Goal: Information Seeking & Learning: Learn about a topic

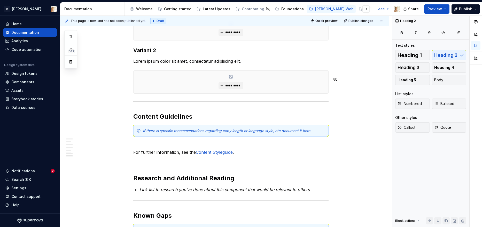
scroll to position [1275, 0]
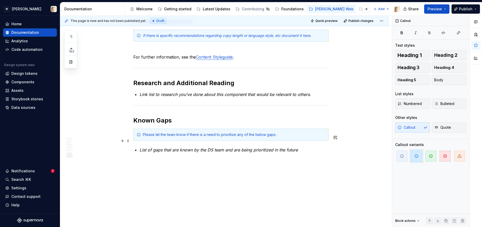
click at [155, 136] on div "Please let the team know if there is a need to prioritize any of the below gaps." at bounding box center [234, 134] width 182 height 5
copy div "Please let the team know if there is a need to prioritize any of the below gaps."
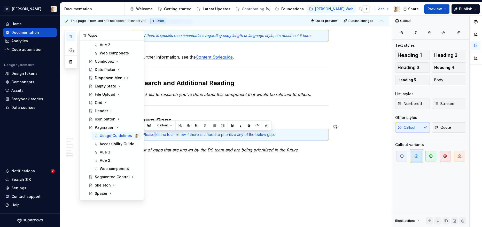
scroll to position [205, 0]
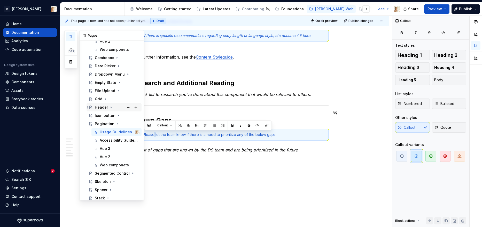
click at [104, 106] on div "Header" at bounding box center [101, 107] width 13 height 5
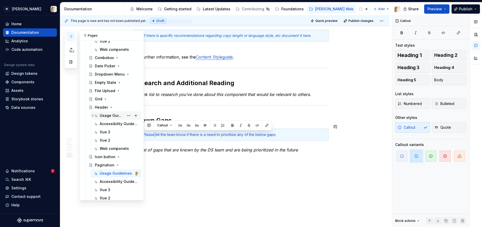
click at [108, 115] on div "Usage Guidelines" at bounding box center [112, 115] width 24 height 5
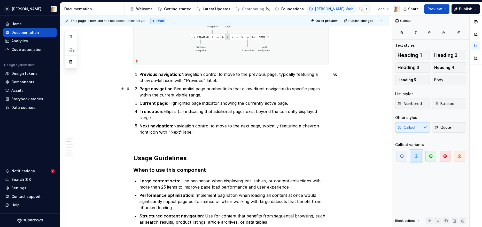
scroll to position [0, 0]
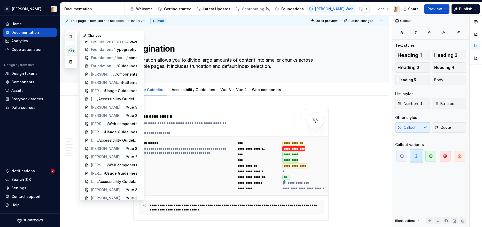
click at [74, 32] on button "button" at bounding box center [70, 36] width 9 height 9
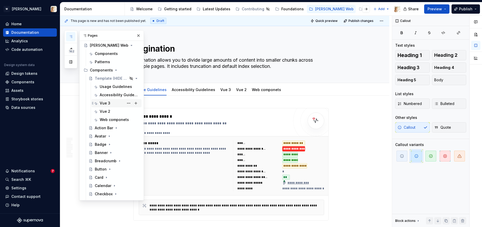
scroll to position [9, 0]
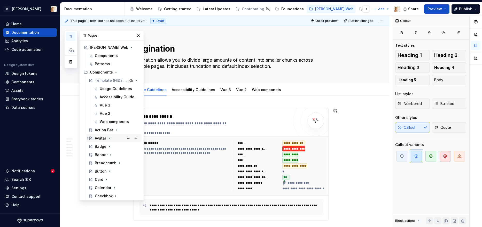
click at [109, 138] on icon "Page tree" at bounding box center [109, 138] width 1 height 1
click at [107, 147] on div "Usage Guidelines" at bounding box center [112, 146] width 24 height 5
click at [104, 144] on div "Usage Guidelines" at bounding box center [112, 146] width 24 height 5
click at [138, 36] on button "button" at bounding box center [138, 35] width 7 height 7
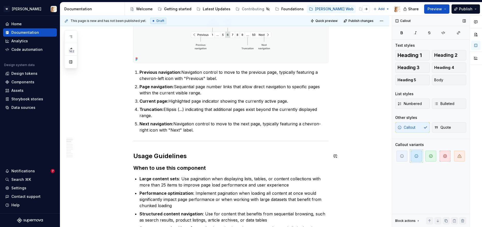
type textarea "*"
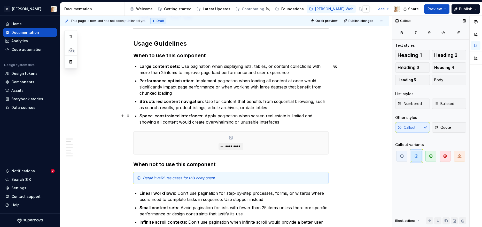
scroll to position [373, 0]
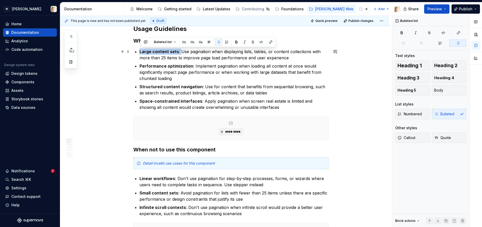
drag, startPoint x: 180, startPoint y: 51, endPoint x: 141, endPoint y: 52, distance: 39.2
click at [141, 52] on p "Large content sets : Use pagination when displaying lists, tables, or content c…" at bounding box center [233, 55] width 189 height 12
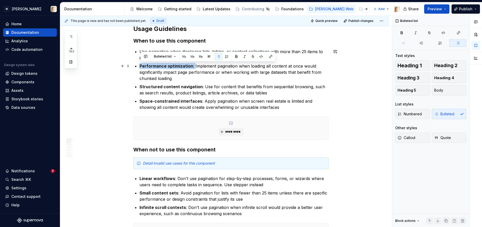
drag, startPoint x: 195, startPoint y: 67, endPoint x: 142, endPoint y: 65, distance: 53.2
click at [142, 65] on p "Performance optimization : Implement pagination when loading all content at onc…" at bounding box center [233, 72] width 189 height 19
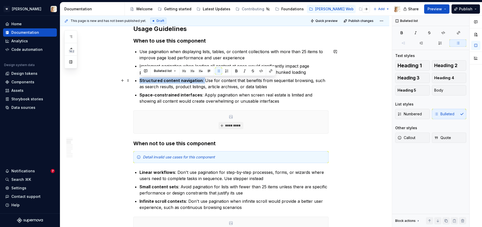
drag, startPoint x: 203, startPoint y: 81, endPoint x: 141, endPoint y: 80, distance: 62.0
click at [141, 80] on p "Structured content navigation : Use for content that benefits from sequential b…" at bounding box center [233, 83] width 189 height 12
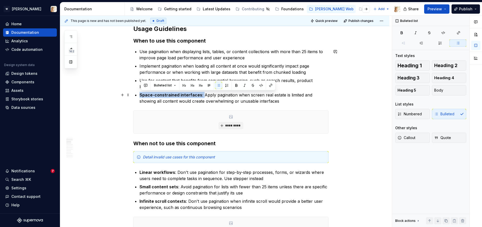
drag, startPoint x: 203, startPoint y: 96, endPoint x: 142, endPoint y: 95, distance: 61.2
click at [142, 95] on p "Space-constrained interfaces : Apply pagination when screen real estate is limi…" at bounding box center [233, 98] width 189 height 12
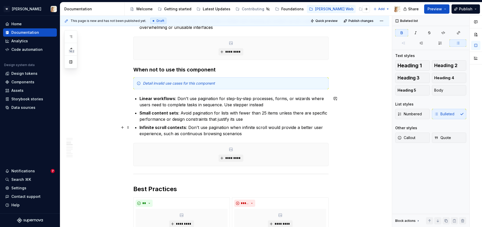
scroll to position [464, 0]
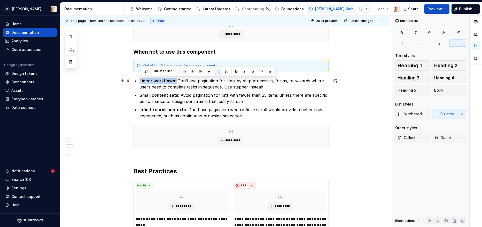
drag, startPoint x: 178, startPoint y: 80, endPoint x: 141, endPoint y: 80, distance: 36.7
click at [141, 80] on p "Linear workflows : Don't use pagination for step-by-step processes, forms, or w…" at bounding box center [233, 84] width 189 height 12
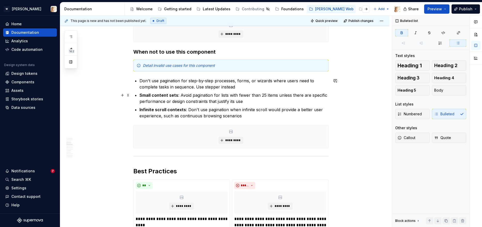
click at [181, 96] on p "Small content sets : Avoid pagination for lists with fewer than 25 items unless…" at bounding box center [233, 98] width 189 height 12
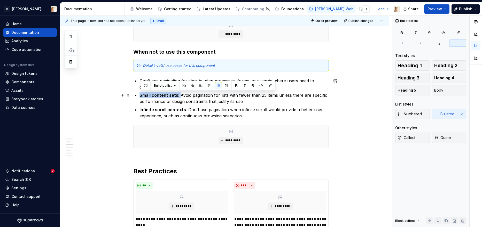
drag, startPoint x: 181, startPoint y: 96, endPoint x: 140, endPoint y: 95, distance: 40.8
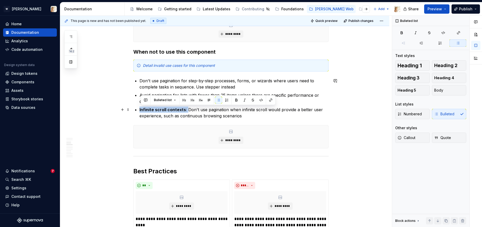
drag, startPoint x: 188, startPoint y: 110, endPoint x: 139, endPoint y: 109, distance: 48.8
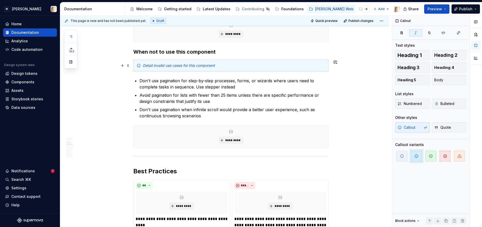
click at [181, 69] on div "Detail invalid use cases for this component" at bounding box center [230, 66] width 195 height 12
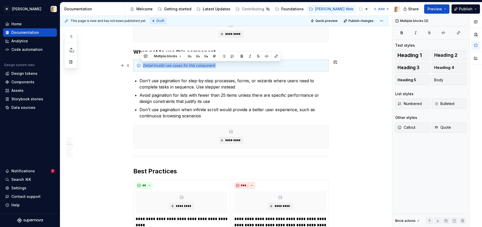
click at [181, 69] on div "Detail invalid use cases for this component" at bounding box center [230, 66] width 195 height 12
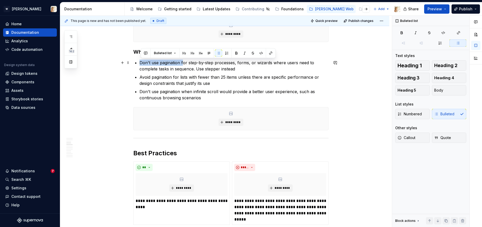
drag, startPoint x: 184, startPoint y: 63, endPoint x: 140, endPoint y: 63, distance: 44.1
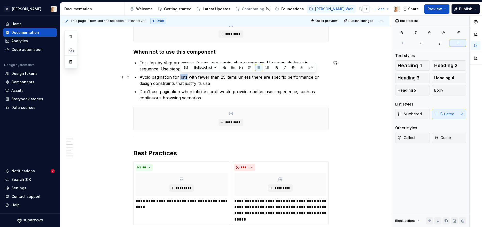
drag, startPoint x: 188, startPoint y: 77, endPoint x: 180, endPoint y: 78, distance: 7.5
click at [180, 78] on p "Avoid pagination for lists with fewer than 25 items unless there are specific p…" at bounding box center [233, 80] width 189 height 12
drag, startPoint x: 179, startPoint y: 77, endPoint x: 141, endPoint y: 78, distance: 38.2
click at [141, 78] on p "Avoid pagination for lists with fewer than 25 items unless there are specific p…" at bounding box center [233, 80] width 189 height 12
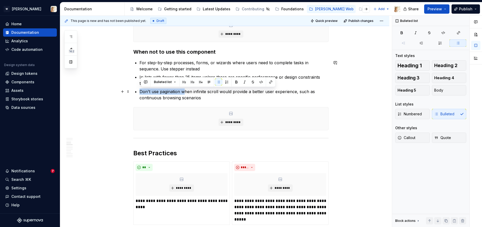
drag, startPoint x: 185, startPoint y: 92, endPoint x: 139, endPoint y: 91, distance: 46.5
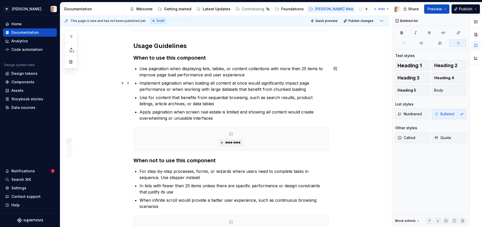
scroll to position [353, 0]
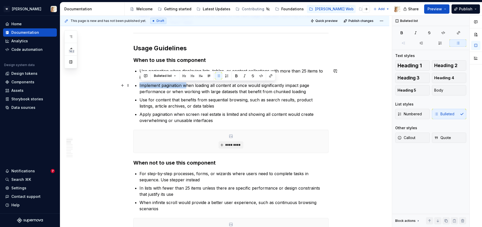
drag, startPoint x: 187, startPoint y: 85, endPoint x: 141, endPoint y: 86, distance: 46.2
click at [141, 86] on p "Implement pagination when loading all content at once would significantly impac…" at bounding box center [233, 88] width 189 height 12
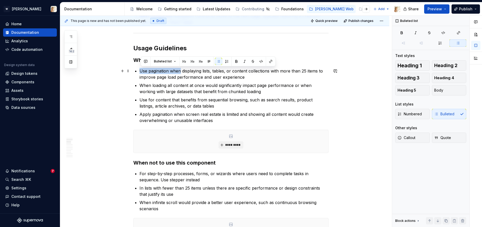
drag, startPoint x: 181, startPoint y: 71, endPoint x: 141, endPoint y: 70, distance: 39.3
click at [141, 70] on p "Use pagination when displaying lists, tables, or content collections with more …" at bounding box center [233, 74] width 189 height 12
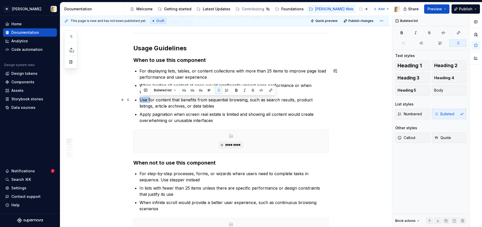
drag, startPoint x: 150, startPoint y: 101, endPoint x: 140, endPoint y: 100, distance: 10.1
click at [140, 100] on p "Use for content that benefits from sequential browsing, such as search results,…" at bounding box center [233, 103] width 189 height 12
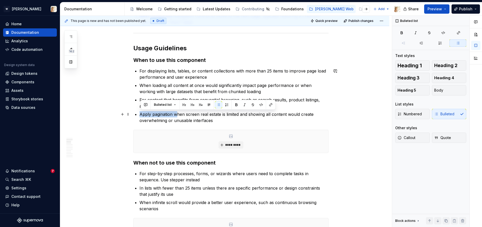
drag, startPoint x: 177, startPoint y: 115, endPoint x: 140, endPoint y: 115, distance: 37.2
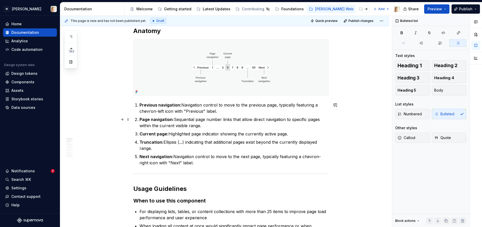
scroll to position [213, 0]
click at [221, 112] on p "Previous navigation: Navigation control to move to the previous page, typically…" at bounding box center [233, 107] width 189 height 12
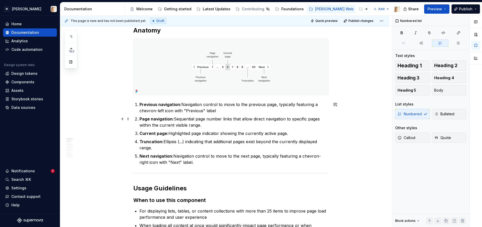
click at [210, 125] on p "Page navigation: Sequential page number links that allow direct navigation to s…" at bounding box center [233, 122] width 189 height 12
click at [178, 147] on p "Truncation: Ellipsis (...) indicating that additional pages exist beyond the cu…" at bounding box center [233, 145] width 189 height 12
click at [295, 134] on p "Current page: Highlighted page indicator showing the currently active page." at bounding box center [233, 133] width 189 height 6
click at [205, 163] on p "Next navigation: Navigation control to move to the next page, typically featuri…" at bounding box center [233, 159] width 189 height 12
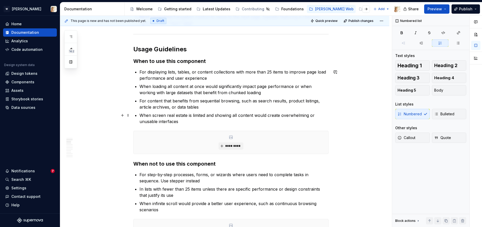
scroll to position [369, 0]
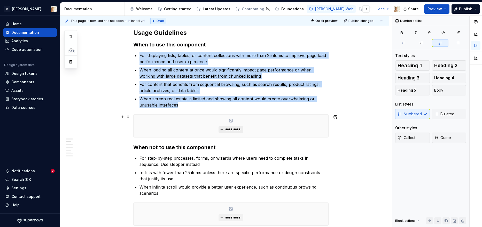
click at [232, 130] on span "*********" at bounding box center [233, 130] width 16 height 4
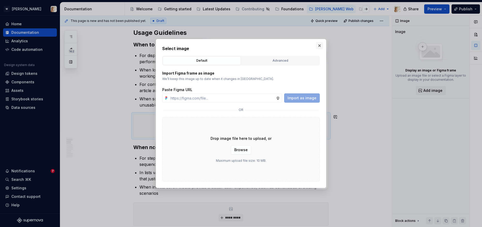
click at [317, 46] on button "button" at bounding box center [319, 45] width 7 height 7
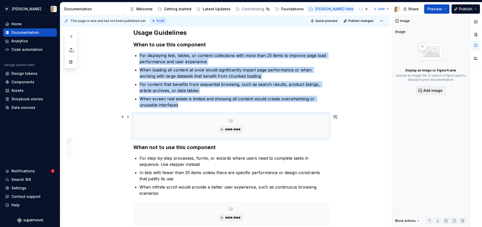
click at [295, 130] on div "*********" at bounding box center [230, 126] width 195 height 23
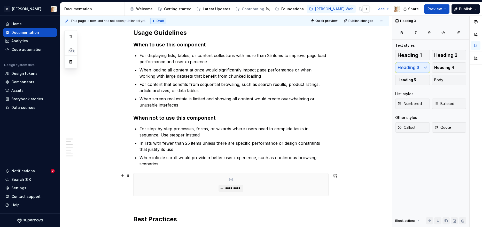
click at [283, 178] on div "*********" at bounding box center [230, 184] width 195 height 23
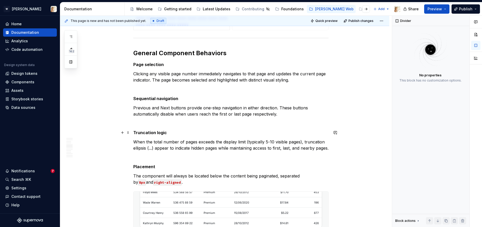
scroll to position [659, 0]
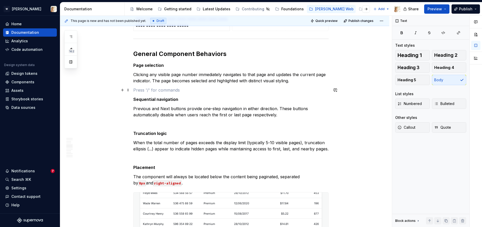
click at [140, 89] on p at bounding box center [230, 90] width 195 height 6
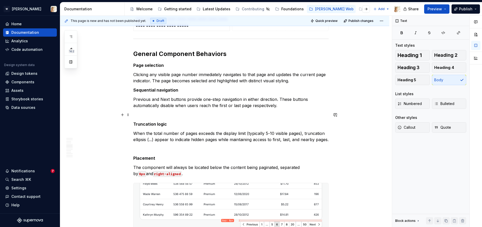
click at [136, 114] on p at bounding box center [230, 115] width 195 height 6
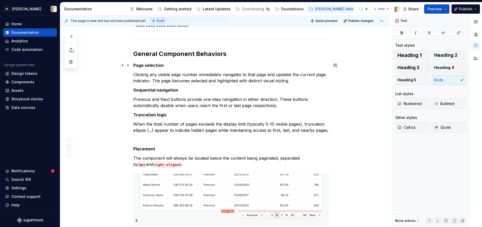
click at [154, 65] on strong "Page selection" at bounding box center [148, 65] width 30 height 5
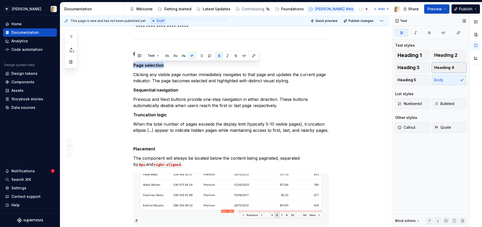
click at [444, 67] on span "Heading 4" at bounding box center [444, 67] width 20 height 5
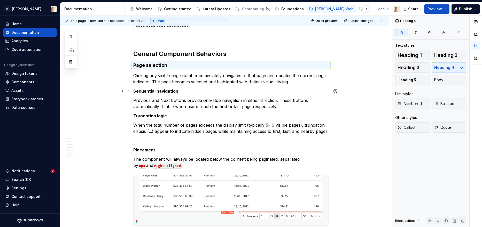
click at [152, 91] on strong "Sequential navigation" at bounding box center [155, 91] width 45 height 5
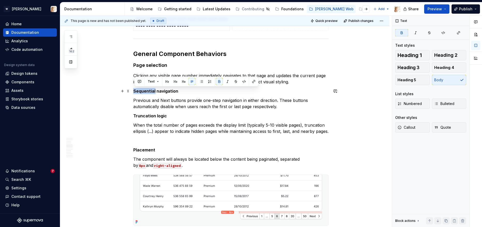
click at [152, 91] on strong "Sequential navigation" at bounding box center [155, 91] width 45 height 5
click at [455, 68] on button "Heading 4" at bounding box center [449, 67] width 35 height 10
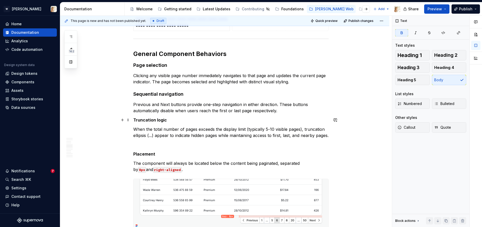
click at [160, 120] on strong "Truncation logic" at bounding box center [150, 119] width 34 height 5
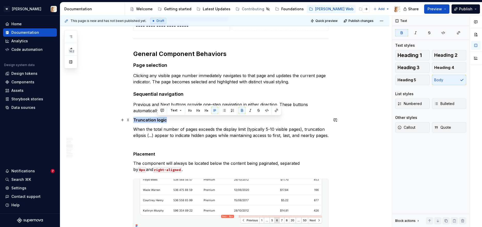
click at [160, 120] on strong "Truncation logic" at bounding box center [150, 119] width 34 height 5
click at [446, 67] on span "Heading 4" at bounding box center [444, 67] width 20 height 5
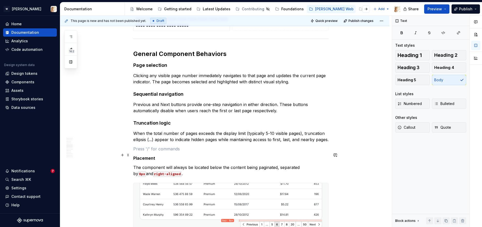
click at [142, 152] on p at bounding box center [230, 149] width 195 height 6
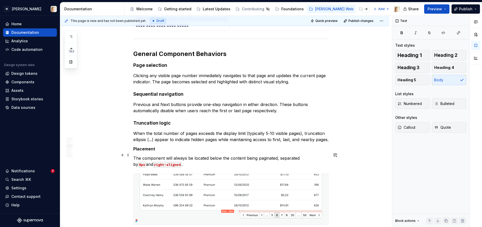
click at [142, 152] on strong "Placement" at bounding box center [144, 148] width 22 height 5
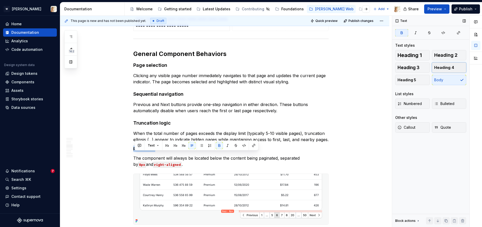
click at [446, 68] on span "Heading 4" at bounding box center [444, 67] width 20 height 5
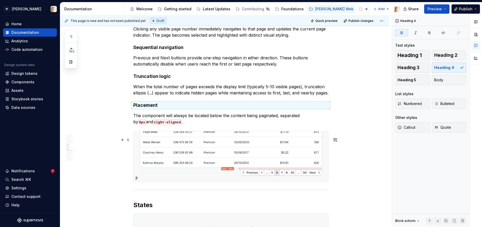
scroll to position [708, 0]
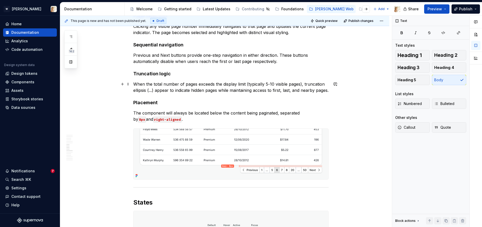
click at [244, 93] on p "When the total number of pages exceeds the display limit (typically 5-10 visibl…" at bounding box center [230, 87] width 195 height 12
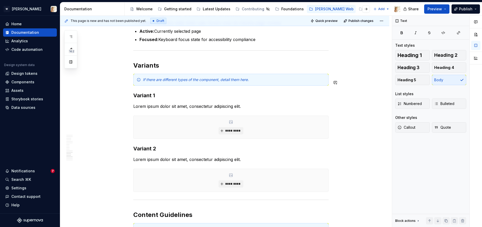
scroll to position [980, 0]
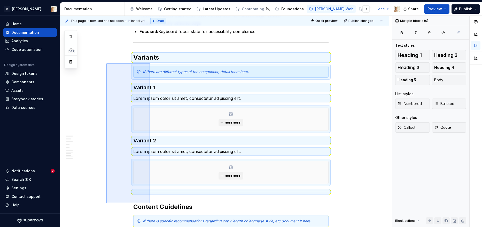
drag, startPoint x: 106, startPoint y: 67, endPoint x: 150, endPoint y: 203, distance: 143.6
click at [150, 203] on div "**********" at bounding box center [225, 122] width 331 height 212
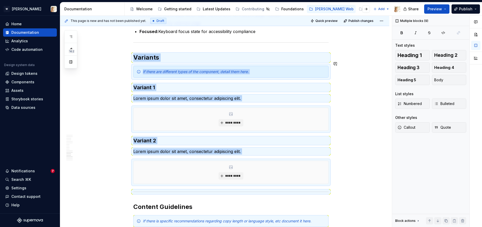
scroll to position [986, 0]
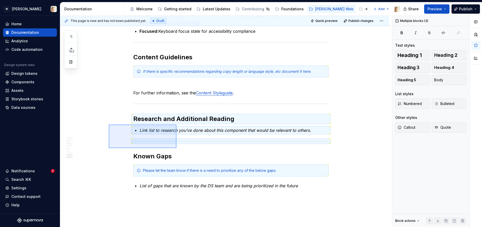
drag, startPoint x: 109, startPoint y: 125, endPoint x: 176, endPoint y: 148, distance: 71.6
click at [176, 148] on div "**********" at bounding box center [225, 122] width 331 height 212
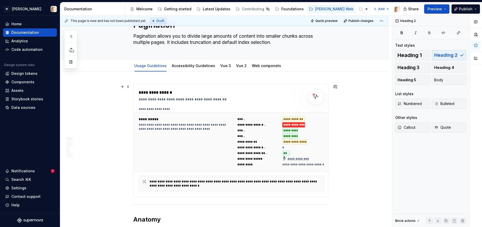
scroll to position [23, 0]
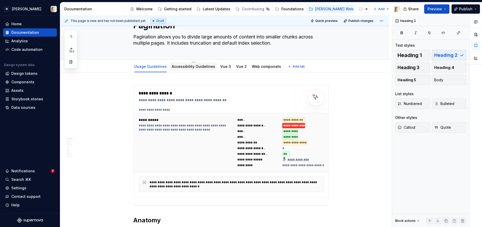
click at [184, 66] on link "Accessibility Guidelines" at bounding box center [193, 66] width 43 height 4
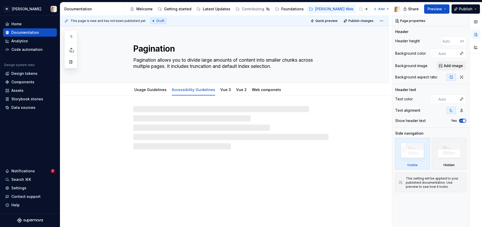
type textarea "*"
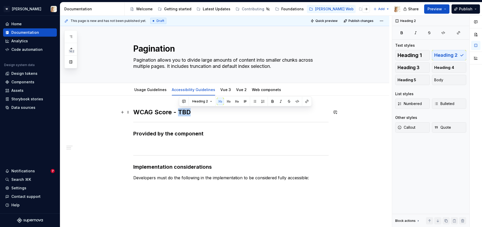
drag, startPoint x: 179, startPoint y: 113, endPoint x: 198, endPoint y: 114, distance: 18.9
click at [198, 114] on h2 "WCAG Score - TBD" at bounding box center [230, 112] width 195 height 8
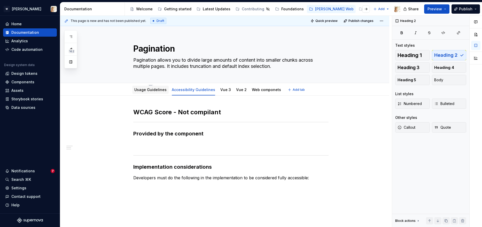
click at [152, 89] on link "Usage Guidelines" at bounding box center [150, 90] width 32 height 4
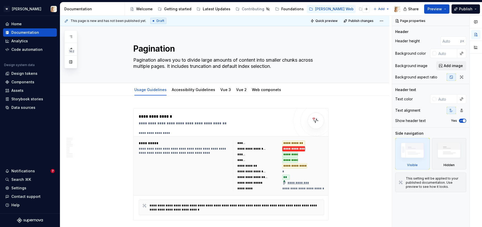
type textarea "*"
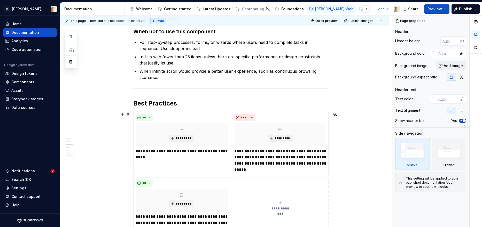
scroll to position [471, 0]
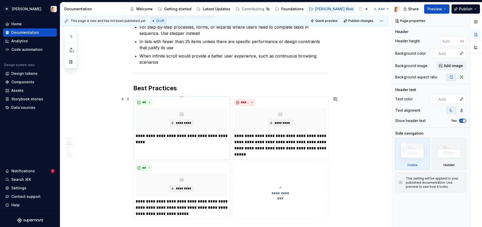
click at [149, 133] on p "**********" at bounding box center [182, 139] width 92 height 12
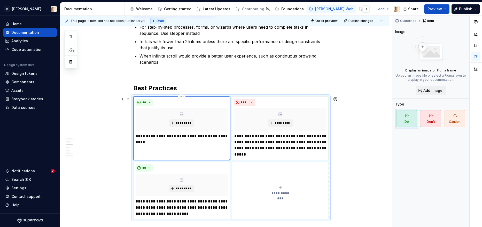
click at [172, 134] on p "**********" at bounding box center [182, 139] width 92 height 12
drag, startPoint x: 169, startPoint y: 136, endPoint x: 145, endPoint y: 136, distance: 23.7
click at [145, 136] on p "**********" at bounding box center [182, 139] width 92 height 12
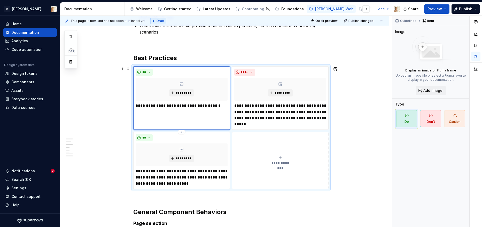
scroll to position [502, 0]
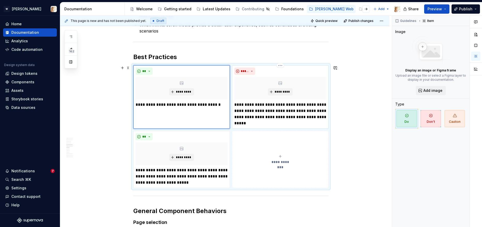
click at [288, 106] on p "**********" at bounding box center [280, 114] width 92 height 25
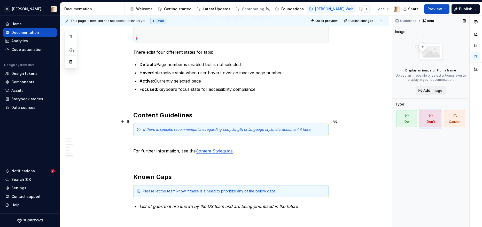
scroll to position [953, 0]
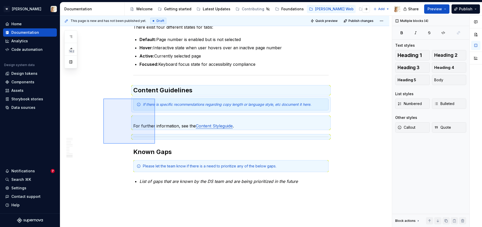
drag, startPoint x: 103, startPoint y: 99, endPoint x: 155, endPoint y: 144, distance: 68.6
click at [155, 144] on div "**********" at bounding box center [225, 122] width 331 height 212
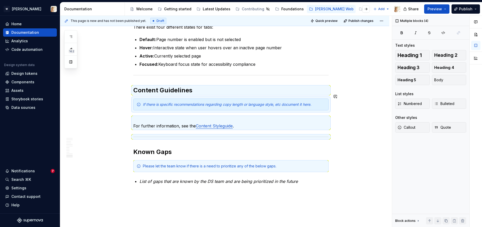
scroll to position [929, 0]
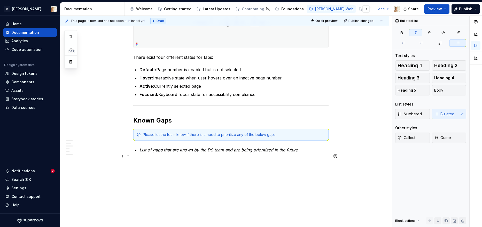
click at [171, 147] on em "List of gaps that are known by the DS team and are being prioritized in the fut…" at bounding box center [218, 149] width 158 height 5
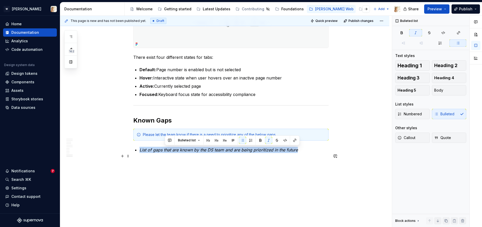
click at [171, 147] on em "List of gaps that are known by the DS team and are being prioritized in the fut…" at bounding box center [218, 149] width 158 height 5
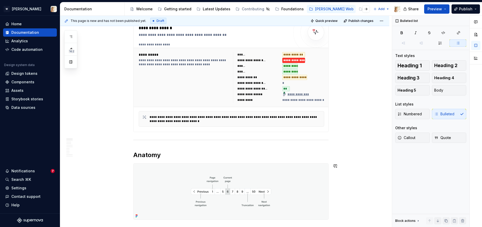
scroll to position [21, 0]
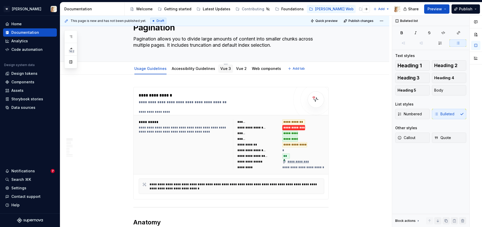
click at [221, 66] on div "Vue 3" at bounding box center [225, 69] width 11 height 6
click at [225, 71] on div "Vue 3" at bounding box center [225, 69] width 11 height 6
click at [220, 72] on div "Vue 3" at bounding box center [225, 69] width 11 height 6
click at [224, 69] on link "Vue 3" at bounding box center [225, 68] width 11 height 4
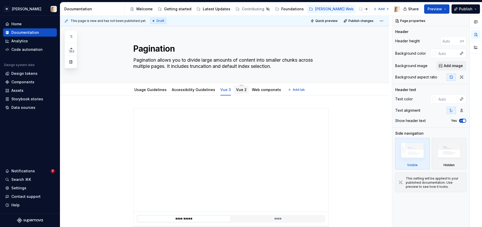
click at [236, 91] on link "Vue 2" at bounding box center [241, 90] width 11 height 4
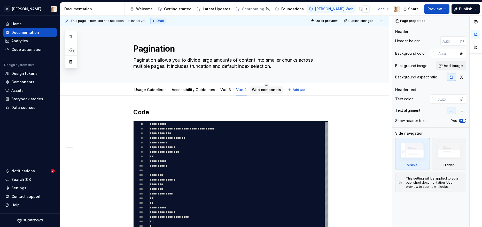
click at [255, 89] on link "Web componets" at bounding box center [266, 90] width 29 height 4
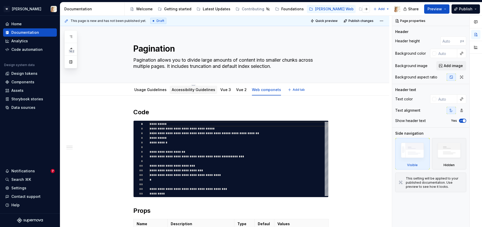
click at [200, 91] on link "Accessibility Guidelines" at bounding box center [193, 90] width 43 height 4
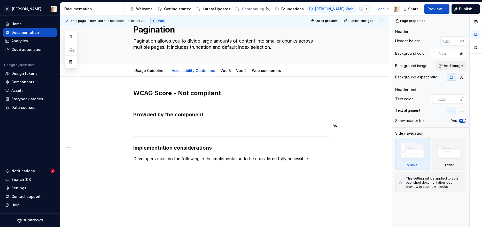
scroll to position [28, 0]
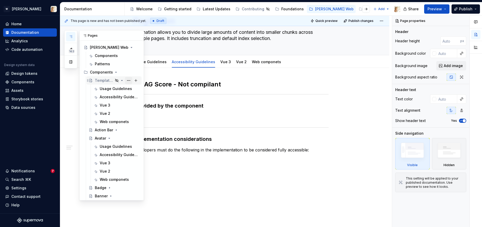
click at [129, 80] on button "Page tree" at bounding box center [128, 80] width 7 height 7
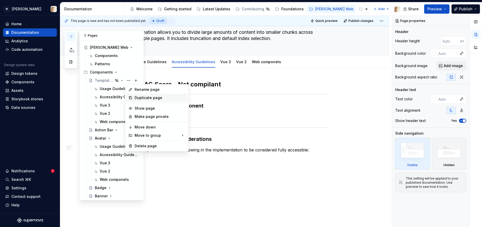
click at [138, 99] on div "Duplicate page" at bounding box center [159, 97] width 51 height 5
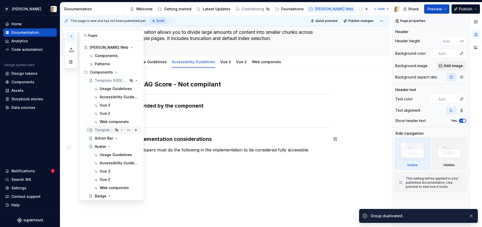
click at [104, 130] on div "Template (HIDE FROM PUBLISHING)" at bounding box center [104, 130] width 18 height 5
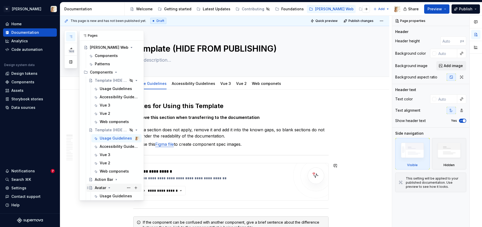
click at [108, 188] on icon "Page tree" at bounding box center [109, 188] width 4 height 4
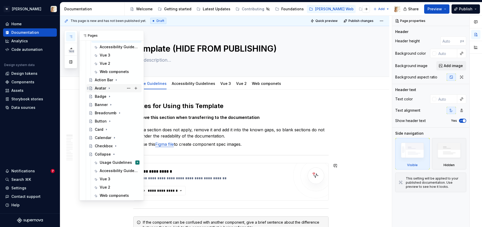
scroll to position [141, 0]
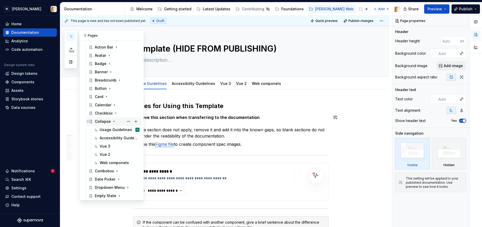
click at [113, 121] on icon "Page tree" at bounding box center [113, 121] width 1 height 1
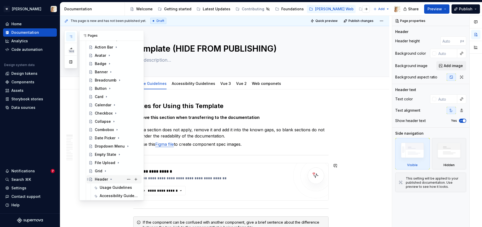
click at [110, 179] on icon "Page tree" at bounding box center [111, 179] width 4 height 4
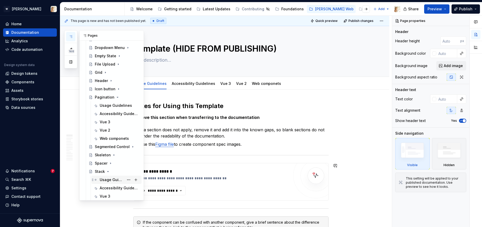
scroll to position [245, 0]
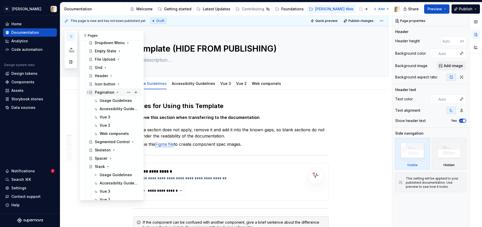
click at [117, 92] on icon "Page tree" at bounding box center [117, 92] width 1 height 1
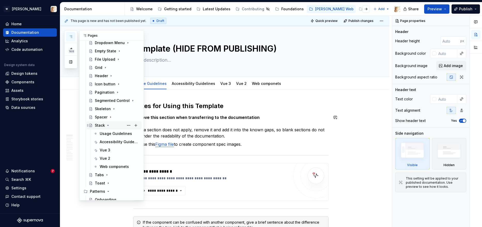
click at [107, 124] on icon "Page tree" at bounding box center [108, 125] width 4 height 4
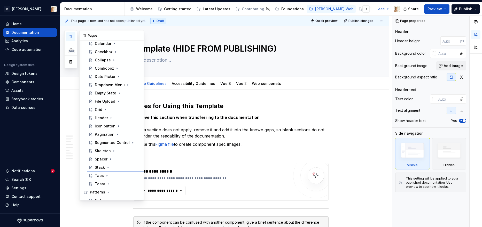
scroll to position [153, 0]
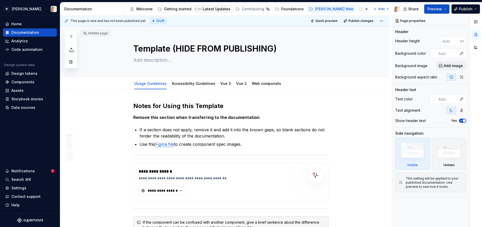
drag, startPoint x: 88, startPoint y: 109, endPoint x: 212, endPoint y: 8, distance: 160.2
click at [162, 44] on textarea "Template (HIDE FROM PUBLISHING)" at bounding box center [229, 49] width 195 height 12
type textarea "*"
type textarea "S"
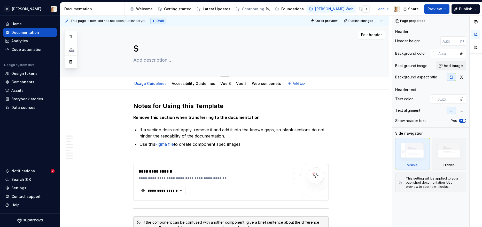
type textarea "*"
type textarea "St"
type textarea "*"
type textarea "Ste"
type textarea "*"
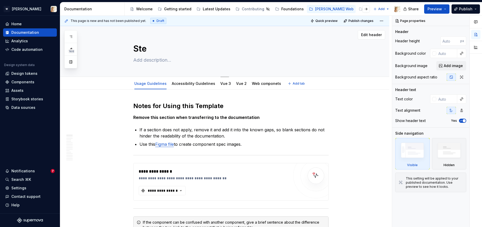
type textarea "Step"
type textarea "*"
type textarea "Step"
type textarea "*"
type textarea "Step I"
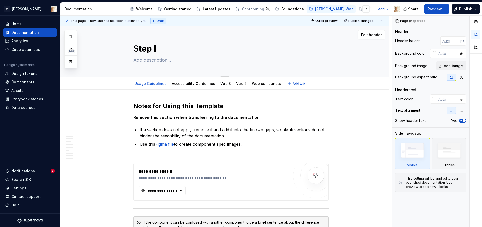
type textarea "*"
type textarea "Step In"
type textarea "*"
type textarea "Step Ind"
type textarea "*"
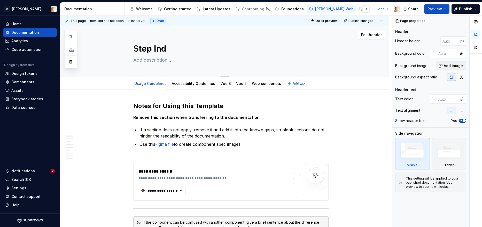
type textarea "Step Indi"
type textarea "*"
type textarea "Step Indica"
type textarea "*"
type textarea "Step Indicat"
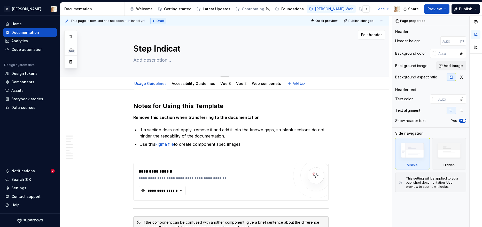
type textarea "*"
type textarea "Step Indicato"
type textarea "*"
type textarea "Step Indicator"
type textarea "*"
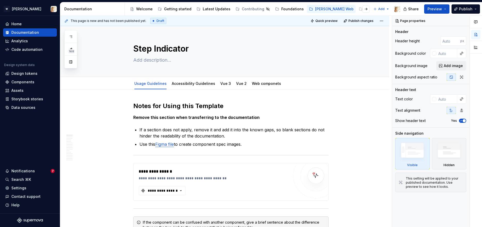
type textarea "Step Indicator"
click at [169, 61] on textarea at bounding box center [229, 60] width 195 height 8
paste textarea "A step indicator shows the user their progress along the process of completing …"
type textarea "*"
type textarea "A step indicator shows the user their progress along the process of completing …"
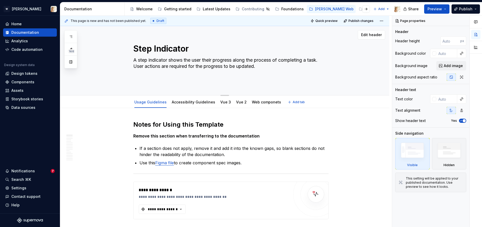
type textarea "*"
type textarea "A step indicator shows the user their progress along the process of completing …"
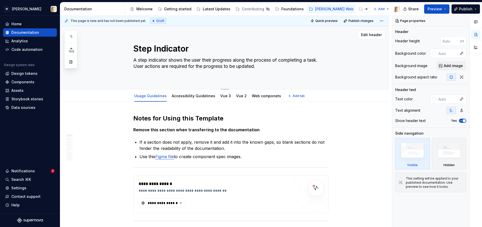
type textarea "*"
type textarea "A step indicator shows the user their progress along the process of completing …"
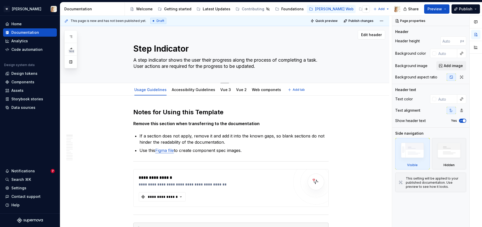
click at [140, 61] on textarea "A step indicator shows the user their progress along the process of completing …" at bounding box center [229, 63] width 195 height 14
type textarea "*"
type textarea "A tep indicator shows the user their progress along the process of completing a…"
type textarea "*"
type textarea "A Step indicator shows the user their progress along the process of completing …"
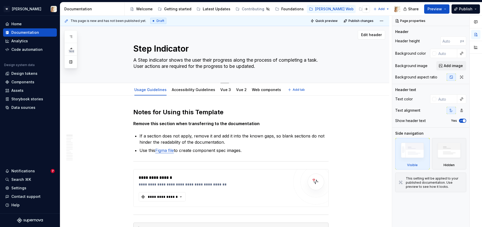
click at [152, 60] on textarea "A Step indicator shows the user their progress along the process of completing …" at bounding box center [229, 63] width 195 height 14
type textarea "*"
type textarea "A Step ndicator shows the user their progress along the process of completing a…"
type textarea "*"
type textarea "A Step Indicator shows the user their progress along the process of completing …"
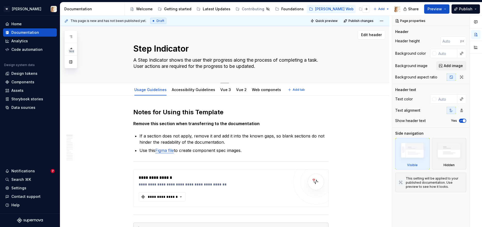
click at [159, 66] on textarea "A Step Indicator shows the user their progress along the process of completing …" at bounding box center [229, 63] width 195 height 14
click at [135, 67] on textarea "A Step Indicator shows the user their progress along the process of completing …" at bounding box center [229, 63] width 195 height 14
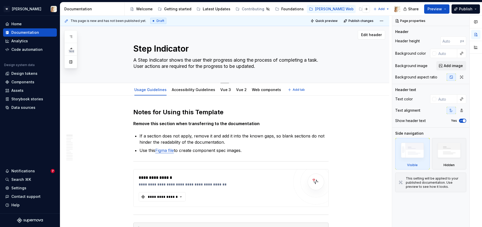
type textarea "*"
type textarea "A Step Indicator shows the user their progress along the process of completing …"
type textarea "*"
type textarea "A Step Indicator shows the user their progress along the process of completing …"
type textarea "*"
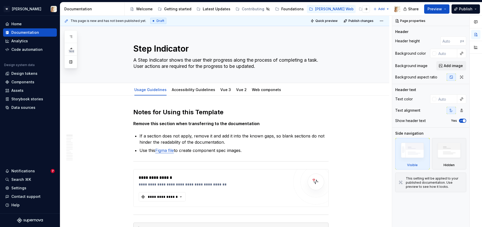
type textarea "A Step Indicator shows the user their progress along the process of completing …"
type textarea "*"
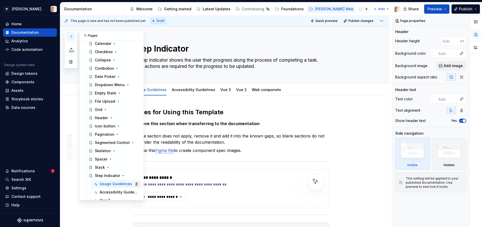
click at [70, 36] on icon "button" at bounding box center [71, 37] width 4 height 4
click at [106, 134] on div "Pagination" at bounding box center [105, 134] width 20 height 5
click at [138, 34] on button "button" at bounding box center [138, 35] width 7 height 7
click at [71, 35] on icon "button" at bounding box center [71, 37] width 4 height 4
click at [107, 141] on div "Usage Guidelines" at bounding box center [112, 142] width 24 height 5
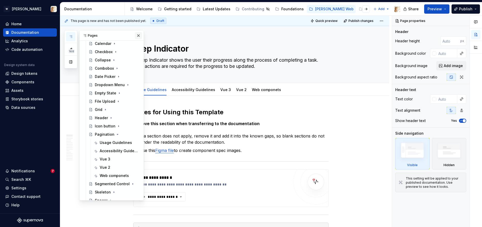
click at [137, 35] on button "button" at bounding box center [138, 35] width 7 height 7
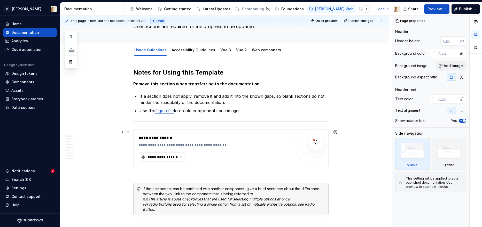
scroll to position [60, 0]
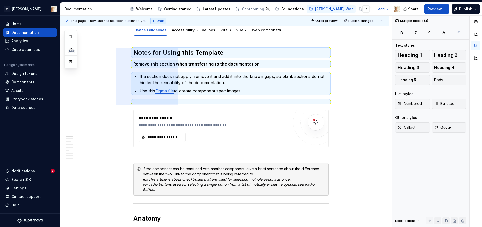
drag, startPoint x: 116, startPoint y: 48, endPoint x: 178, endPoint y: 105, distance: 85.1
click at [178, 105] on div "**********" at bounding box center [225, 122] width 331 height 212
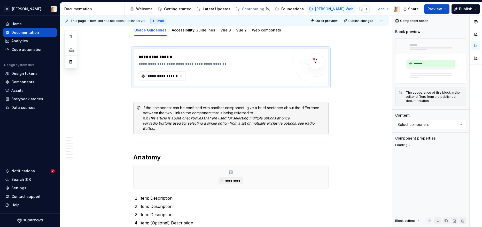
type textarea "*"
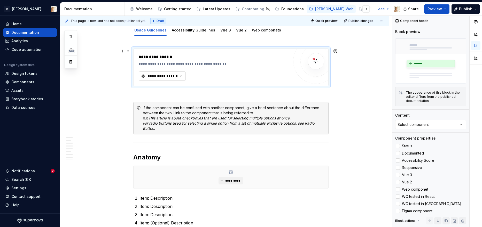
click at [158, 78] on div "**********" at bounding box center [162, 76] width 31 height 5
type input "step"
click at [165, 96] on div "Step Indicator" at bounding box center [167, 96] width 25 height 5
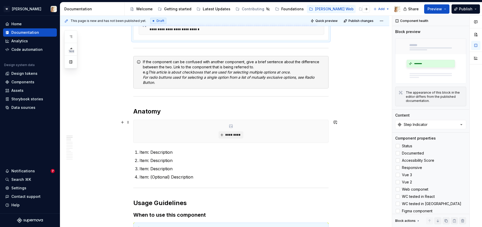
scroll to position [186, 0]
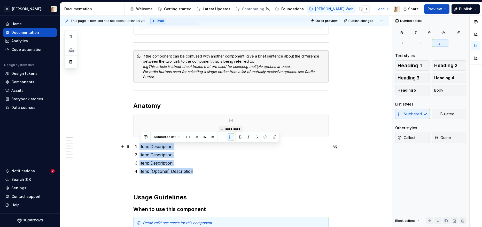
drag, startPoint x: 200, startPoint y: 172, endPoint x: 140, endPoint y: 146, distance: 64.5
click at [140, 146] on ol "Item: Description Item: Description Item: Description Item: (Optional) Descript…" at bounding box center [233, 159] width 189 height 31
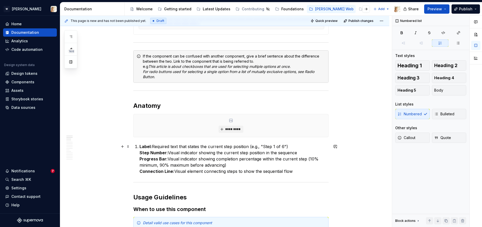
click at [141, 153] on strong "Step Number:" at bounding box center [153, 152] width 28 height 5
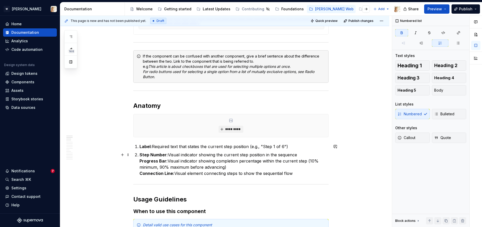
click at [140, 162] on strong "Progress Bar:" at bounding box center [153, 161] width 28 height 5
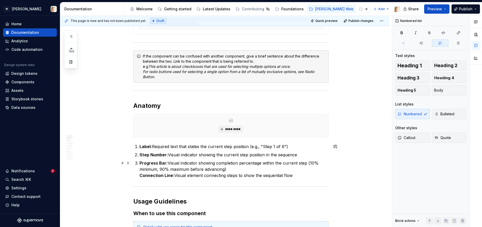
click at [141, 175] on strong "Connection Line:" at bounding box center [156, 175] width 35 height 5
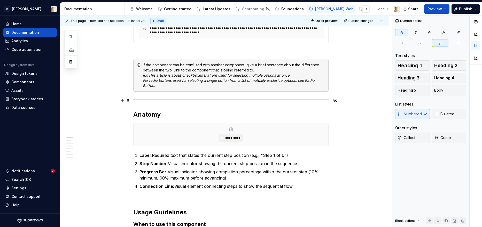
scroll to position [178, 0]
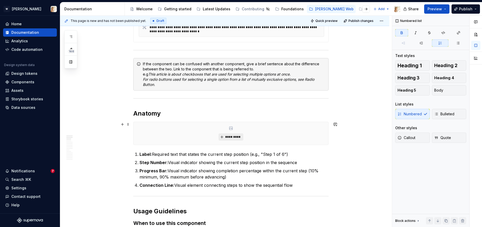
click at [226, 136] on span "*********" at bounding box center [233, 137] width 16 height 4
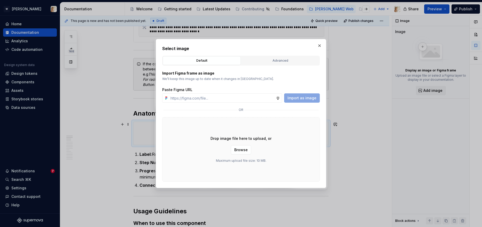
type textarea "*"
type input "https://www.figma.com/design/oPxB51PBWpdybzXO7ZYVlQ/Documentation?node-id=6397-…"
click at [305, 100] on span "Import as image" at bounding box center [301, 98] width 29 height 5
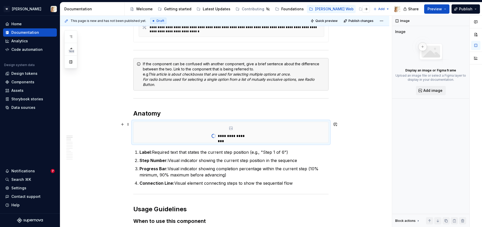
type textarea "*"
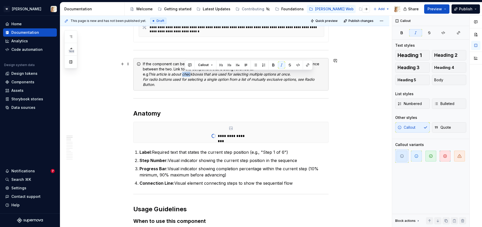
drag, startPoint x: 186, startPoint y: 75, endPoint x: 194, endPoint y: 75, distance: 8.3
click at [194, 75] on em "This article is about checkboxes that are used for selecting multiple options a…" at bounding box center [219, 74] width 142 height 4
click at [184, 75] on em "This article is about checkboxes that are used for selecting multiple options a…" at bounding box center [219, 74] width 142 height 4
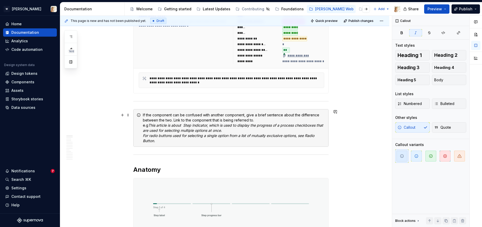
scroll to position [128, 0]
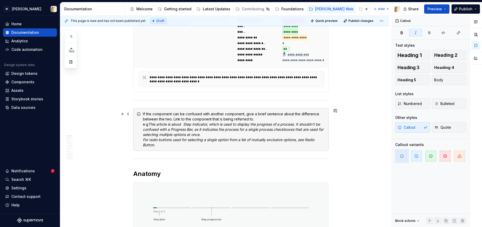
click at [235, 131] on em "This article is about Step Indicator, which is used to display the progress of …" at bounding box center [233, 129] width 181 height 15
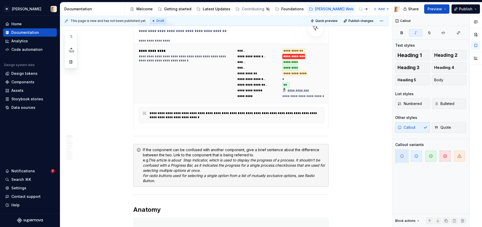
scroll to position [96, 0]
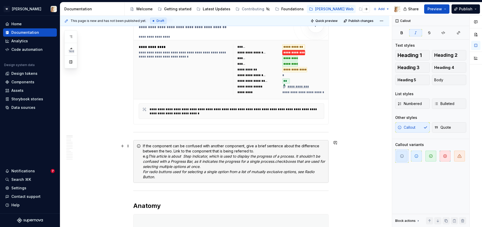
click at [200, 171] on em "For radio buttons used for selecting a single option from a list of mutually ex…" at bounding box center [229, 175] width 172 height 10
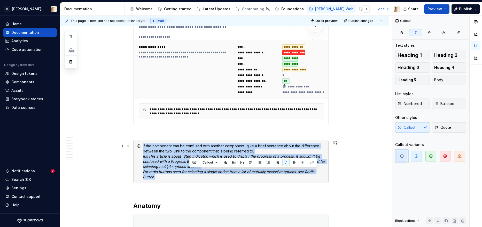
click at [200, 171] on em "For radio buttons used for selecting a single option from a list of mutually ex…" at bounding box center [229, 175] width 172 height 10
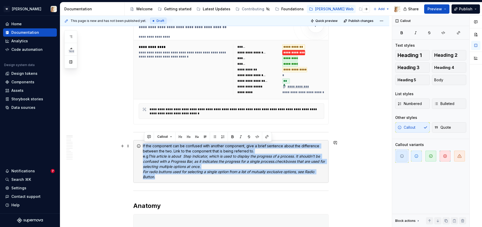
click at [173, 179] on div "If the component can be confused with another component, give a brief sentence …" at bounding box center [234, 162] width 182 height 36
click at [171, 176] on div "If the component can be confused with another component, give a brief sentence …" at bounding box center [234, 162] width 182 height 36
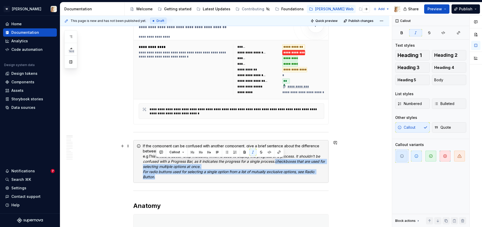
drag, startPoint x: 167, startPoint y: 176, endPoint x: 279, endPoint y: 161, distance: 112.8
click at [279, 161] on div "If the component can be confused with another component, give a brief sentence …" at bounding box center [234, 162] width 182 height 36
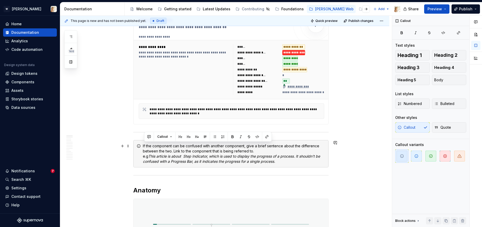
drag, startPoint x: 151, startPoint y: 156, endPoint x: 144, endPoint y: 143, distance: 14.9
click at [144, 143] on div "If the component can be confused with another component, give a brief sentence …" at bounding box center [230, 153] width 195 height 27
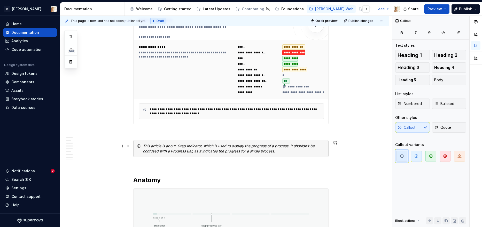
click at [160, 148] on div "This article is about Step Indicator, which is used to display the progress of …" at bounding box center [234, 149] width 182 height 10
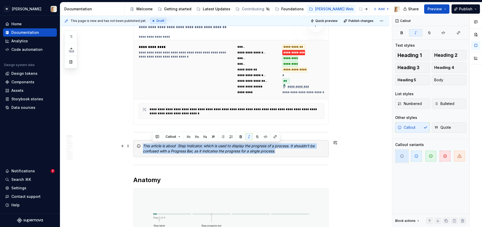
click at [160, 148] on div "This article is about Step Indicator, which is used to display the progress of …" at bounding box center [234, 149] width 182 height 10
copy em "This article is about Step Indicator, which is used to display the progress of …"
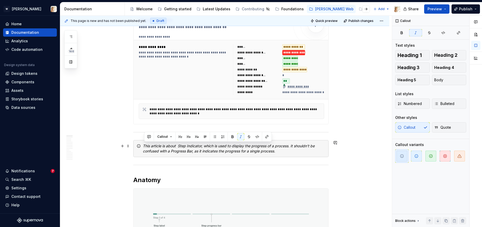
click at [284, 154] on div "This article is about Step Indicator, which is used to display the progress of …" at bounding box center [230, 148] width 195 height 17
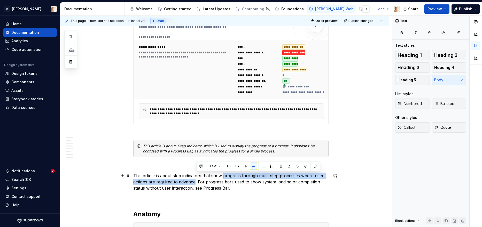
drag, startPoint x: 224, startPoint y: 176, endPoint x: 196, endPoint y: 183, distance: 28.7
click at [196, 183] on p "This article is about step indicators that show progress through multi-step pro…" at bounding box center [230, 182] width 195 height 19
copy p "progress through multi-step processes where user actions are required to advance"
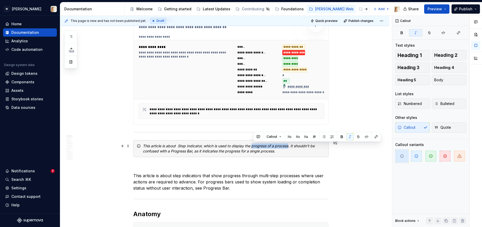
drag, startPoint x: 253, startPoint y: 147, endPoint x: 291, endPoint y: 148, distance: 37.2
click at [291, 148] on em "This article is about Step Indicator, which is used to display the progress of …" at bounding box center [229, 149] width 173 height 10
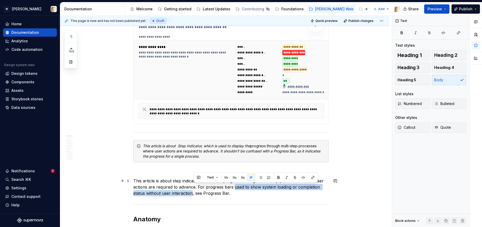
drag, startPoint x: 234, startPoint y: 188, endPoint x: 193, endPoint y: 195, distance: 41.8
click at [193, 195] on p "This article is about step indicators that show progress through multi-step pro…" at bounding box center [230, 187] width 195 height 19
copy p "used to show system loading or completion status without user interaction"
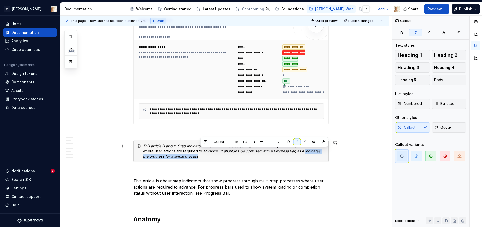
drag, startPoint x: 306, startPoint y: 152, endPoint x: 200, endPoint y: 155, distance: 105.4
click at [200, 155] on em ". It shouldn’t be confused with a Progress Bar, as it indicates the progress fo…" at bounding box center [232, 154] width 178 height 10
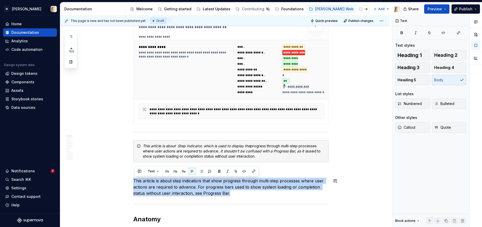
drag, startPoint x: 236, startPoint y: 195, endPoint x: 130, endPoint y: 177, distance: 108.0
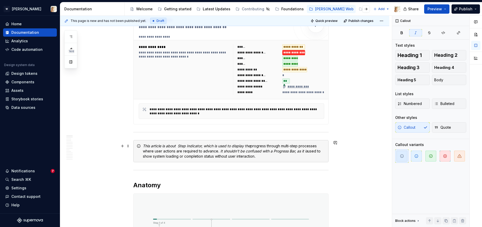
click at [154, 154] on div "This article is about Step Indicator, which is used to display the progress thr…" at bounding box center [234, 151] width 182 height 15
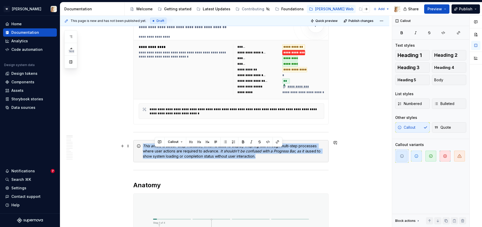
click at [154, 154] on div "This article is about Step Indicator, which is used to display the progress thr…" at bounding box center [234, 151] width 182 height 15
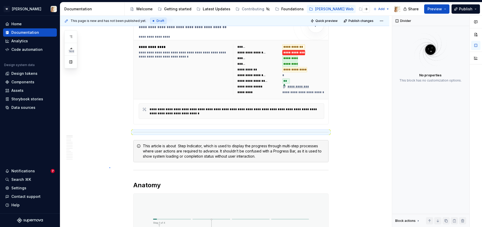
click at [109, 167] on div "**********" at bounding box center [225, 122] width 331 height 212
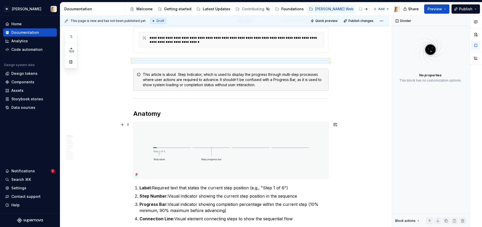
scroll to position [168, 0]
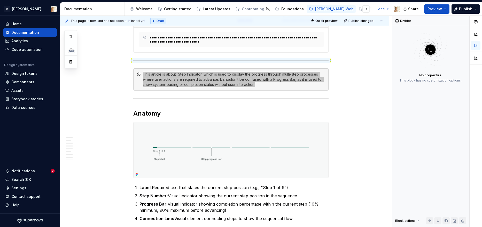
type textarea "*"
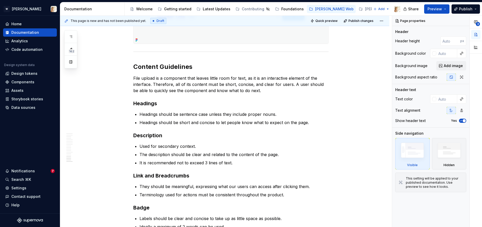
scroll to position [1607, 0]
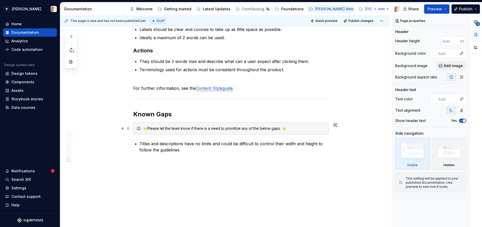
click at [191, 127] on div "⭐Please let the team know if there is a need to prioritize any of the below gap…" at bounding box center [234, 128] width 182 height 5
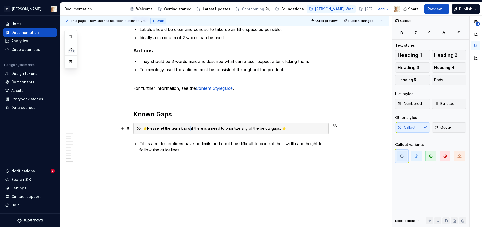
click at [191, 127] on div "⭐Please let the team know if there is a need to prioritize any of the below gap…" at bounding box center [234, 128] width 182 height 5
click at [402, 154] on icon "button" at bounding box center [402, 156] width 4 height 4
click at [416, 157] on icon "button" at bounding box center [416, 156] width 4 height 4
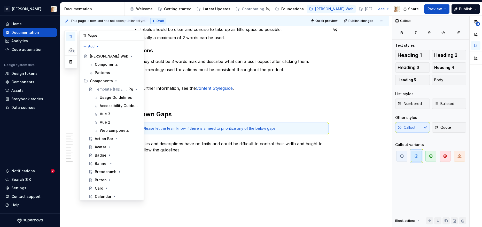
click at [70, 36] on icon "button" at bounding box center [71, 37] width 4 height 4
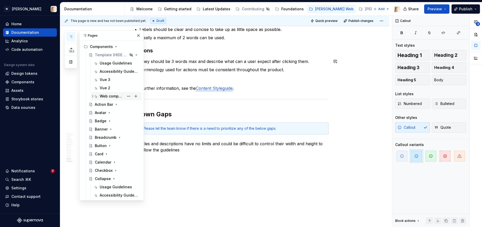
scroll to position [35, 0]
click at [101, 110] on div "Avatar" at bounding box center [100, 111] width 11 height 5
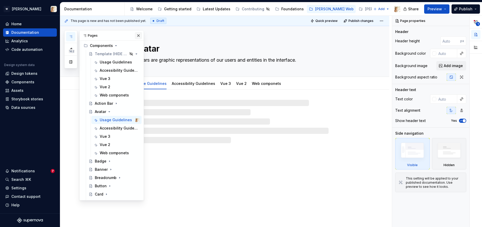
click at [138, 37] on button "button" at bounding box center [138, 35] width 7 height 7
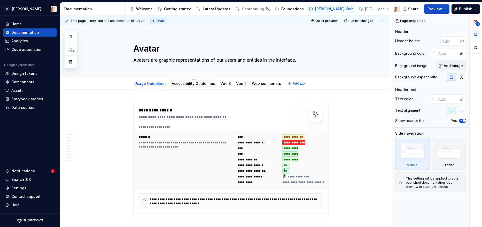
click at [185, 86] on div "Accessibility Guidelines" at bounding box center [193, 84] width 43 height 6
click at [180, 85] on link "Accessibility Guidelines" at bounding box center [193, 83] width 43 height 4
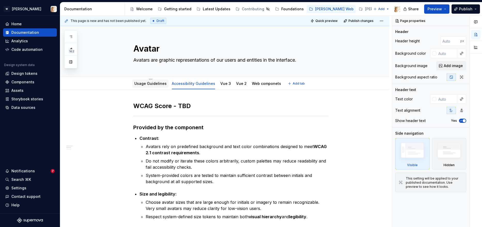
click at [157, 84] on link "Usage Guidelines" at bounding box center [150, 83] width 32 height 4
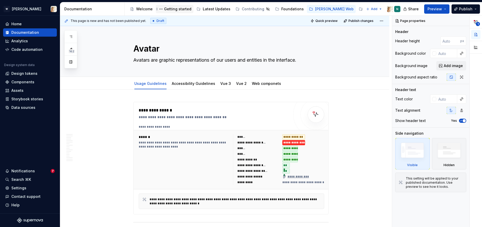
type textarea "*"
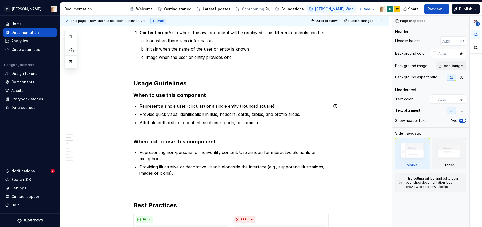
scroll to position [279, 0]
click at [161, 94] on h3 "When to use this component" at bounding box center [230, 94] width 195 height 7
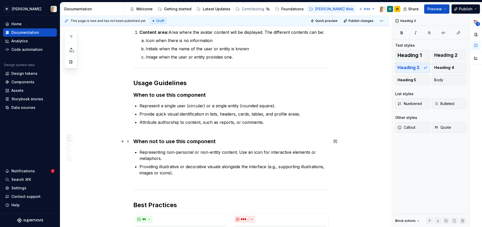
click at [151, 142] on h3 "When not to use this component" at bounding box center [230, 141] width 195 height 7
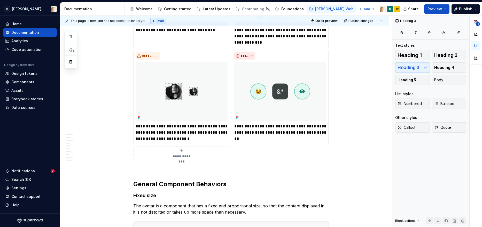
scroll to position [781, 0]
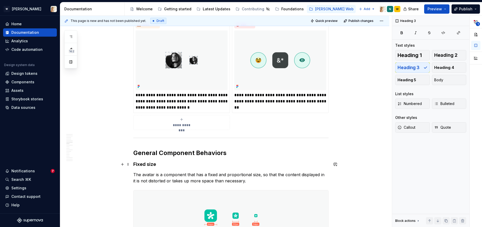
click at [145, 164] on strong "Fixed size" at bounding box center [144, 164] width 23 height 5
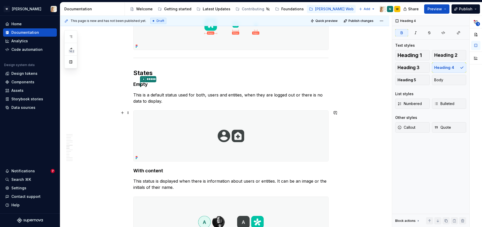
scroll to position [967, 0]
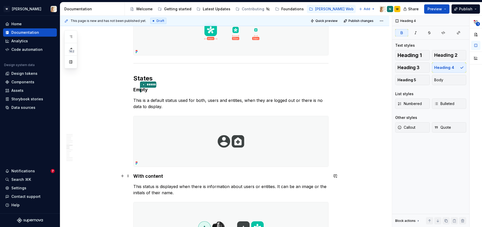
click at [148, 175] on h4 "With content" at bounding box center [230, 176] width 195 height 6
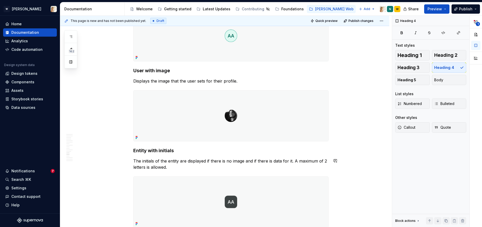
scroll to position [1273, 0]
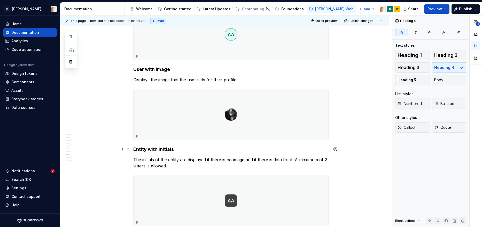
click at [148, 151] on strong "Entity with initials" at bounding box center [153, 149] width 41 height 5
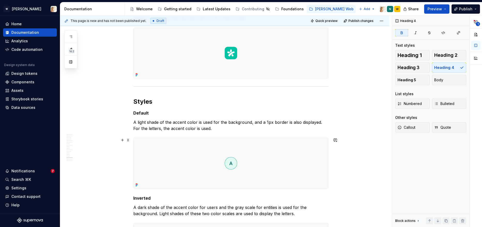
scroll to position [1509, 0]
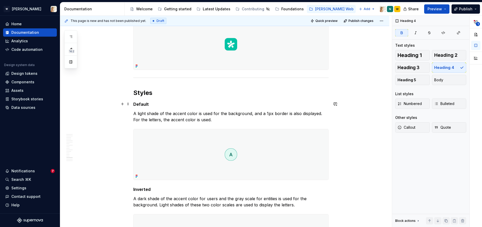
click at [146, 104] on strong "Default" at bounding box center [140, 104] width 15 height 5
click at [142, 104] on strong "Default" at bounding box center [140, 104] width 15 height 5
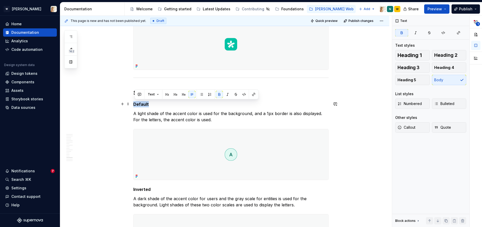
click at [142, 104] on strong "Default" at bounding box center [140, 104] width 15 height 5
click at [444, 67] on span "Heading 4" at bounding box center [444, 67] width 20 height 5
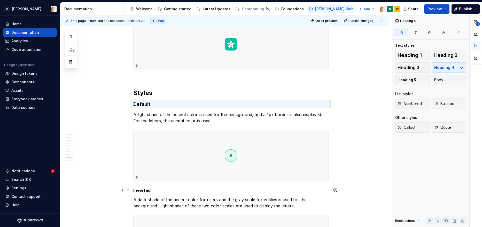
click at [150, 191] on strong "Inverted" at bounding box center [141, 190] width 17 height 5
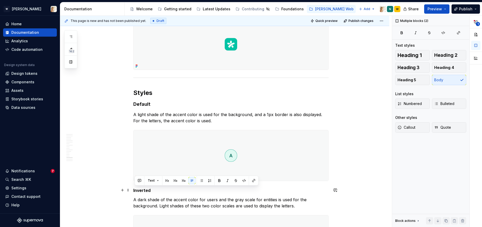
click at [150, 191] on strong "Inverted" at bounding box center [141, 190] width 17 height 5
click at [439, 72] on button "Heading 4" at bounding box center [449, 67] width 35 height 10
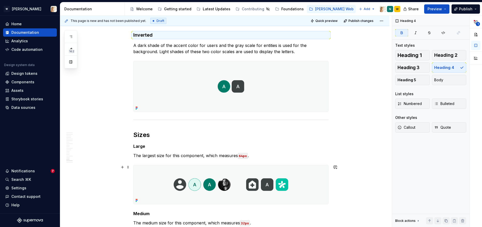
scroll to position [1670, 0]
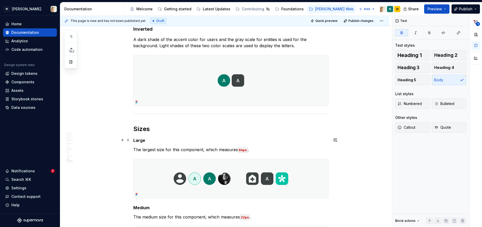
click at [142, 142] on strong "Large" at bounding box center [139, 140] width 12 height 5
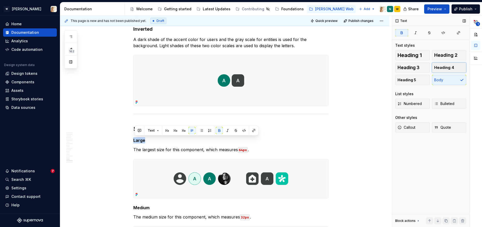
click at [442, 68] on span "Heading 4" at bounding box center [444, 67] width 20 height 5
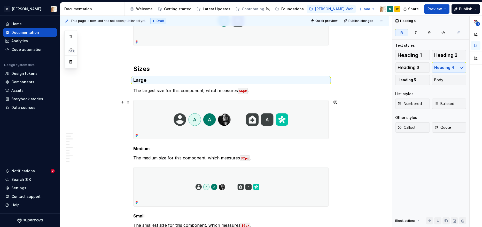
scroll to position [1747, 0]
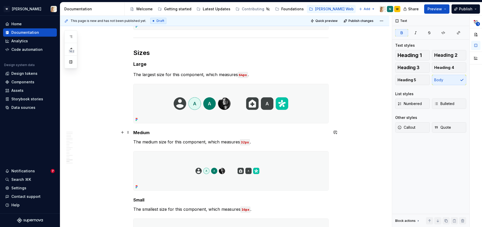
click at [139, 133] on strong "Medium" at bounding box center [141, 132] width 16 height 5
click at [436, 68] on span "Heading 4" at bounding box center [444, 67] width 20 height 5
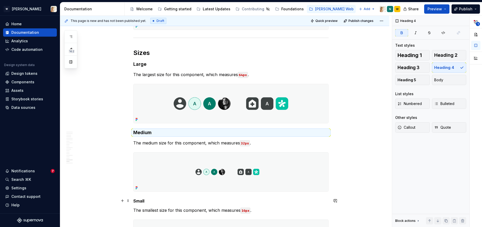
click at [139, 201] on strong "Small" at bounding box center [138, 201] width 11 height 5
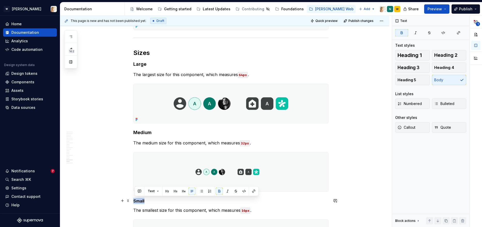
click at [139, 201] on strong "Small" at bounding box center [138, 201] width 11 height 5
click at [442, 67] on span "Heading 4" at bounding box center [444, 67] width 20 height 5
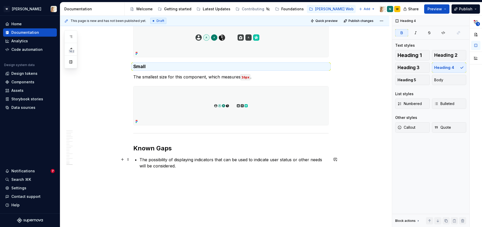
scroll to position [1897, 0]
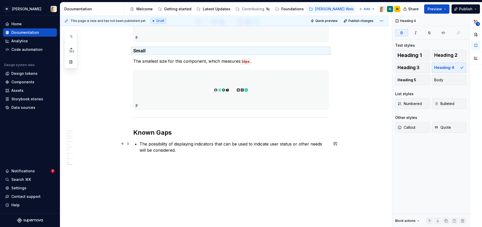
click at [210, 143] on p "The possibility of displaying indicators that can be used to indicate user stat…" at bounding box center [233, 147] width 189 height 12
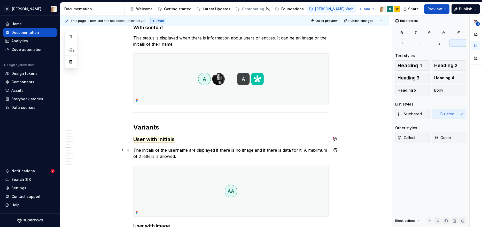
scroll to position [1131, 0]
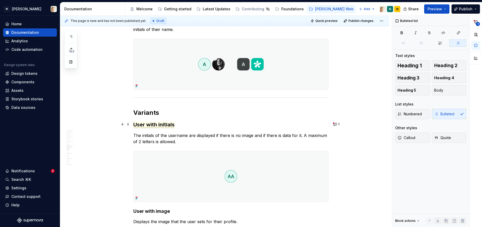
click at [161, 125] on span "User with initials" at bounding box center [153, 125] width 41 height 6
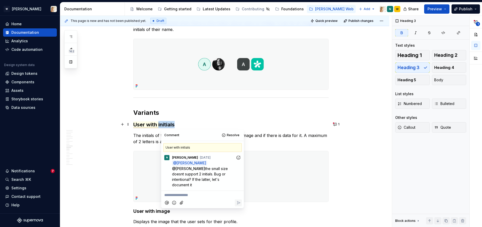
click at [161, 125] on span "User with initials" at bounding box center [153, 125] width 41 height 6
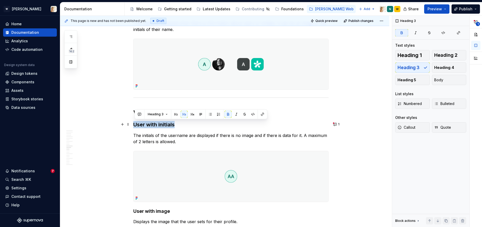
click at [161, 125] on span "User with initials" at bounding box center [153, 125] width 41 height 6
click at [446, 69] on span "Heading 4" at bounding box center [444, 67] width 20 height 5
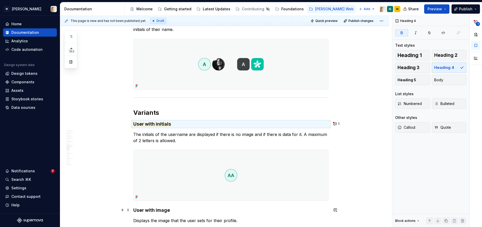
click at [152, 211] on strong "User with image" at bounding box center [151, 210] width 37 height 5
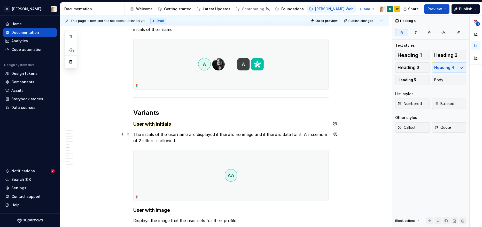
click at [181, 143] on p "The initials of the username are displayed if there is no image and if there is…" at bounding box center [230, 137] width 195 height 12
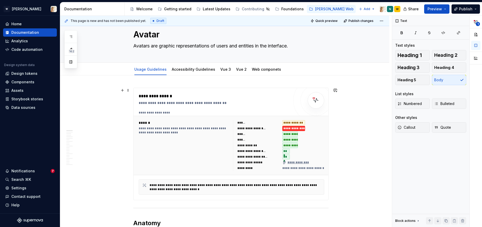
scroll to position [0, 0]
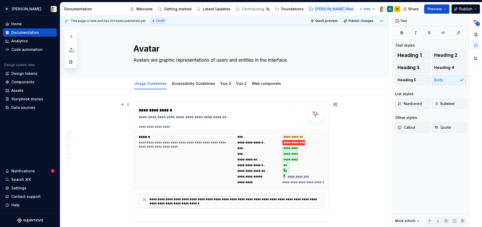
type textarea "*"
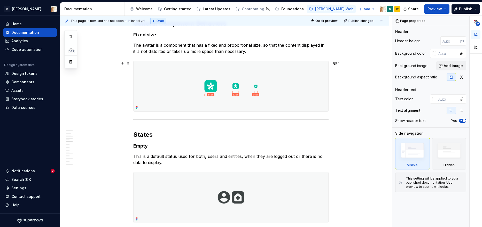
scroll to position [908, 0]
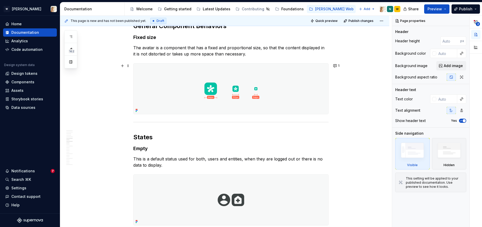
click at [233, 87] on img at bounding box center [230, 89] width 195 height 51
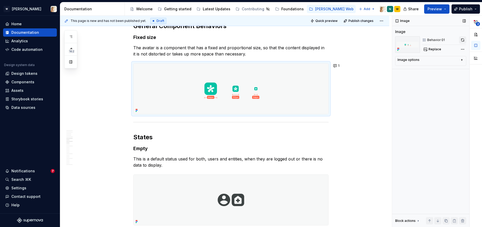
click at [465, 38] on button "button" at bounding box center [462, 39] width 7 height 7
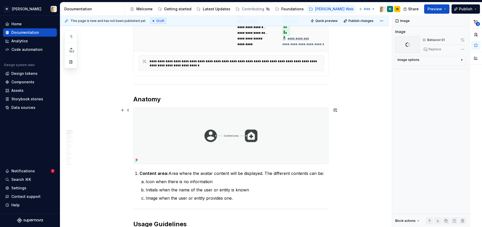
scroll to position [157, 0]
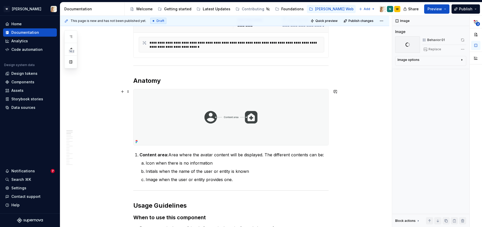
click at [277, 123] on img at bounding box center [230, 117] width 195 height 56
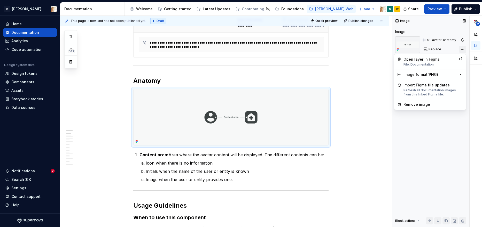
click at [461, 48] on div "**********" at bounding box center [437, 122] width 90 height 212
click at [426, 72] on div "Image format ( PNG )" at bounding box center [430, 74] width 70 height 8
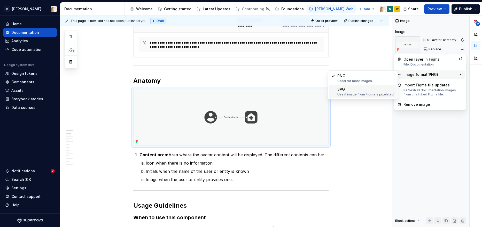
click at [360, 90] on div "SVG Use if image from Figma is pixelated." at bounding box center [365, 92] width 57 height 10
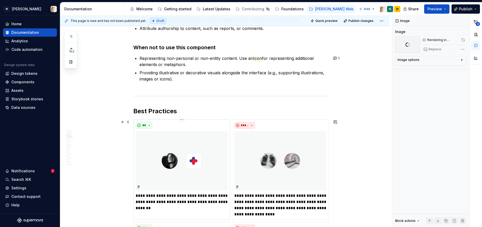
scroll to position [332, 0]
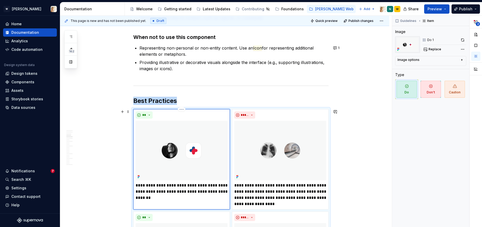
click at [192, 137] on img at bounding box center [182, 151] width 92 height 60
click at [460, 60] on icon "button" at bounding box center [461, 60] width 4 height 4
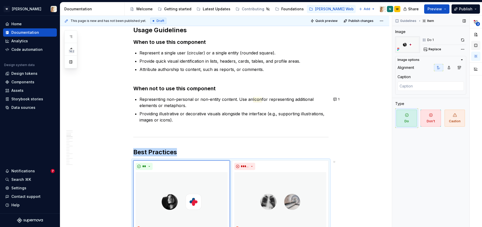
scroll to position [384, 0]
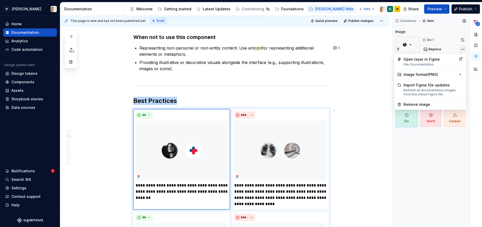
click at [465, 47] on div "**********" at bounding box center [437, 122] width 90 height 212
click at [415, 77] on div "Image format ( PNG )" at bounding box center [430, 74] width 70 height 8
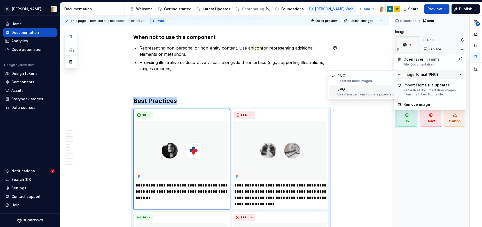
click at [344, 89] on div "SVG Use if image from Figma is pixelated." at bounding box center [365, 92] width 57 height 10
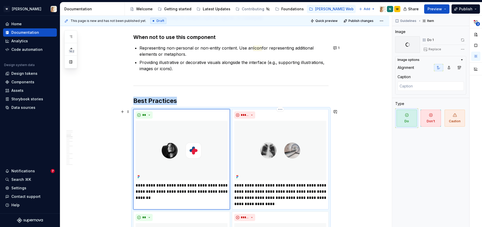
click at [288, 147] on img at bounding box center [280, 151] width 92 height 60
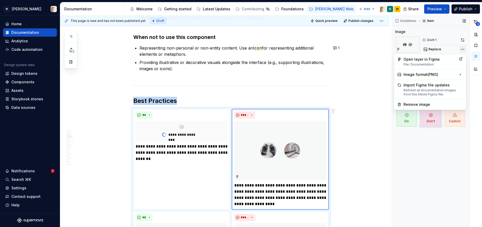
click at [463, 49] on div "**********" at bounding box center [437, 122] width 90 height 212
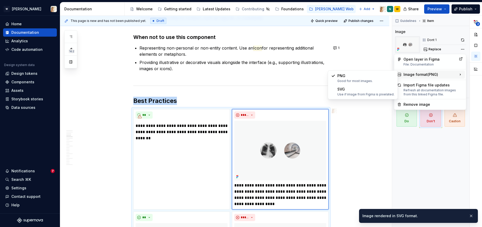
click at [413, 75] on div "Image format ( PNG )" at bounding box center [430, 74] width 70 height 8
click at [356, 89] on div "SVG Use if image from Figma is pixelated." at bounding box center [365, 92] width 57 height 10
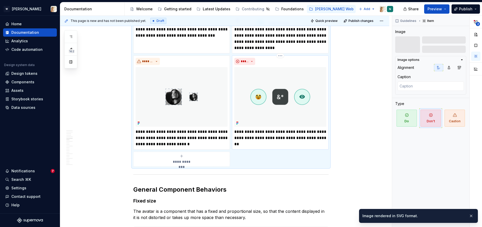
scroll to position [721, 0]
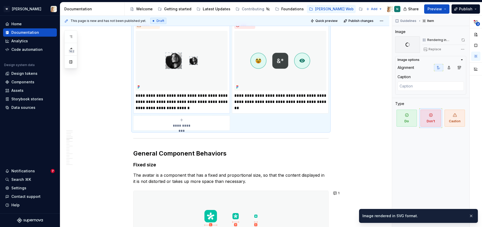
click at [201, 68] on img at bounding box center [182, 61] width 92 height 60
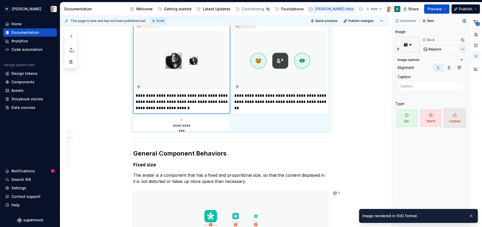
click at [462, 50] on div "**********" at bounding box center [437, 122] width 90 height 212
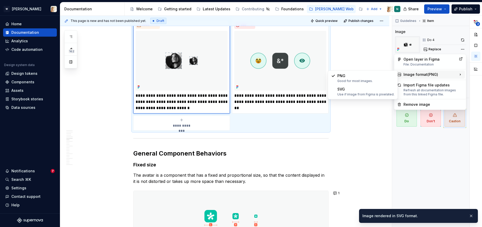
click at [422, 73] on div "Image format ( PNG )" at bounding box center [430, 74] width 70 height 8
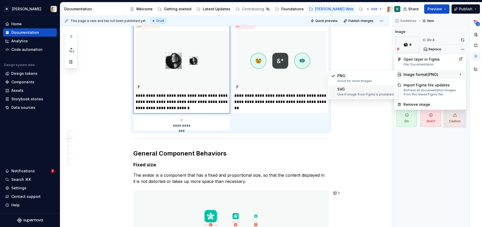
click at [359, 88] on div "SVG Use if image from Figma is pixelated." at bounding box center [365, 92] width 57 height 10
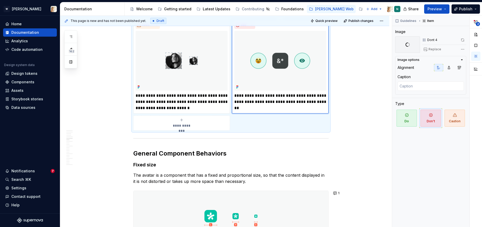
click at [273, 54] on img at bounding box center [280, 61] width 92 height 60
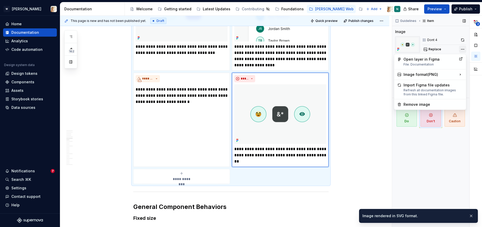
click at [462, 48] on div "**********" at bounding box center [437, 122] width 90 height 212
click at [409, 72] on div "Image format ( PNG )" at bounding box center [430, 74] width 70 height 8
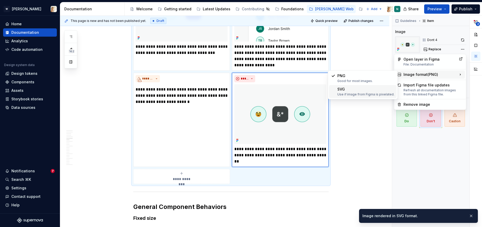
click at [347, 90] on div "SVG Use if image from Figma is pixelated." at bounding box center [365, 92] width 57 height 10
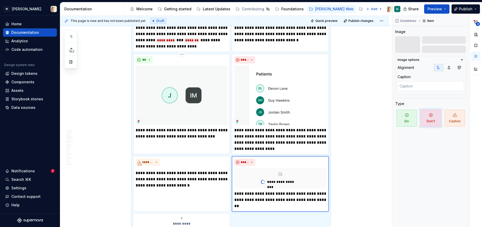
scroll to position [646, 0]
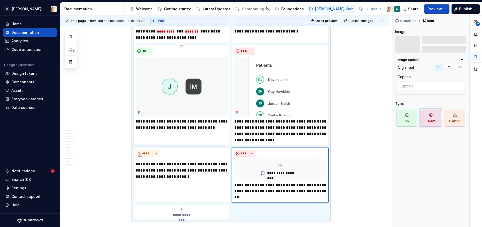
click at [161, 97] on img at bounding box center [182, 87] width 92 height 60
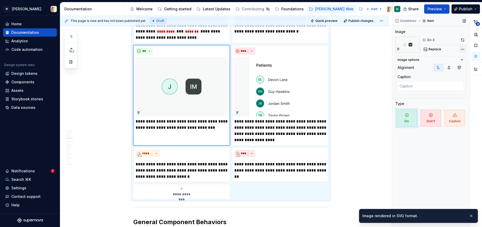
click at [462, 50] on div "**********" at bounding box center [437, 122] width 90 height 212
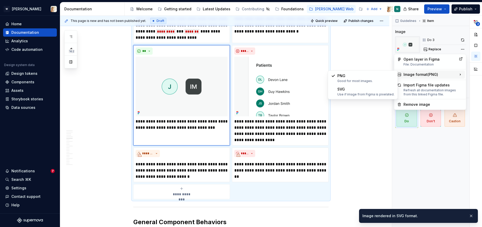
click at [415, 73] on div "Image format ( PNG )" at bounding box center [430, 74] width 70 height 8
click at [351, 88] on div "SVG Use if image from Figma is pixelated." at bounding box center [365, 92] width 57 height 10
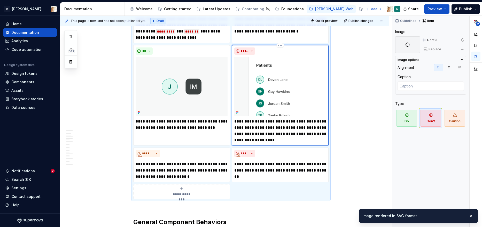
click at [265, 81] on img at bounding box center [280, 87] width 92 height 60
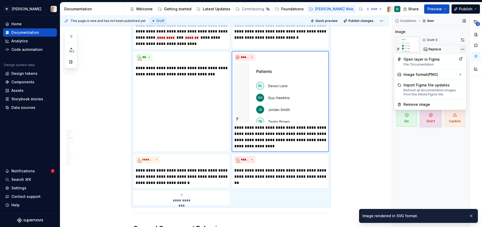
click at [464, 49] on div "**********" at bounding box center [437, 122] width 90 height 212
click at [410, 73] on div "Image format ( PNG )" at bounding box center [430, 74] width 70 height 8
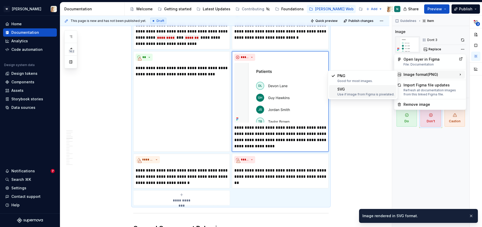
click at [355, 86] on div "SVG Use if image from Figma is pixelated." at bounding box center [362, 91] width 67 height 13
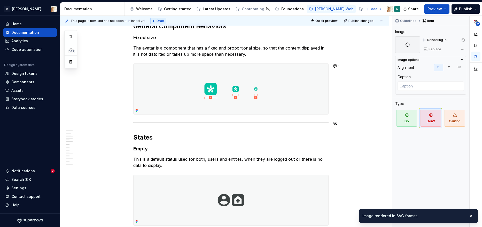
scroll to position [855, 0]
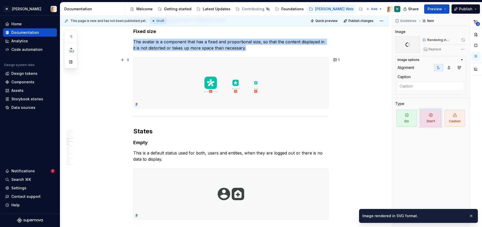
click at [255, 93] on img at bounding box center [230, 83] width 195 height 51
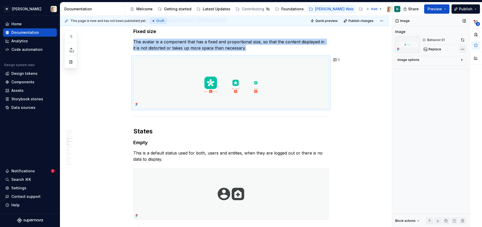
click at [464, 48] on div "**********" at bounding box center [437, 122] width 90 height 212
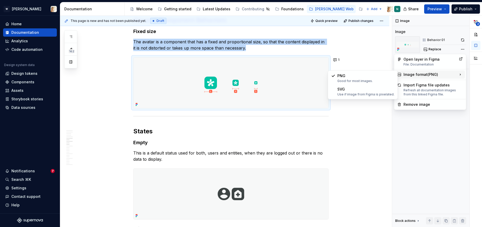
click at [428, 73] on div "Image format ( PNG )" at bounding box center [430, 74] width 70 height 8
click at [357, 90] on div "SVG Use if image from Figma is pixelated." at bounding box center [365, 92] width 57 height 10
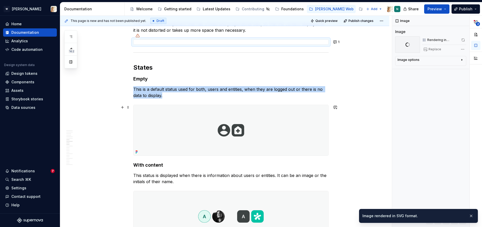
click at [226, 138] on img at bounding box center [230, 130] width 195 height 51
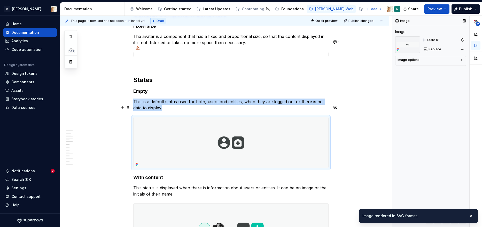
scroll to position [932, 0]
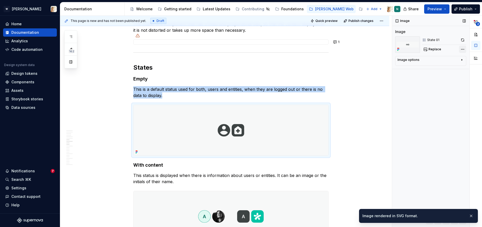
click at [464, 48] on div "**********" at bounding box center [437, 122] width 90 height 212
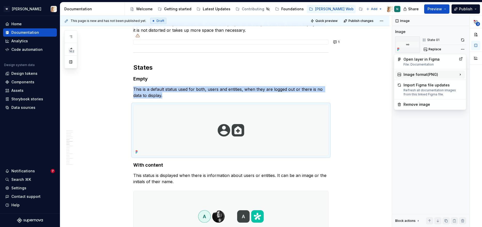
click at [415, 74] on div "Image format ( PNG )" at bounding box center [430, 74] width 70 height 8
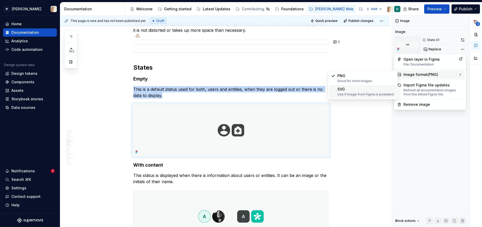
click at [358, 91] on div "SVG Use if image from Figma is pixelated." at bounding box center [365, 92] width 57 height 10
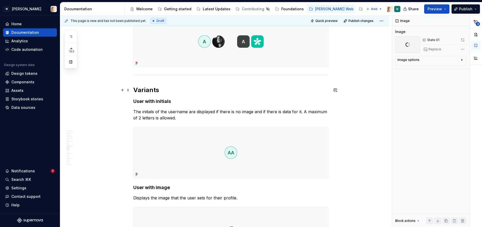
scroll to position [1067, 0]
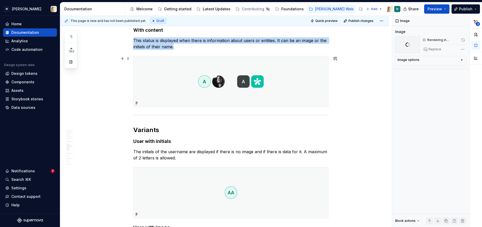
click at [271, 57] on img at bounding box center [230, 81] width 195 height 51
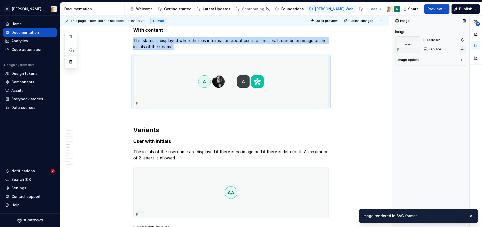
click at [462, 48] on div "**********" at bounding box center [437, 122] width 90 height 212
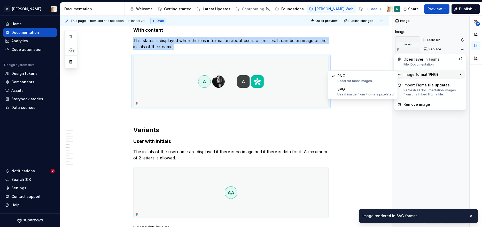
click at [413, 76] on div "Image format ( PNG )" at bounding box center [430, 74] width 70 height 8
click at [363, 93] on div "Use if image from Figma is pixelated." at bounding box center [365, 94] width 57 height 4
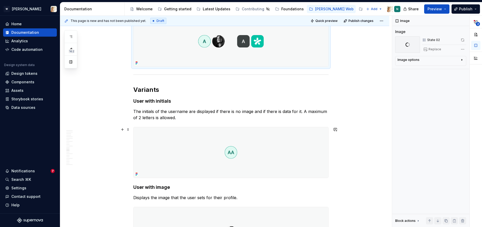
click at [295, 86] on h2 "Variants" at bounding box center [230, 90] width 195 height 8
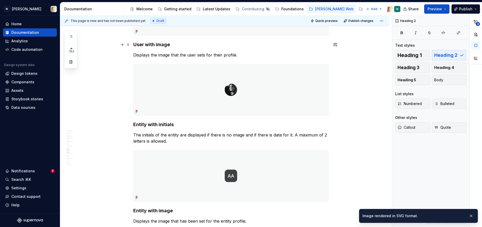
scroll to position [1257, 0]
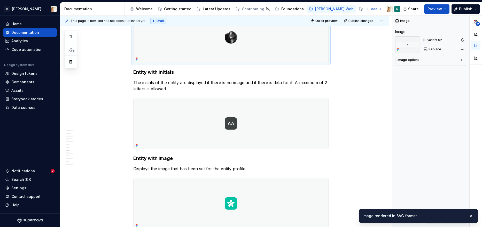
click at [281, 40] on img at bounding box center [230, 37] width 195 height 51
click at [460, 51] on div "**********" at bounding box center [437, 122] width 90 height 212
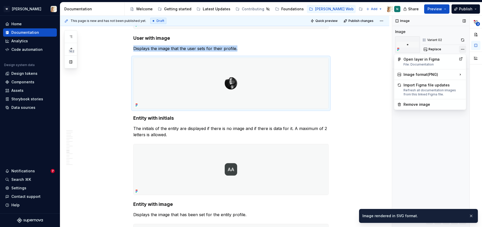
scroll to position [1303, 0]
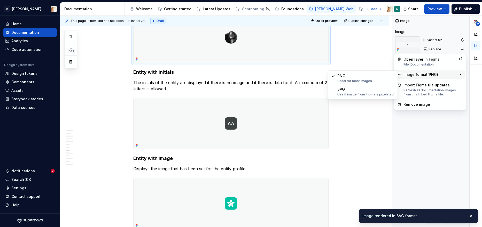
click at [414, 74] on div "Image format ( PNG )" at bounding box center [430, 74] width 70 height 8
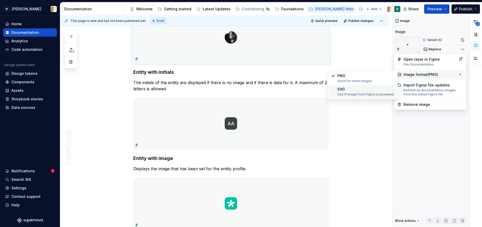
click at [350, 90] on div "SVG Use if image from Figma is pixelated." at bounding box center [365, 92] width 57 height 10
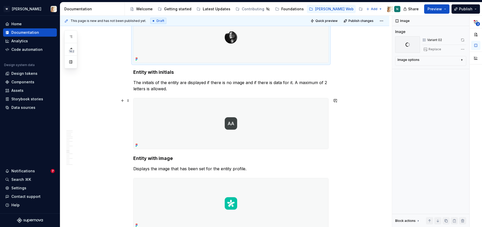
click at [283, 117] on img at bounding box center [230, 123] width 195 height 51
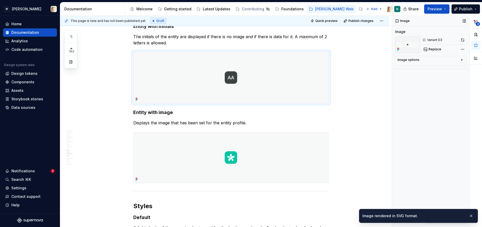
click at [458, 51] on div "Replace" at bounding box center [444, 49] width 44 height 7
click at [461, 50] on div "**********" at bounding box center [437, 122] width 90 height 212
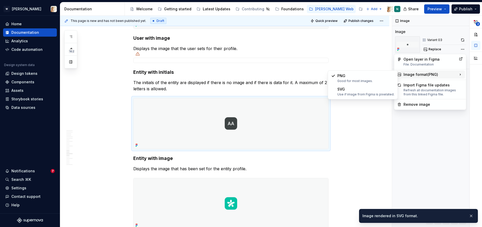
scroll to position [1349, 0]
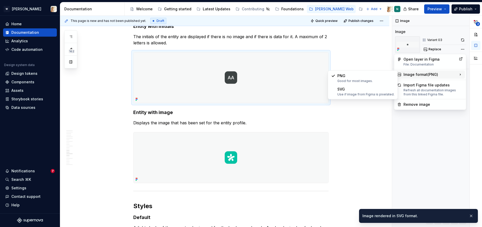
click at [409, 75] on div "Image format ( PNG )" at bounding box center [430, 74] width 70 height 8
click at [363, 89] on div "SVG Use if image from Figma is pixelated." at bounding box center [365, 92] width 57 height 10
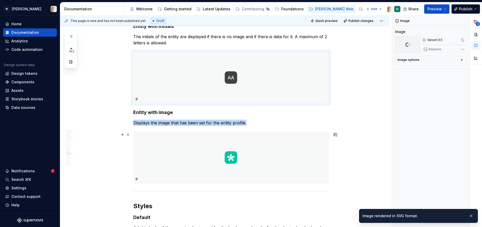
click at [289, 155] on img at bounding box center [230, 157] width 195 height 51
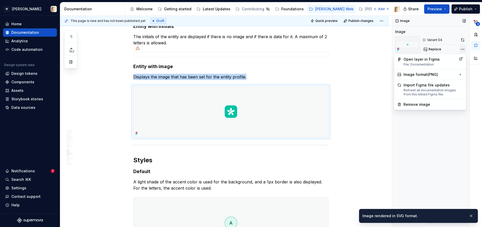
click at [463, 47] on div "**********" at bounding box center [437, 122] width 90 height 212
click at [420, 80] on div at bounding box center [430, 80] width 72 height 0
click at [419, 75] on div "Image format ( PNG )" at bounding box center [430, 74] width 70 height 8
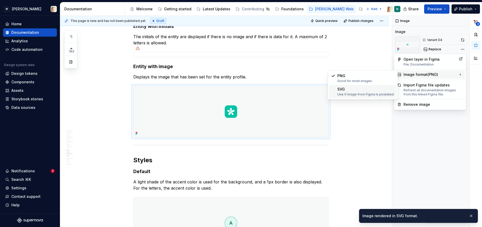
click at [363, 96] on div "Use if image from Figma is pixelated." at bounding box center [365, 94] width 57 height 4
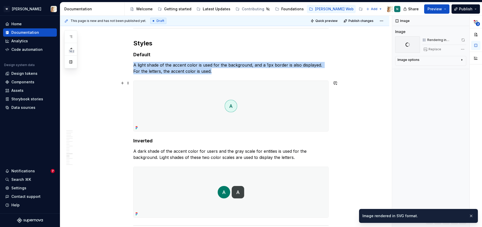
click at [273, 108] on img at bounding box center [230, 106] width 195 height 51
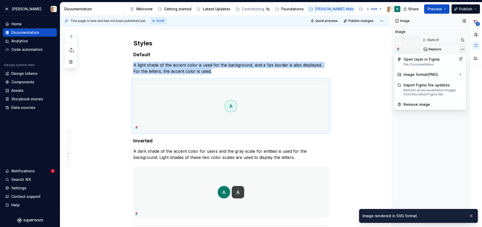
click at [460, 50] on div "**********" at bounding box center [437, 122] width 90 height 212
click at [415, 72] on div "Image format ( PNG )" at bounding box center [430, 74] width 70 height 8
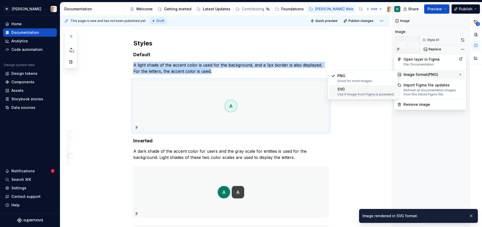
click at [359, 87] on div "SVG Use if image from Figma is pixelated." at bounding box center [365, 92] width 57 height 10
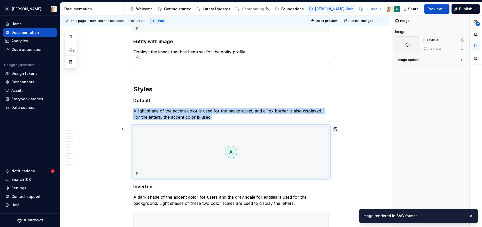
scroll to position [1511, 0]
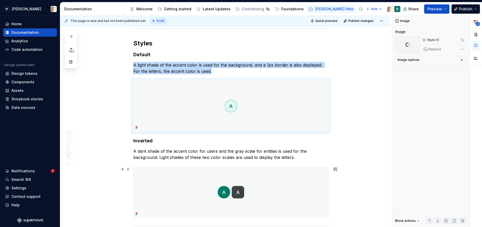
click at [275, 179] on img at bounding box center [230, 192] width 195 height 51
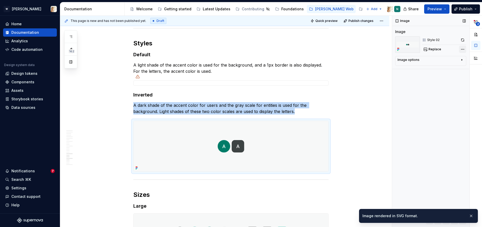
click at [461, 48] on div "**********" at bounding box center [437, 122] width 90 height 212
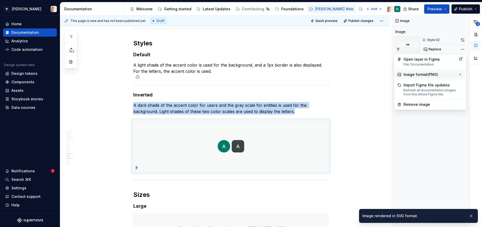
click at [416, 72] on div "Image format ( PNG )" at bounding box center [430, 74] width 70 height 8
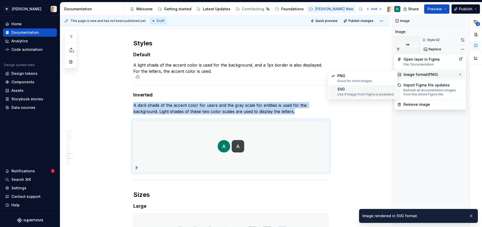
click at [358, 89] on div "SVG Use if image from Figma is pixelated." at bounding box center [365, 92] width 57 height 10
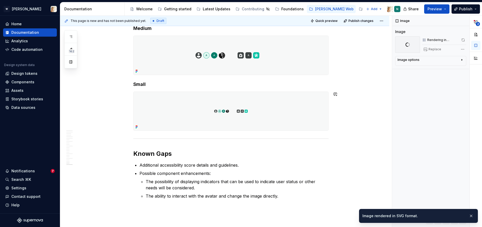
scroll to position [1792, 0]
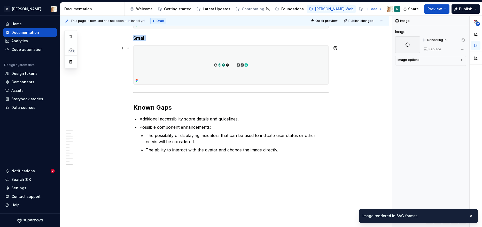
click at [301, 70] on img at bounding box center [230, 65] width 195 height 39
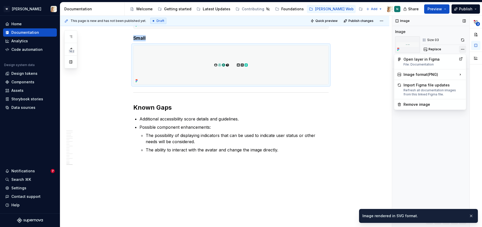
click at [462, 49] on div "**********" at bounding box center [437, 122] width 90 height 212
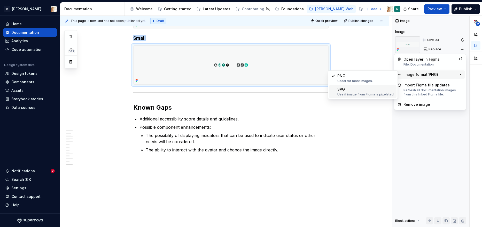
click at [357, 87] on div "SVG Use if image from Figma is pixelated." at bounding box center [365, 92] width 57 height 10
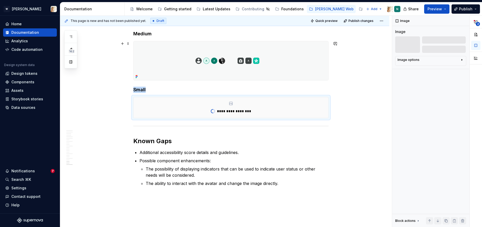
scroll to position [1770, 0]
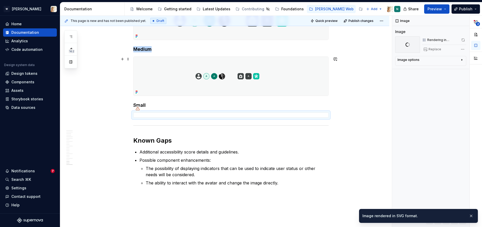
click at [275, 84] on img at bounding box center [230, 76] width 195 height 39
click at [461, 48] on div "**********" at bounding box center [437, 122] width 90 height 212
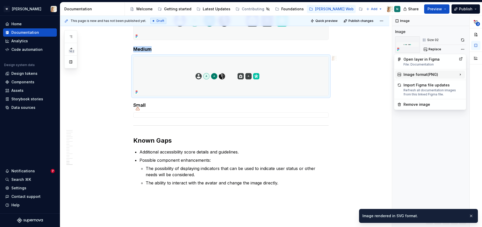
scroll to position [1816, 0]
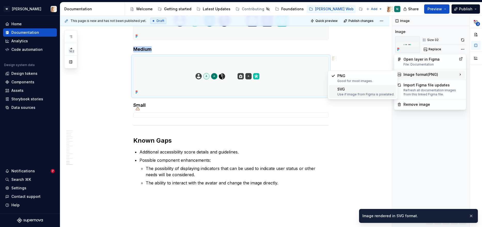
click at [359, 89] on div "SVG Use if image from Figma is pixelated." at bounding box center [365, 92] width 57 height 10
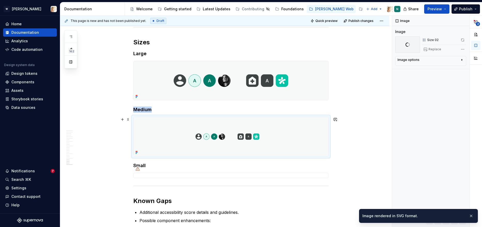
scroll to position [1739, 0]
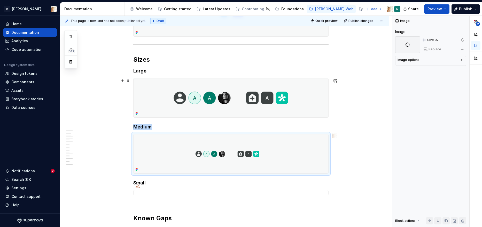
click at [284, 99] on img at bounding box center [230, 97] width 195 height 39
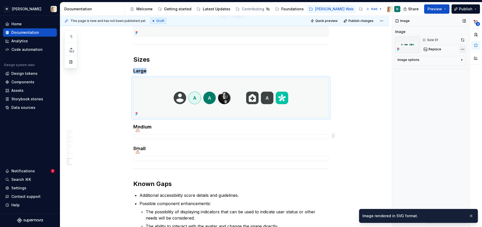
click at [459, 49] on div "**********" at bounding box center [437, 122] width 90 height 212
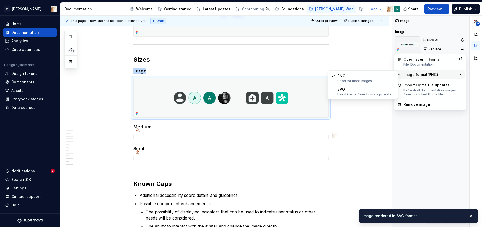
click at [419, 72] on div "Image format ( PNG )" at bounding box center [430, 74] width 70 height 8
click at [367, 85] on div "SVG Use if image from Figma is pixelated." at bounding box center [362, 91] width 67 height 13
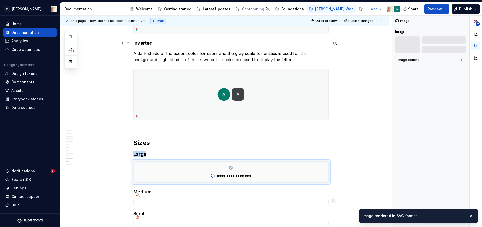
scroll to position [1622, 0]
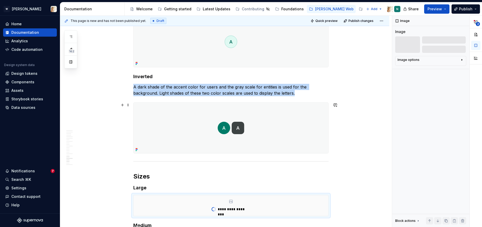
click at [233, 127] on img at bounding box center [230, 128] width 195 height 51
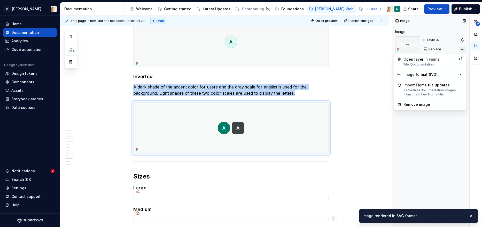
click at [459, 48] on div "**********" at bounding box center [437, 122] width 90 height 212
click at [302, 56] on html "W Watson Home Documentation Analytics Code automation Design system data Design…" at bounding box center [241, 113] width 482 height 227
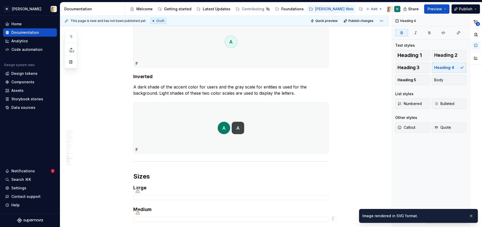
click at [303, 56] on img at bounding box center [230, 42] width 195 height 51
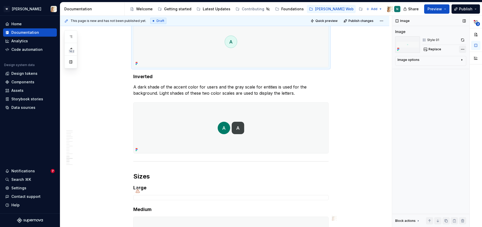
click at [463, 49] on div "**********" at bounding box center [437, 122] width 90 height 212
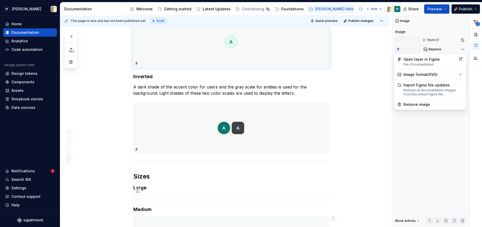
click at [361, 84] on html "W Watson Home Documentation Analytics Code automation Design system data Design…" at bounding box center [241, 113] width 482 height 227
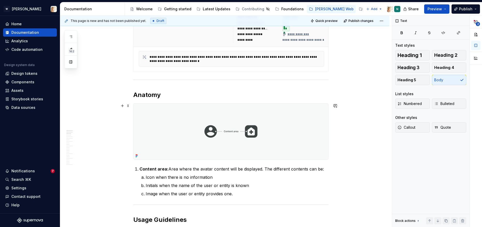
scroll to position [0, 0]
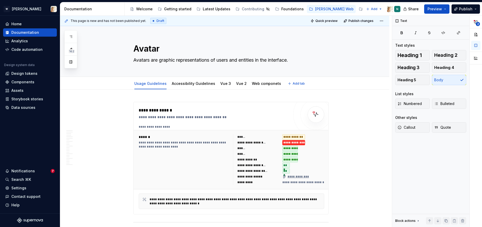
type textarea "*"
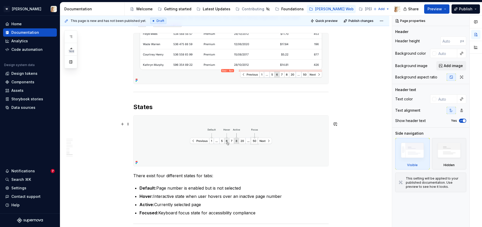
scroll to position [787, 0]
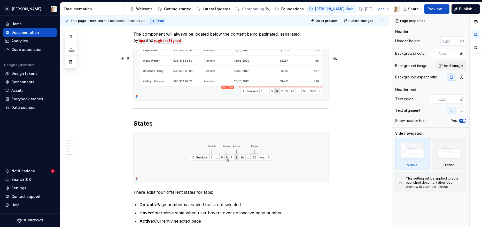
click at [227, 83] on img at bounding box center [230, 75] width 195 height 51
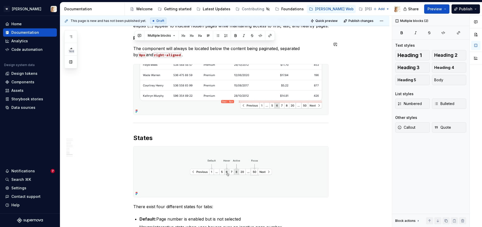
scroll to position [762, 0]
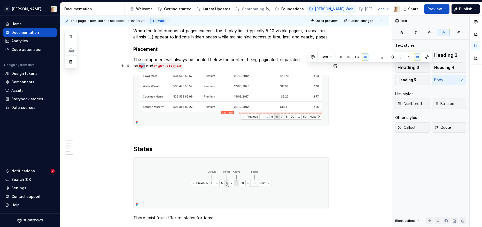
drag, startPoint x: 308, startPoint y: 40, endPoint x: 313, endPoint y: 68, distance: 28.4
click at [146, 68] on code "8px" at bounding box center [142, 66] width 8 height 6
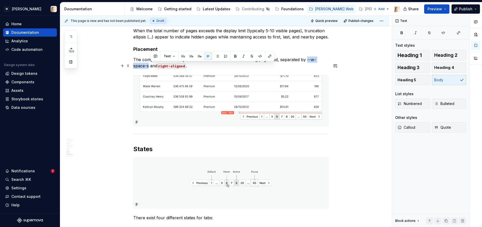
drag, startPoint x: 307, startPoint y: 67, endPoint x: 151, endPoint y: 75, distance: 156.9
click at [151, 69] on p "The component will always be located below the content being paginated, separat…" at bounding box center [230, 63] width 195 height 12
click at [445, 34] on icon "button" at bounding box center [443, 33] width 4 height 4
click at [305, 66] on p "The component will always be located below the content being paginated, separat…" at bounding box center [230, 63] width 195 height 12
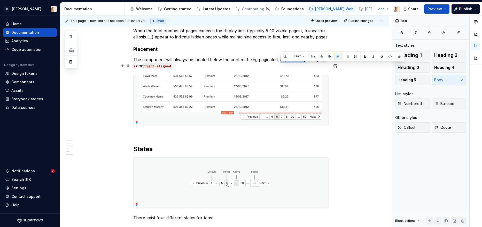
drag, startPoint x: 306, startPoint y: 66, endPoint x: 281, endPoint y: 67, distance: 24.8
click at [281, 67] on p "The component will always be located below the content being paginated, separat…" at bounding box center [230, 63] width 195 height 12
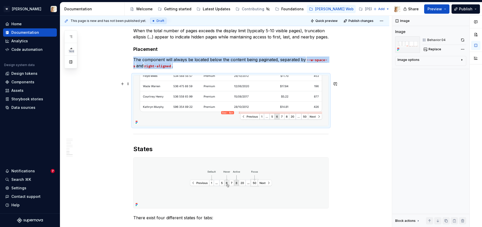
click at [298, 115] on img at bounding box center [230, 100] width 195 height 51
click at [458, 50] on div "Comments Open comments No comments yet Select ‘Comment’ from the block context …" at bounding box center [437, 122] width 90 height 212
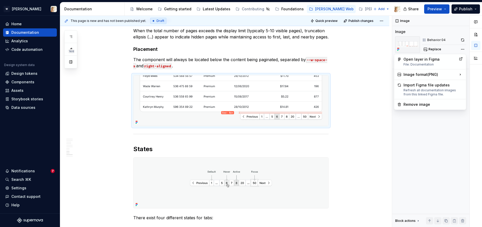
click at [465, 38] on div "Comments Open comments No comments yet Select ‘Comment’ from the block context …" at bounding box center [437, 122] width 90 height 212
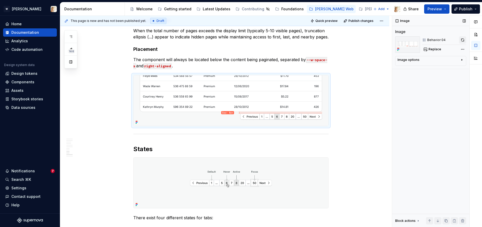
click at [462, 40] on button "button" at bounding box center [462, 39] width 7 height 7
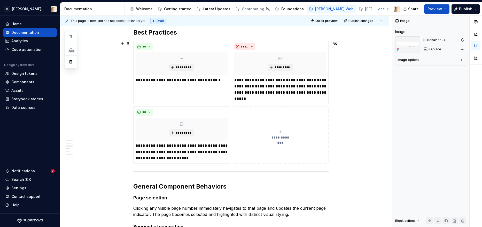
scroll to position [527, 0]
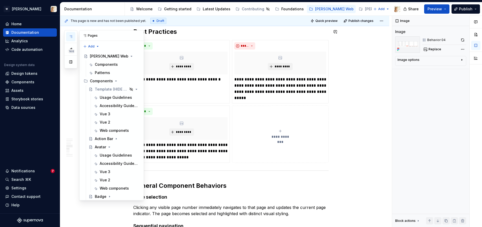
click at [69, 36] on icon "button" at bounding box center [70, 37] width 3 height 2
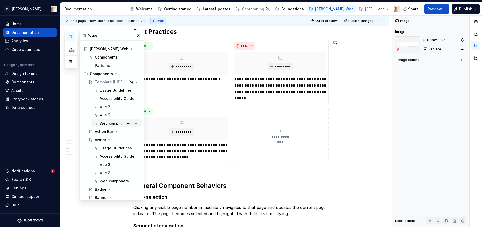
scroll to position [9, 0]
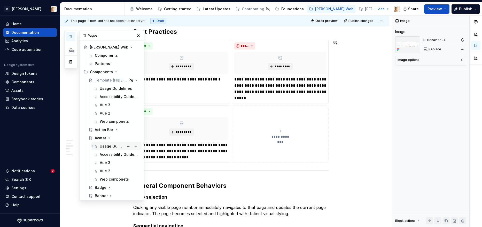
click at [107, 145] on div "Usage Guidelines" at bounding box center [112, 146] width 24 height 5
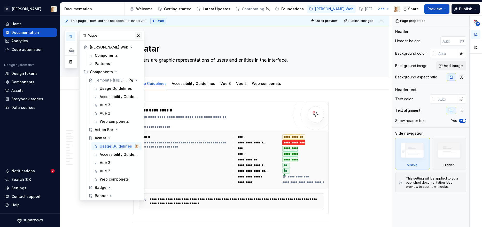
click at [137, 36] on button "button" at bounding box center [138, 35] width 7 height 7
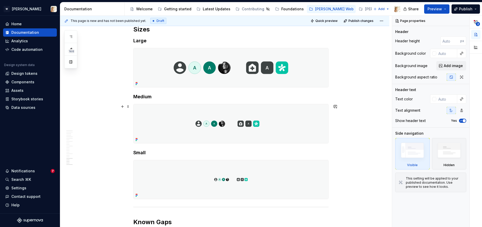
scroll to position [1883, 0]
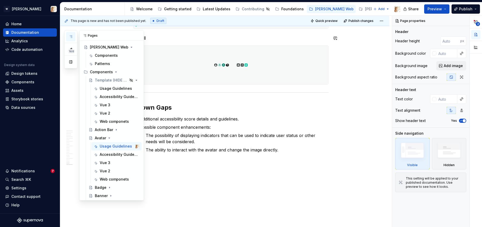
click at [72, 36] on icon "button" at bounding box center [71, 37] width 4 height 4
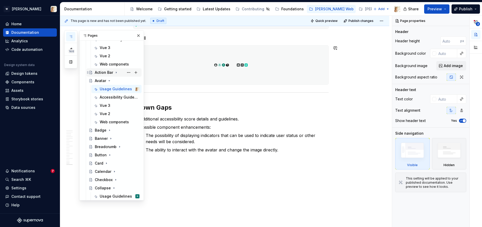
scroll to position [58, 0]
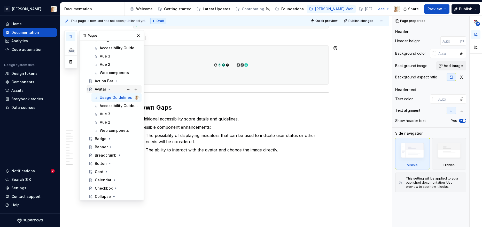
click at [109, 89] on icon "Page tree" at bounding box center [109, 89] width 4 height 4
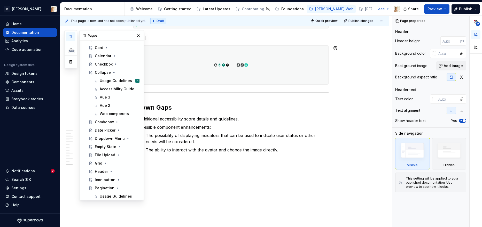
scroll to position [141, 0]
click at [105, 154] on div "File Upload" at bounding box center [105, 154] width 20 height 5
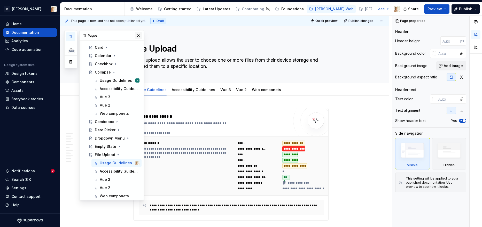
click at [137, 35] on button "button" at bounding box center [138, 35] width 7 height 7
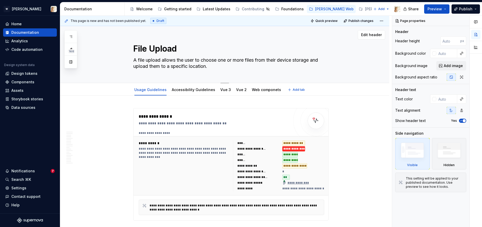
click at [140, 59] on textarea "A file upload allows the user to choose one or more files from their device sto…" at bounding box center [229, 63] width 195 height 14
type textarea "*"
type textarea "A ile upload allows the user to choose one or more files from their device stor…"
type textarea "*"
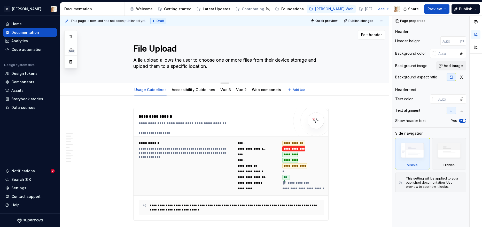
type textarea "A File upload allows the user to choose one or more files from their device sto…"
click at [150, 60] on textarea "A File upload allows the user to choose one or more files from their device sto…" at bounding box center [229, 63] width 195 height 14
type textarea "*"
type textarea "A File pload allows the user to choose one or more files from their device stor…"
type textarea "*"
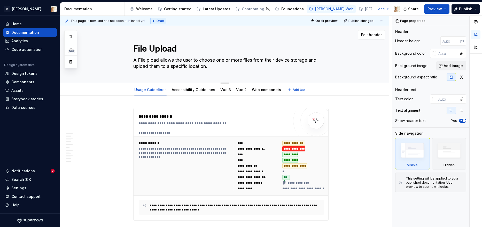
type textarea "A File Upload allows the user to choose one or more files from their device sto…"
drag, startPoint x: 180, startPoint y: 61, endPoint x: 199, endPoint y: 61, distance: 18.6
click at [199, 61] on textarea "A File Upload allows the user to choose one or more files from their device sto…" at bounding box center [229, 63] width 195 height 14
type textarea "*"
type textarea "A File Upload allows to choose one or more files from their device storage and …"
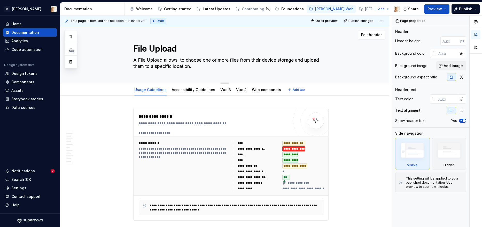
type textarea "*"
type textarea "A File Upload allows to choose one or more files from their device storage and …"
drag, startPoint x: 253, startPoint y: 59, endPoint x: 263, endPoint y: 59, distance: 9.3
click at [263, 59] on textarea "A File Upload allows to choose one or more files from their device storage and …" at bounding box center [229, 63] width 195 height 14
type textarea "*"
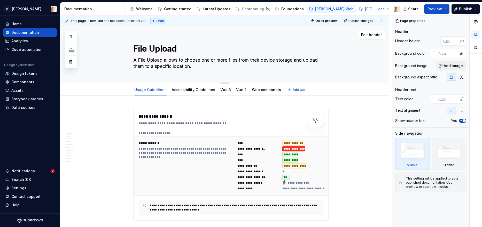
type textarea "A File Upload allows to choose one or more files from a device storage and uplo…"
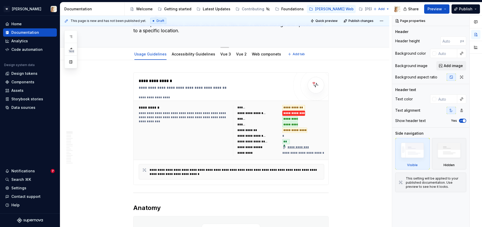
type textarea "*"
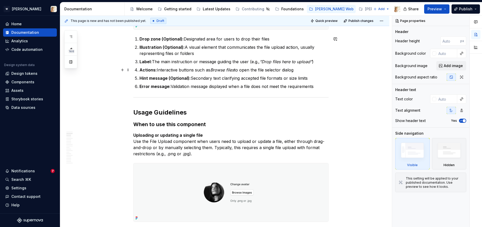
scroll to position [315, 0]
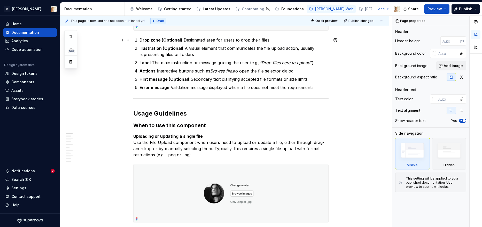
type textarea "A File Upload allows to choose one or more files from a device storage and uplo…"
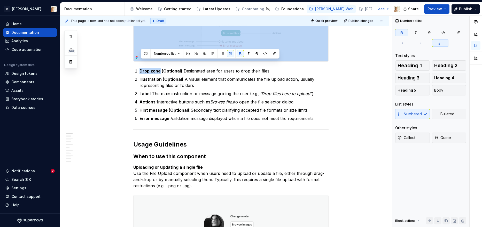
scroll to position [279, 0]
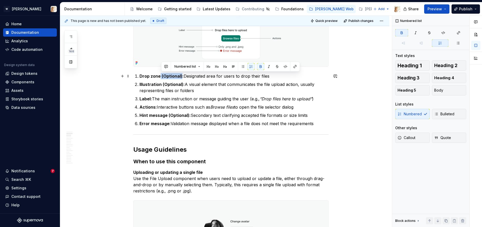
drag, startPoint x: 161, startPoint y: 40, endPoint x: 182, endPoint y: 78, distance: 43.8
click at [182, 78] on strong "Drop zone (Optional):" at bounding box center [161, 76] width 44 height 5
click at [162, 76] on p "Drop zone: Designated area for users to drop their files" at bounding box center [233, 76] width 189 height 6
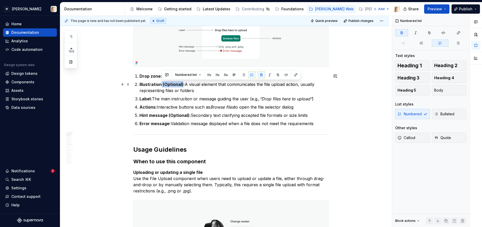
drag, startPoint x: 161, startPoint y: 85, endPoint x: 183, endPoint y: 84, distance: 21.4
click at [183, 84] on strong "Illustration (Optional):" at bounding box center [161, 84] width 45 height 5
click at [190, 116] on p "Hint message (Optional): Secondary text clarifying accepted file formats or siz…" at bounding box center [233, 115] width 189 height 6
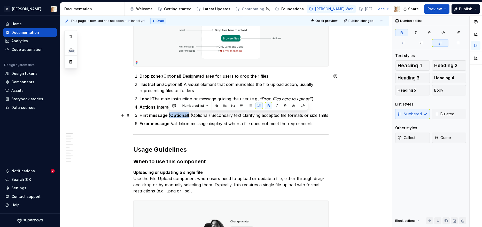
drag, startPoint x: 189, startPoint y: 116, endPoint x: 169, endPoint y: 116, distance: 19.6
click at [169, 116] on strong "Hint message (Optional):" at bounding box center [164, 115] width 51 height 5
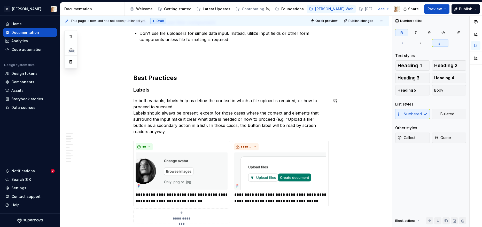
scroll to position [733, 0]
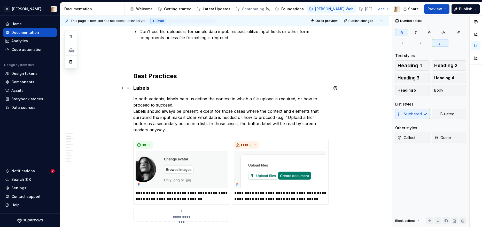
click at [142, 88] on h3 "Labels" at bounding box center [230, 87] width 195 height 7
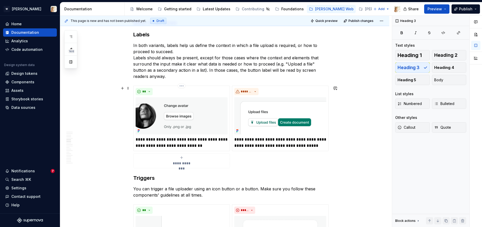
scroll to position [783, 0]
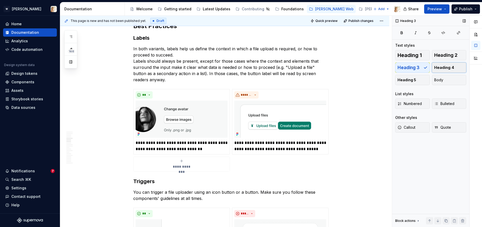
click at [447, 65] on span "Heading 4" at bounding box center [444, 67] width 20 height 5
click at [144, 181] on h3 "Triggers" at bounding box center [230, 181] width 195 height 7
click at [453, 65] on button "Heading 4" at bounding box center [449, 67] width 35 height 10
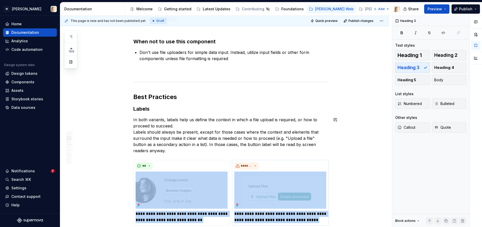
scroll to position [724, 0]
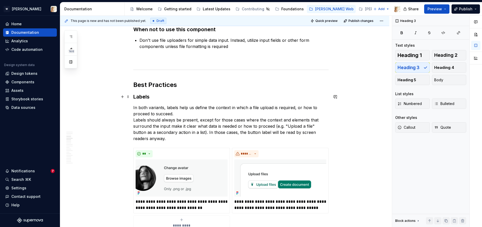
click at [150, 99] on h3 "Labels" at bounding box center [230, 96] width 195 height 7
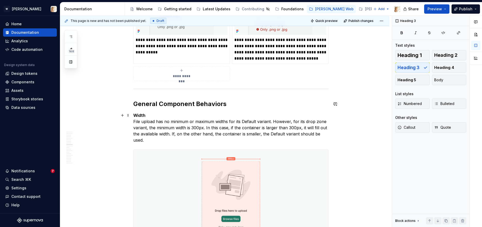
scroll to position [1138, 0]
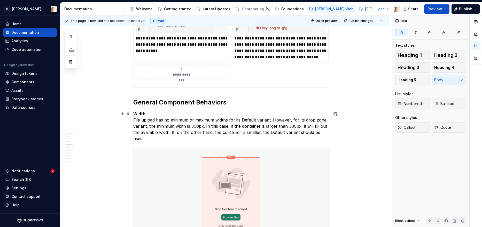
click at [140, 112] on strong "Width" at bounding box center [139, 113] width 12 height 5
click at [139, 113] on strong "Width" at bounding box center [139, 113] width 12 height 5
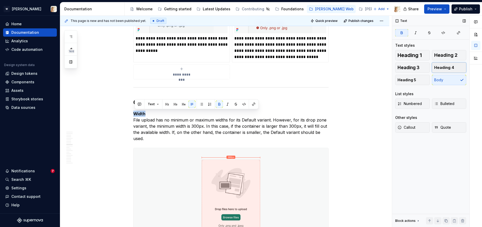
click at [446, 66] on span "Heading 4" at bounding box center [444, 67] width 20 height 5
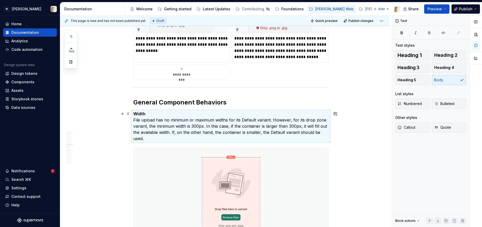
click at [135, 120] on p "Width File upload has no minimum or maximum widths for its Default variant. How…" at bounding box center [230, 126] width 195 height 31
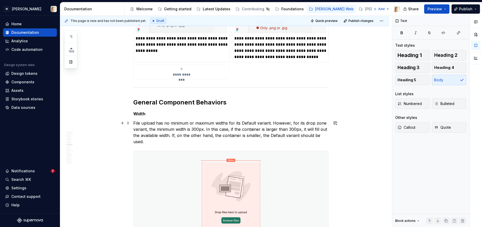
click at [145, 123] on p "File upload has no minimum or maximum widths for its Default variant. However, …" at bounding box center [230, 132] width 195 height 25
click at [140, 114] on strong "Width" at bounding box center [139, 113] width 12 height 5
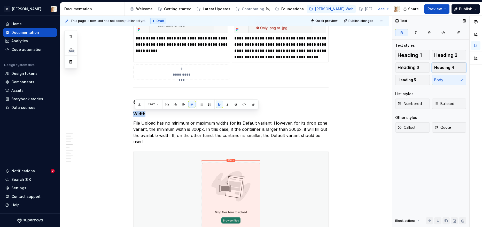
click at [451, 66] on span "Heading 4" at bounding box center [444, 67] width 20 height 5
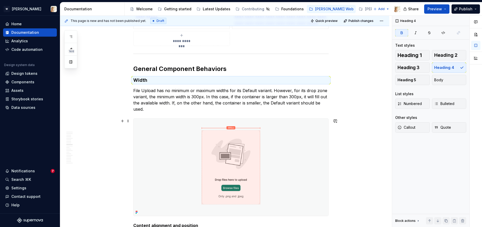
scroll to position [1172, 0]
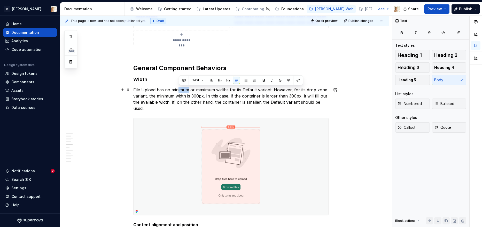
drag, startPoint x: 189, startPoint y: 90, endPoint x: 179, endPoint y: 89, distance: 10.6
click at [179, 89] on p "File Upload has no minimum or maximum widths for its Default variant. However, …" at bounding box center [230, 99] width 195 height 25
drag, startPoint x: 203, startPoint y: 91, endPoint x: 192, endPoint y: 91, distance: 11.1
click at [192, 91] on p "File Upload has no min or maximum widths for its Default variant. However, for …" at bounding box center [230, 99] width 195 height 25
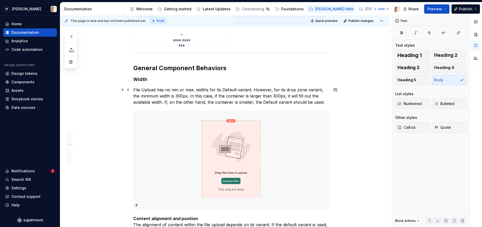
click at [179, 90] on p "File Upload has no min or max. widths for its Default variant. However, for its…" at bounding box center [230, 96] width 195 height 19
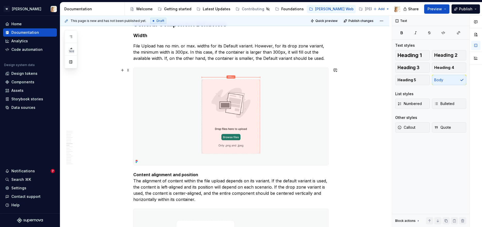
scroll to position [1202, 0]
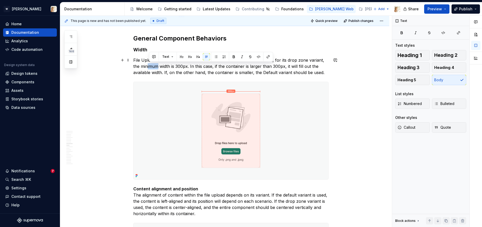
drag, startPoint x: 159, startPoint y: 67, endPoint x: 149, endPoint y: 68, distance: 9.9
click at [149, 68] on p "File Upload has no min. or max. widths for its Default variant. However, for it…" at bounding box center [230, 66] width 195 height 19
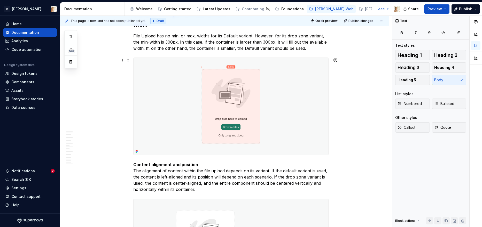
scroll to position [1245, 0]
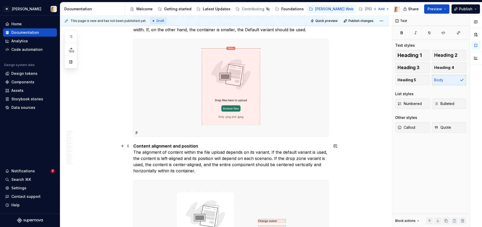
click at [134, 152] on p "Content alignment and position The alignment of content within the file upload …" at bounding box center [230, 158] width 195 height 31
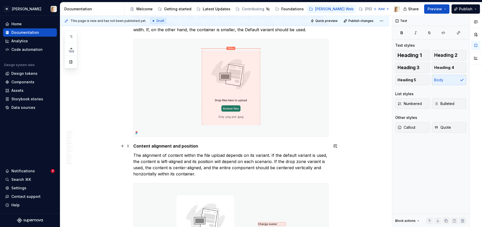
click at [142, 146] on strong "Content alignment and position" at bounding box center [165, 146] width 65 height 5
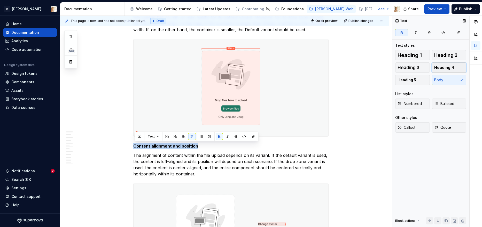
click at [451, 66] on span "Heading 4" at bounding box center [444, 67] width 20 height 5
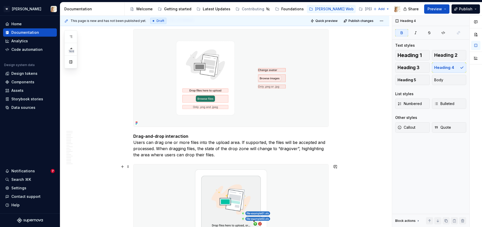
scroll to position [1410, 0]
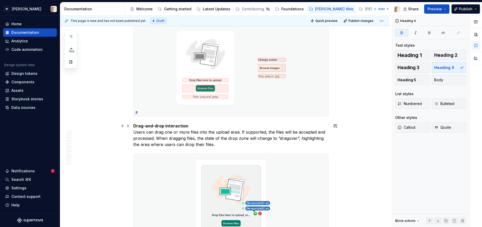
click at [136, 132] on p "Drag-and-drop interaction Users can drag one or more files into the upload area…" at bounding box center [230, 135] width 195 height 25
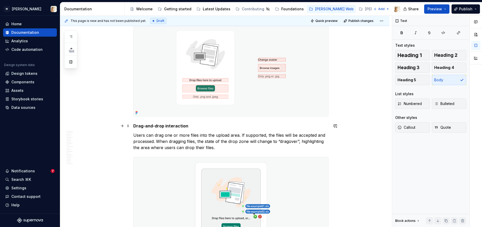
click at [140, 127] on strong "Drag-and-drop interaction" at bounding box center [160, 125] width 55 height 5
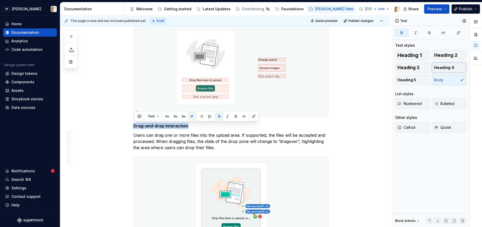
click at [447, 65] on span "Heading 4" at bounding box center [444, 67] width 20 height 5
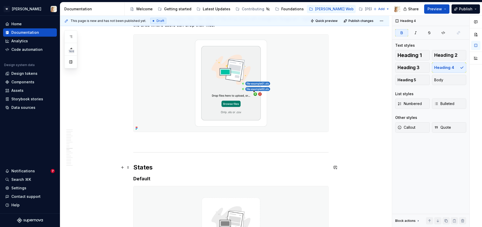
scroll to position [1545, 0]
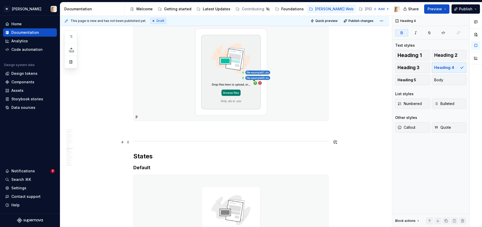
click at [145, 131] on p at bounding box center [230, 130] width 195 height 6
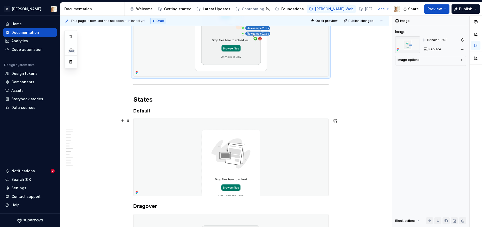
scroll to position [1600, 0]
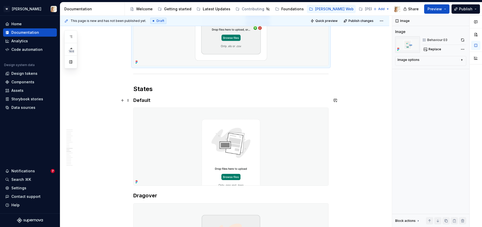
click at [146, 99] on strong "Default" at bounding box center [141, 100] width 17 height 5
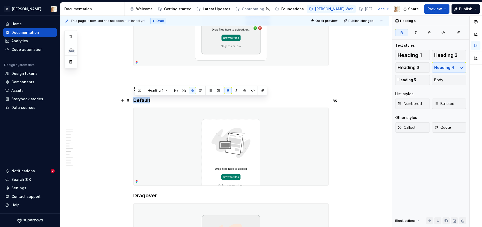
click at [146, 99] on strong "Default" at bounding box center [141, 100] width 17 height 5
click at [146, 194] on strong "Dragover" at bounding box center [145, 196] width 24 height 6
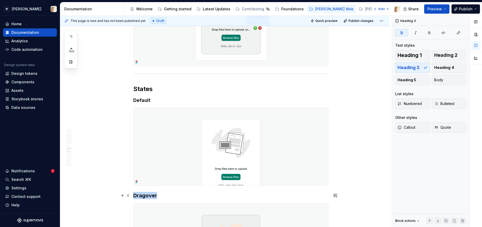
click at [146, 194] on strong "Dragover" at bounding box center [145, 196] width 24 height 6
click at [439, 67] on span "Heading 4" at bounding box center [444, 67] width 20 height 5
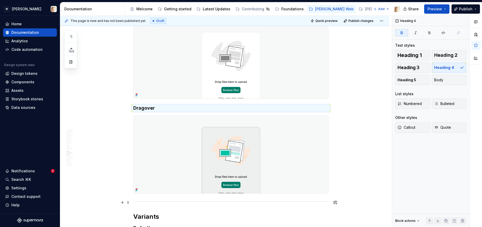
scroll to position [1748, 0]
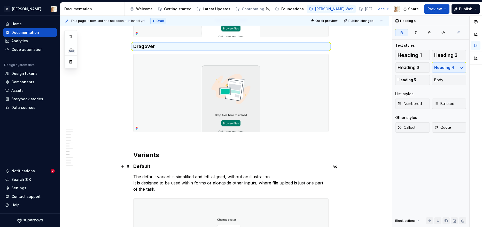
click at [142, 167] on strong "Default" at bounding box center [141, 166] width 17 height 5
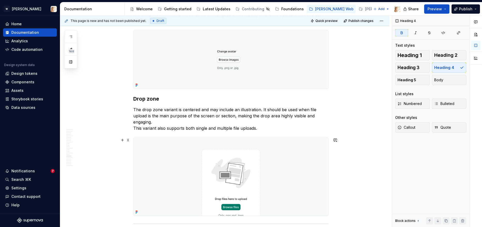
scroll to position [1919, 0]
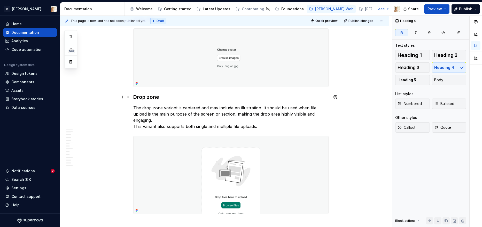
click at [145, 98] on strong "Drop zone" at bounding box center [146, 97] width 26 height 6
click at [439, 65] on button "Heading 4" at bounding box center [449, 67] width 35 height 10
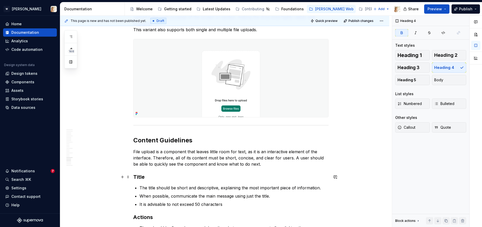
scroll to position [2021, 0]
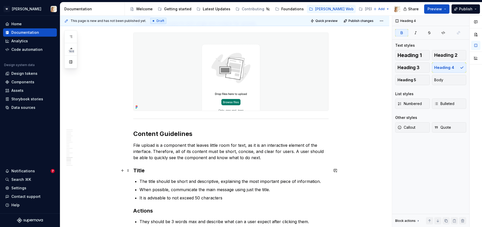
click at [139, 171] on strong "Title" at bounding box center [138, 171] width 11 height 6
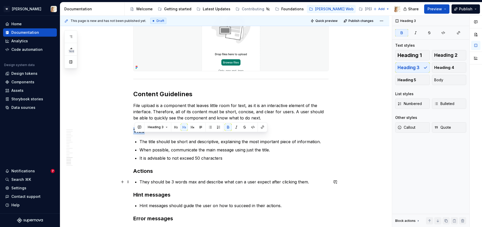
scroll to position [2074, 0]
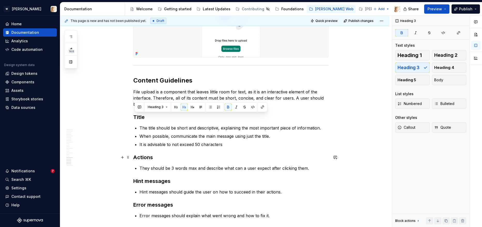
click at [145, 157] on h3 "Actions" at bounding box center [230, 157] width 195 height 7
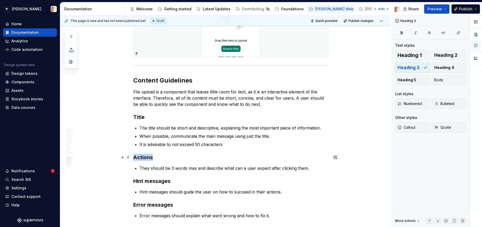
click at [145, 157] on h3 "Actions" at bounding box center [230, 157] width 195 height 7
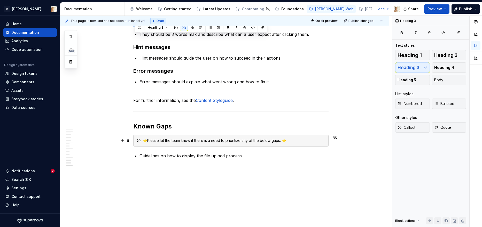
scroll to position [2214, 0]
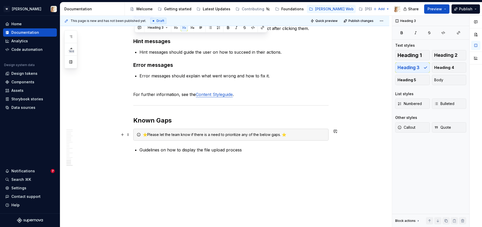
click at [154, 134] on div "⭐Please let the team know if there is a need to prioritize any of the below gap…" at bounding box center [234, 134] width 182 height 5
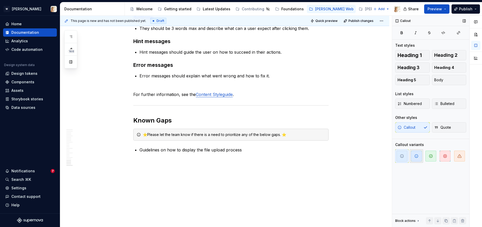
click at [418, 157] on icon "button" at bounding box center [416, 156] width 4 height 4
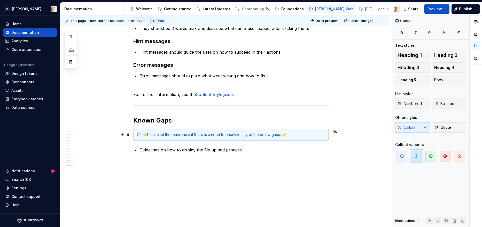
click at [293, 137] on div "⭐Please let the team know if there is a need to prioritize any of the below gap…" at bounding box center [230, 135] width 195 height 12
click at [148, 134] on div "⭐Please let the team know if there is a need to prioritize any of the below gap…" at bounding box center [234, 134] width 182 height 5
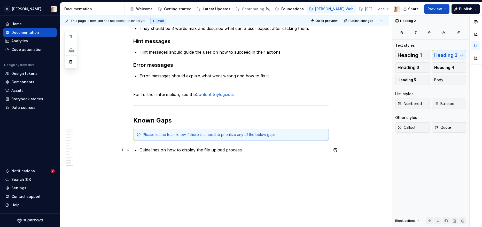
click at [142, 150] on p "Guidelines on how to display the file upload process" at bounding box center [233, 150] width 189 height 6
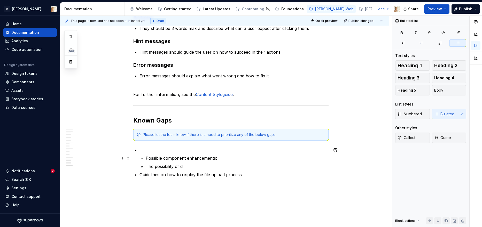
click at [147, 158] on p "Possible component enhancements:" at bounding box center [237, 158] width 183 height 6
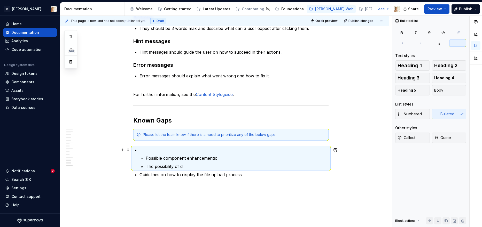
click at [150, 152] on p at bounding box center [233, 150] width 189 height 6
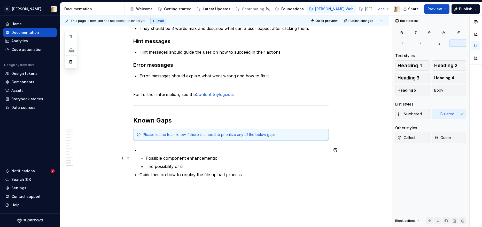
click at [144, 158] on li "Possible component enhancements: The possibility of d" at bounding box center [233, 158] width 189 height 23
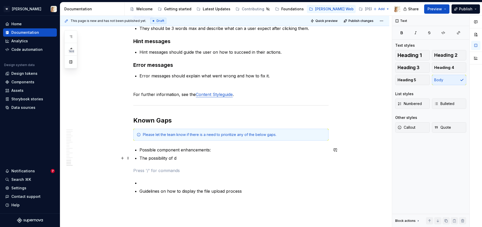
click at [141, 159] on p "The possibility of d" at bounding box center [233, 158] width 189 height 6
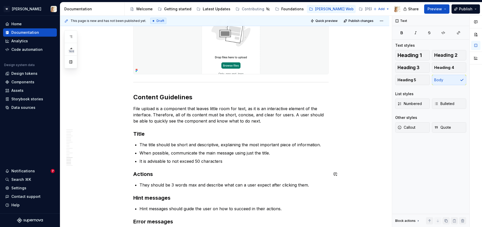
scroll to position [2046, 0]
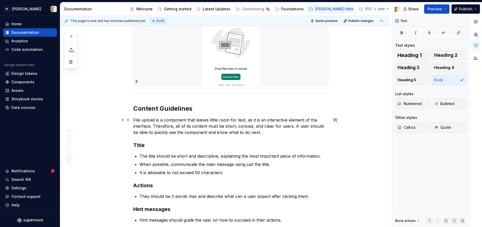
click at [144, 120] on p "File upload is a component that leaves little room for text, as it is an intera…" at bounding box center [230, 126] width 195 height 19
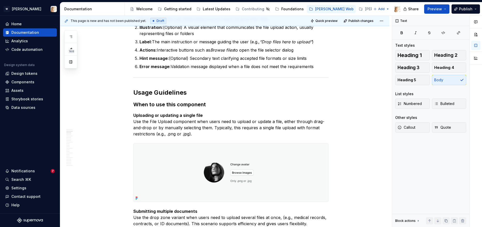
scroll to position [569, 0]
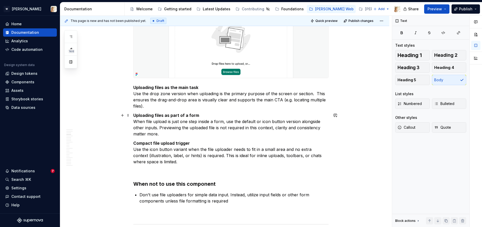
click at [149, 123] on p "Uploading files as part of a form When file upload is just one step inside a fo…" at bounding box center [230, 124] width 195 height 25
click at [148, 123] on p "Uploading files as part of a form When file upload is just one step inside a fo…" at bounding box center [230, 124] width 195 height 25
click at [232, 149] on p "Compact file upload trigger Use the icon button variant when the file uploader …" at bounding box center [230, 152] width 195 height 25
click at [162, 195] on p "Don't use file uploaders for simple data input. Instead, utilize input fields o…" at bounding box center [233, 198] width 189 height 12
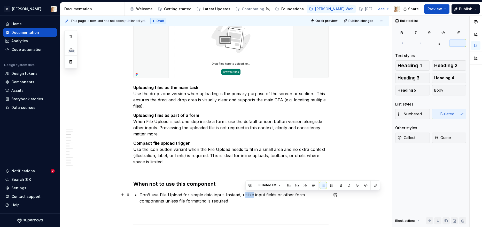
drag, startPoint x: 253, startPoint y: 196, endPoint x: 245, endPoint y: 196, distance: 8.3
click at [245, 196] on p "Don't use File Upload for simple data input. Instead, utilize input fields or o…" at bounding box center [233, 198] width 189 height 12
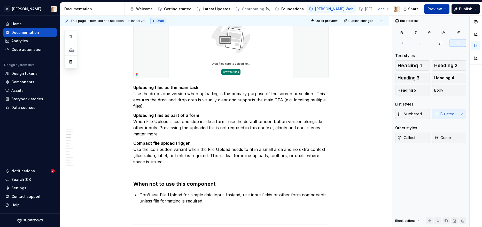
scroll to position [710, 0]
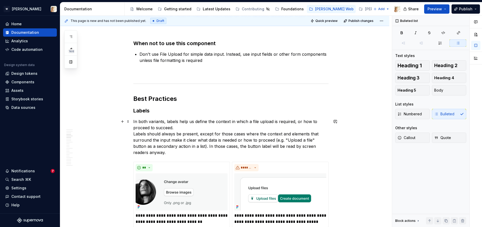
click at [254, 122] on p "In both variants, labels help us define the context in which a file upload is r…" at bounding box center [230, 136] width 195 height 37
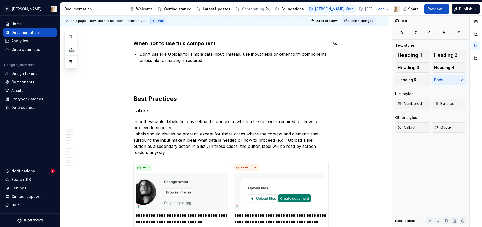
scroll to position [854, 0]
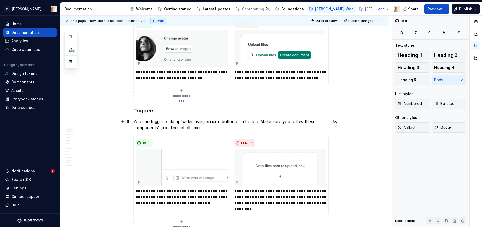
click at [193, 122] on p "You can trigger a file uploader using an icon button or a button. Make sure you…" at bounding box center [230, 124] width 195 height 12
click at [179, 121] on p "You can trigger a file upload using an icon button or a button. Make sure you f…" at bounding box center [230, 124] width 195 height 12
click at [180, 197] on p "**********" at bounding box center [182, 197] width 92 height 19
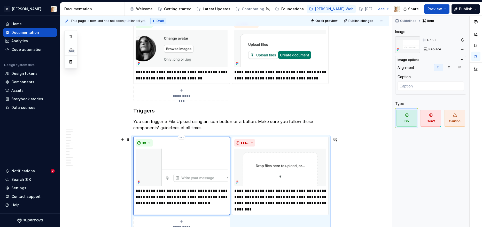
type textarea "*"
click at [158, 197] on p "**********" at bounding box center [182, 197] width 92 height 19
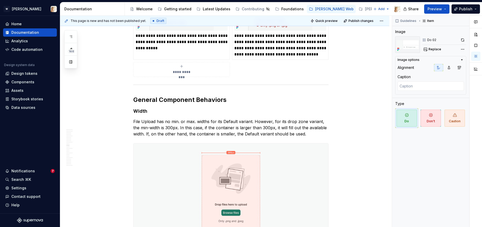
scroll to position [1279, 0]
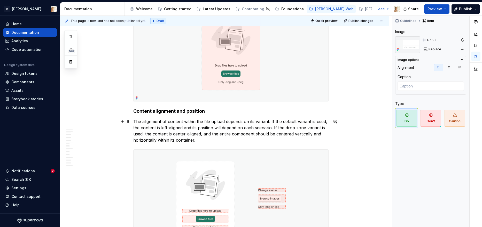
click at [207, 121] on p "The alignment of content within the file upload depends on its variant. If the …" at bounding box center [230, 130] width 195 height 25
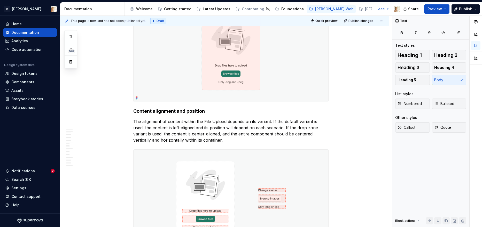
scroll to position [1810, 0]
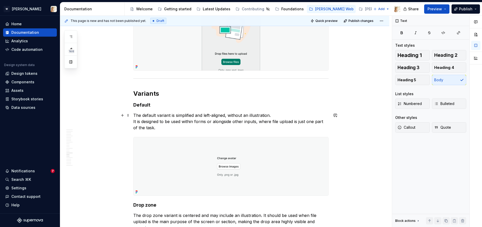
click at [274, 121] on p "The default variant is simplified and left-aligned, without an illustration. It…" at bounding box center [230, 121] width 195 height 19
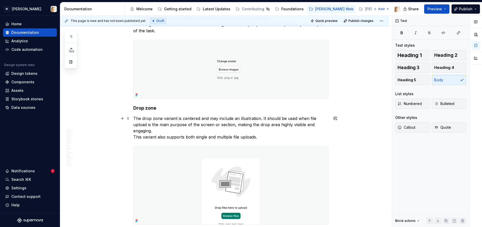
click at [311, 120] on p "The drop zone variant is centered and may include an illustration. It should be…" at bounding box center [230, 127] width 195 height 25
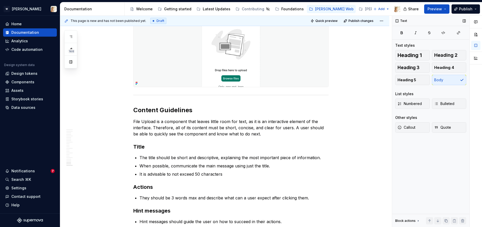
scroll to position [2235, 0]
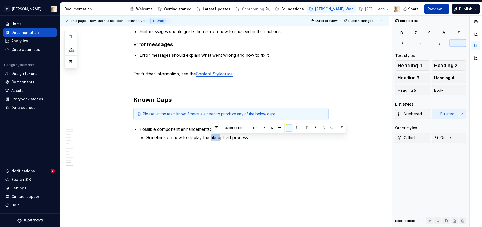
click at [439, 11] on span "Preview" at bounding box center [434, 8] width 14 height 5
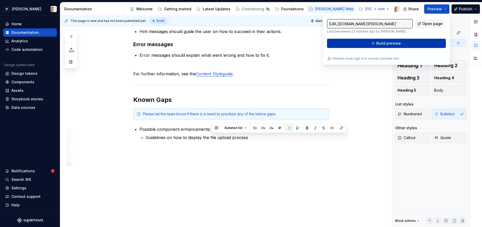
click at [384, 43] on span "Build preview" at bounding box center [388, 43] width 25 height 5
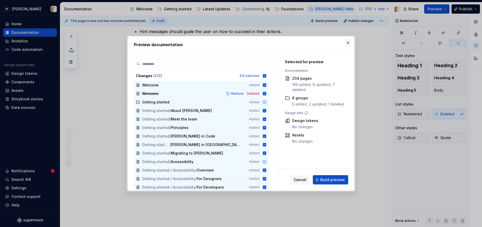
click at [347, 42] on button "button" at bounding box center [347, 42] width 7 height 7
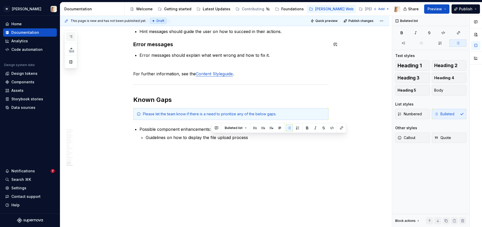
click at [72, 37] on icon "button" at bounding box center [71, 37] width 4 height 4
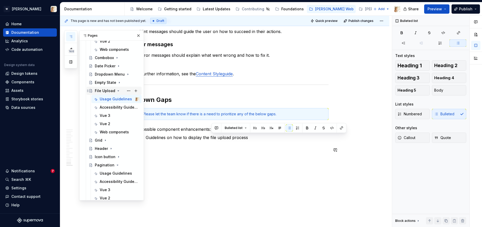
scroll to position [209, 0]
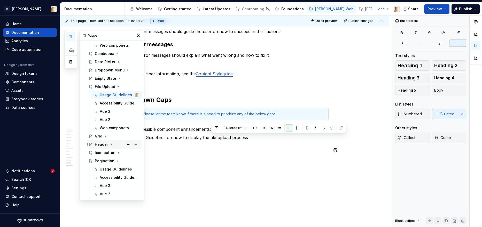
click at [103, 145] on div "Header" at bounding box center [101, 144] width 13 height 5
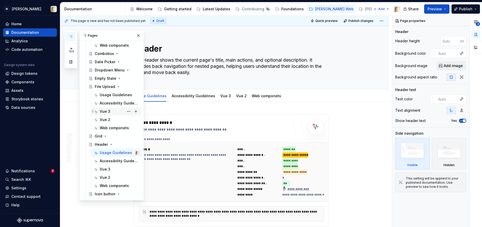
click at [102, 111] on div "Vue 3" at bounding box center [105, 111] width 11 height 5
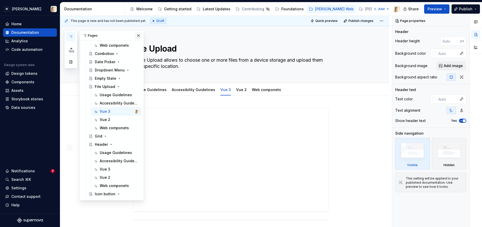
click at [139, 35] on button "button" at bounding box center [138, 35] width 7 height 7
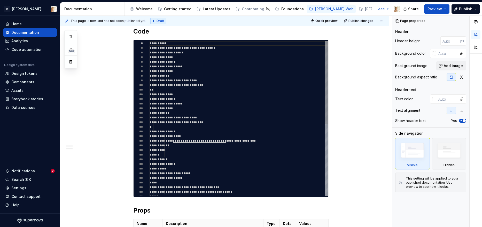
scroll to position [126, 0]
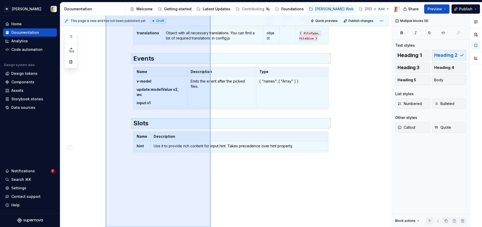
drag, startPoint x: 106, startPoint y: 138, endPoint x: 210, endPoint y: 233, distance: 141.1
click at [210, 227] on html "W Watson Home Documentation Analytics Code automation Design system data Design…" at bounding box center [241, 113] width 482 height 227
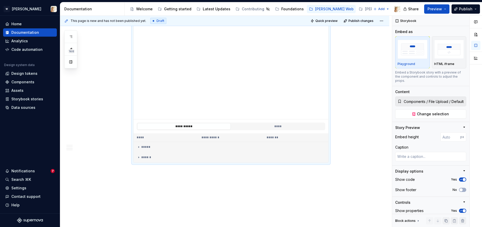
scroll to position [0, 0]
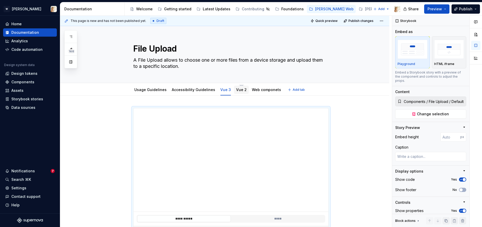
click at [239, 89] on link "Vue 2" at bounding box center [241, 90] width 11 height 4
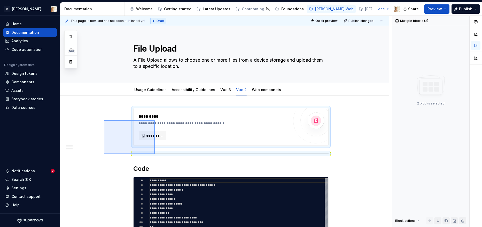
drag, startPoint x: 104, startPoint y: 120, endPoint x: 155, endPoint y: 154, distance: 61.1
click at [155, 154] on div "**********" at bounding box center [225, 122] width 331 height 212
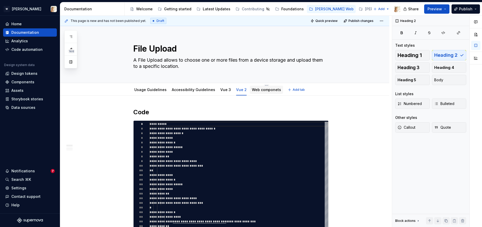
click at [258, 91] on link "Web componets" at bounding box center [266, 90] width 29 height 4
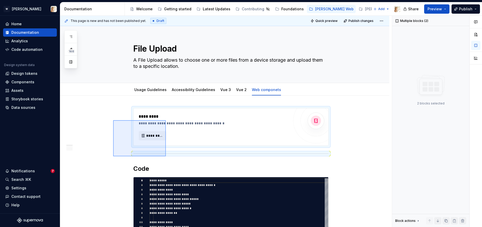
drag, startPoint x: 113, startPoint y: 120, endPoint x: 166, endPoint y: 156, distance: 63.9
click at [166, 156] on div "**********" at bounding box center [225, 122] width 331 height 212
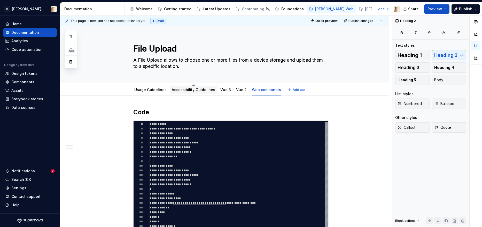
click at [177, 93] on div "Accessibility Guidelines" at bounding box center [193, 90] width 47 height 8
click at [173, 89] on link "Accessibility Guidelines" at bounding box center [193, 90] width 43 height 4
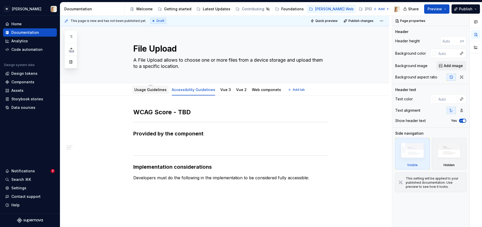
click at [160, 89] on link "Usage Guidelines" at bounding box center [150, 90] width 32 height 4
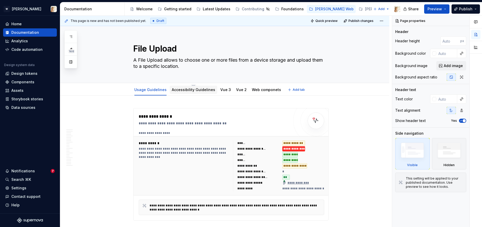
click at [176, 91] on link "Accessibility Guidelines" at bounding box center [193, 90] width 43 height 4
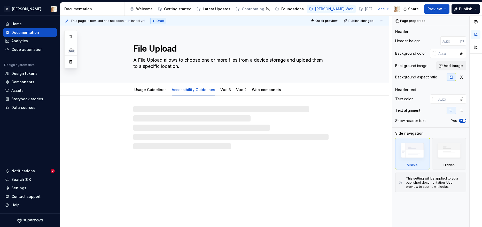
type textarea "*"
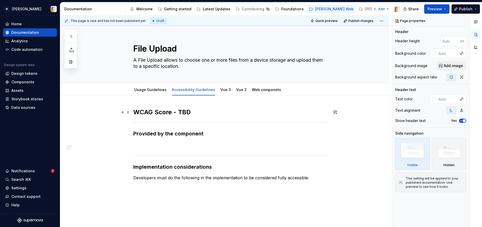
click at [193, 109] on h2 "WCAG Score - TBD" at bounding box center [230, 112] width 195 height 8
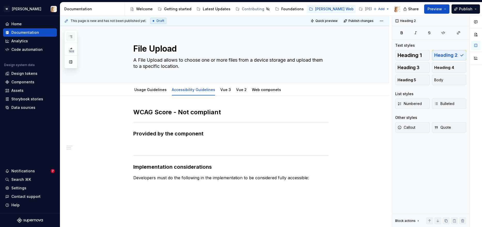
click at [71, 36] on icon "button" at bounding box center [70, 37] width 3 height 2
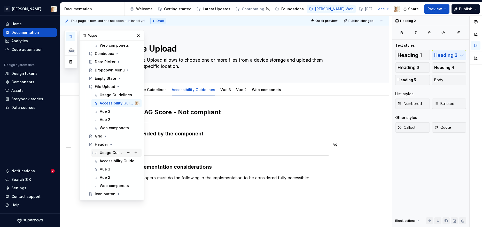
click at [107, 152] on div "Usage Guidelines" at bounding box center [112, 152] width 24 height 5
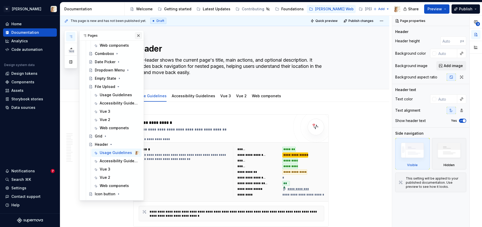
click at [139, 36] on button "button" at bounding box center [138, 35] width 7 height 7
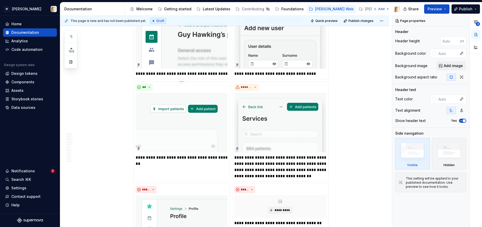
scroll to position [517, 0]
click at [147, 157] on p "**********" at bounding box center [182, 160] width 92 height 12
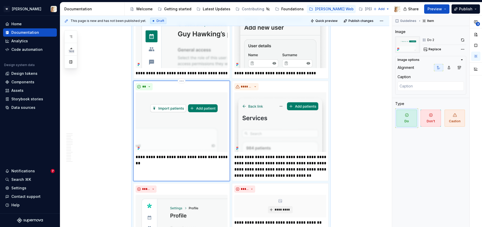
type textarea "*"
click at [156, 72] on p "**********" at bounding box center [182, 73] width 92 height 6
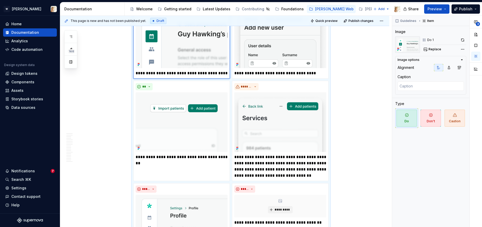
type textarea "*"
click at [266, 73] on p "**********" at bounding box center [280, 73] width 92 height 6
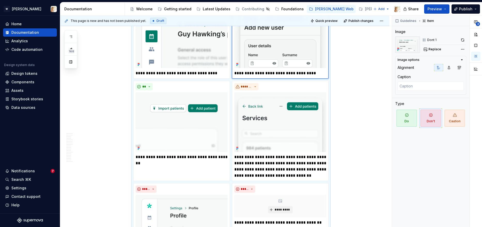
type textarea "*"
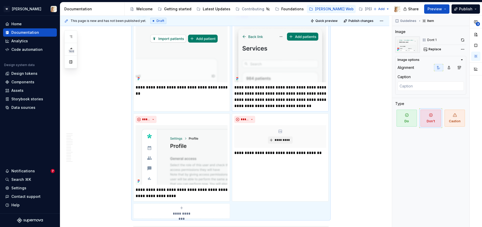
scroll to position [589, 0]
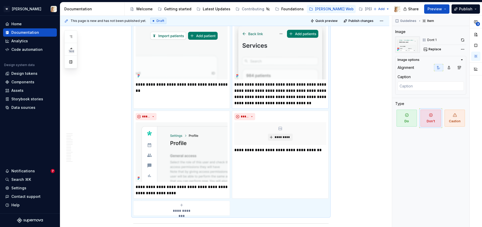
click at [284, 84] on p "**********" at bounding box center [280, 94] width 92 height 25
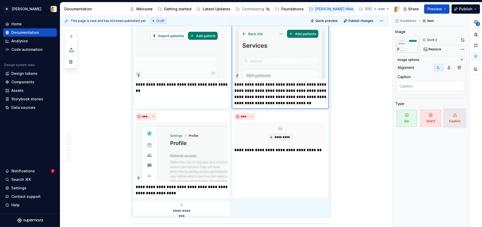
type textarea "*"
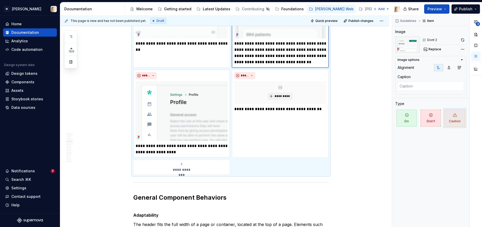
scroll to position [619, 0]
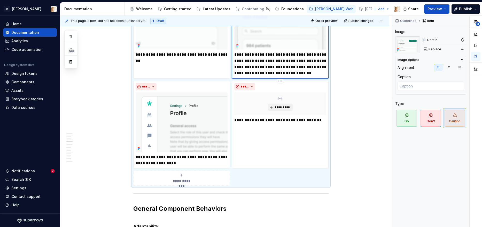
type textarea "*"
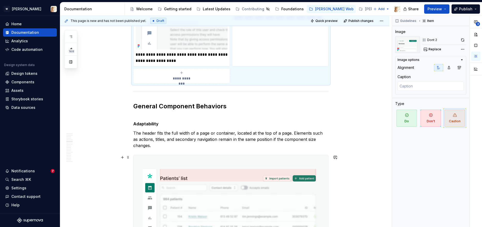
scroll to position [745, 0]
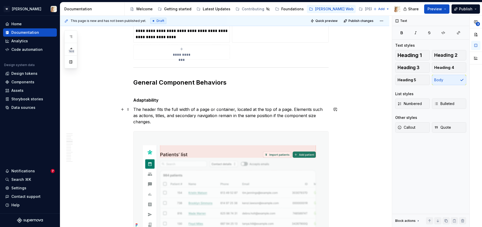
click at [146, 109] on p "The header fits the full width of a page or container, located at the top of a …" at bounding box center [230, 115] width 195 height 19
click at [140, 99] on strong "Adaptability" at bounding box center [145, 100] width 25 height 5
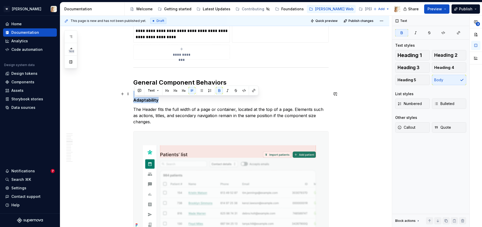
click at [140, 99] on strong "Adaptability" at bounding box center [145, 100] width 25 height 5
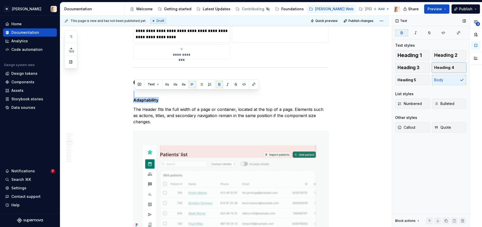
click at [440, 66] on span "Heading 4" at bounding box center [444, 67] width 20 height 5
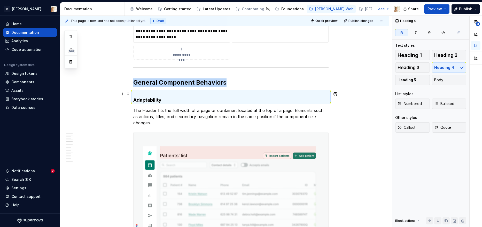
click at [142, 92] on h4 "Adaptability" at bounding box center [230, 97] width 195 height 12
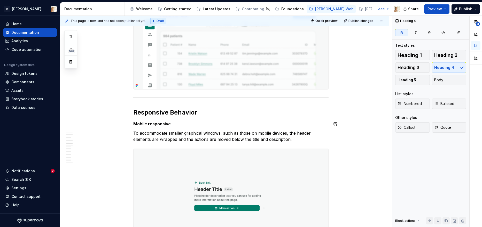
scroll to position [881, 0]
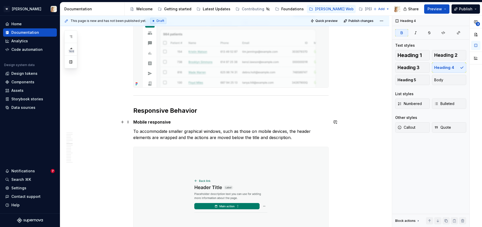
click at [147, 122] on strong "Mobile responsive" at bounding box center [151, 122] width 37 height 5
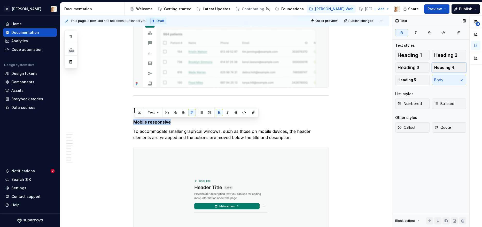
click at [448, 66] on span "Heading 4" at bounding box center [444, 67] width 20 height 5
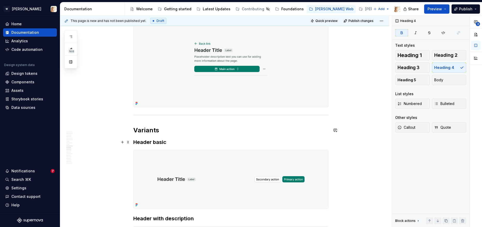
scroll to position [1028, 0]
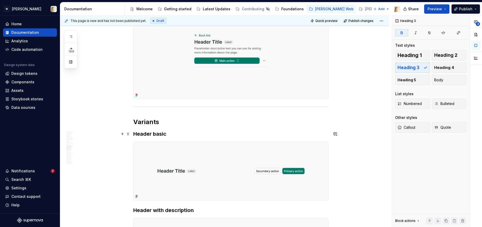
click at [159, 133] on strong "Header basic" at bounding box center [149, 134] width 33 height 6
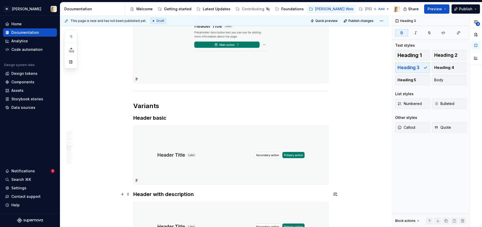
scroll to position [1047, 0]
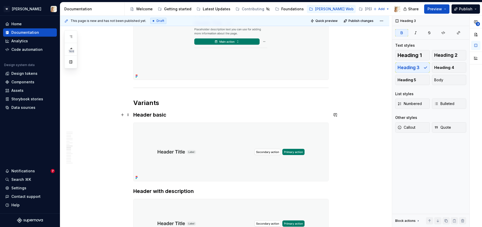
click at [154, 115] on strong "Header basic" at bounding box center [149, 115] width 33 height 6
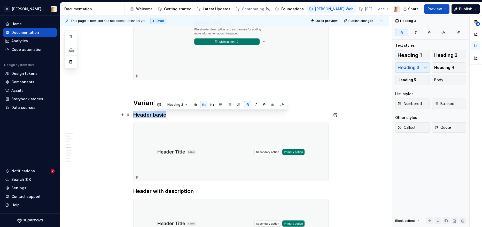
click at [154, 115] on strong "Header basic" at bounding box center [149, 115] width 33 height 6
click at [448, 66] on span "Heading 4" at bounding box center [444, 67] width 20 height 5
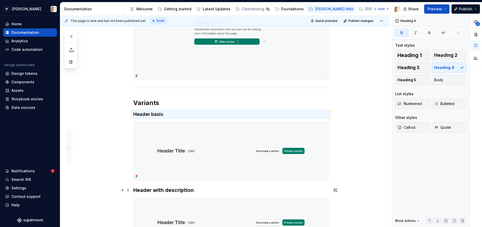
click at [168, 191] on strong "Header with description" at bounding box center [163, 190] width 60 height 6
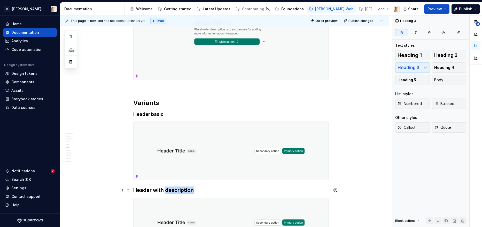
click at [168, 191] on strong "Header with description" at bounding box center [163, 190] width 60 height 6
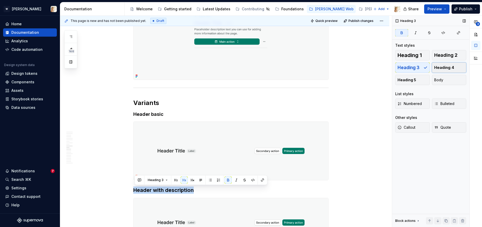
click at [449, 66] on span "Heading 4" at bounding box center [444, 67] width 20 height 5
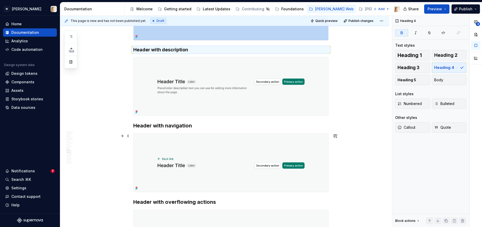
scroll to position [1199, 0]
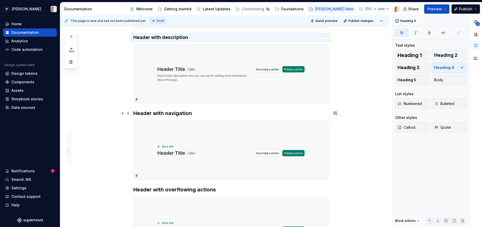
click at [165, 114] on strong "Header with navigation" at bounding box center [162, 113] width 59 height 6
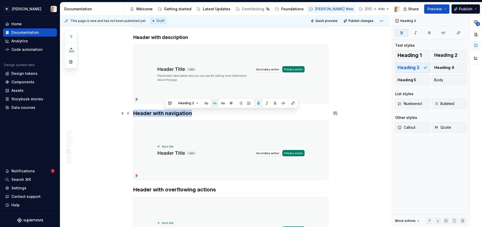
click at [165, 114] on strong "Header with navigation" at bounding box center [162, 113] width 59 height 6
click at [439, 66] on span "Heading 4" at bounding box center [444, 67] width 20 height 5
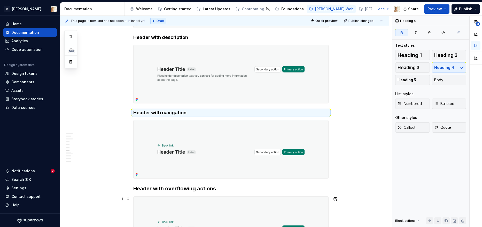
click at [185, 191] on strong "Header with overflowing actions" at bounding box center [174, 189] width 83 height 6
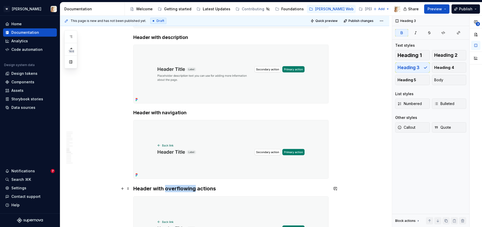
click at [185, 191] on strong "Header with overflowing actions" at bounding box center [174, 189] width 83 height 6
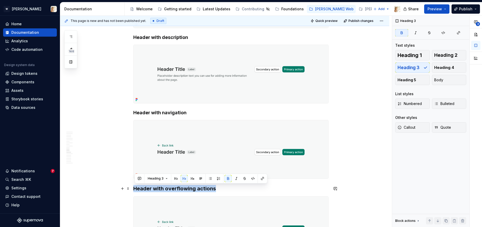
click at [185, 191] on strong "Header with overflowing actions" at bounding box center [174, 189] width 83 height 6
click at [436, 65] on span "Heading 4" at bounding box center [444, 67] width 20 height 5
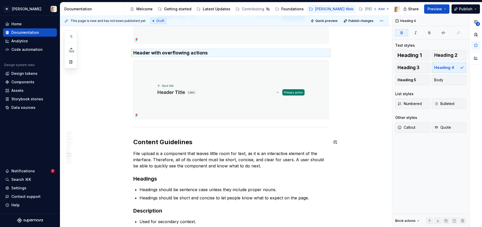
scroll to position [1338, 0]
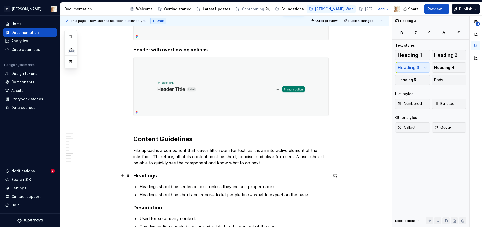
click at [146, 176] on h3 "Headings" at bounding box center [230, 175] width 195 height 7
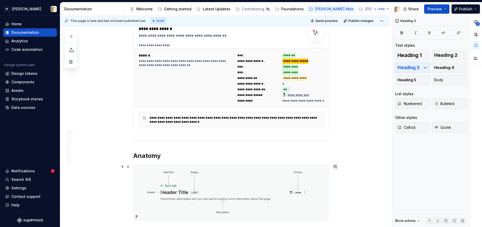
scroll to position [0, 0]
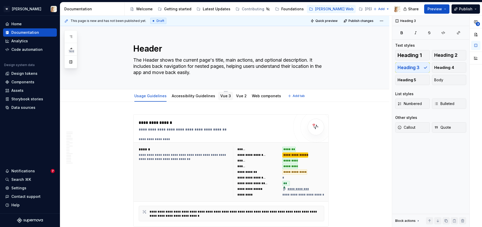
click at [222, 95] on link "Vue 3" at bounding box center [225, 96] width 11 height 4
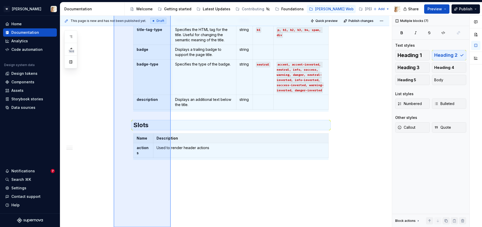
scroll to position [381, 0]
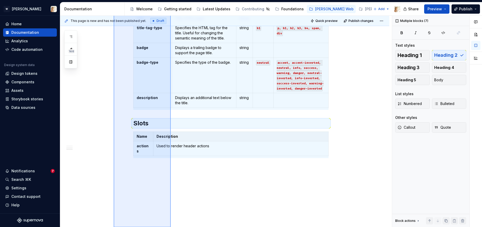
drag, startPoint x: 114, startPoint y: 57, endPoint x: 171, endPoint y: 241, distance: 192.4
click at [171, 227] on html "W Watson Home Documentation Analytics Code automation Design system data Design…" at bounding box center [241, 113] width 482 height 227
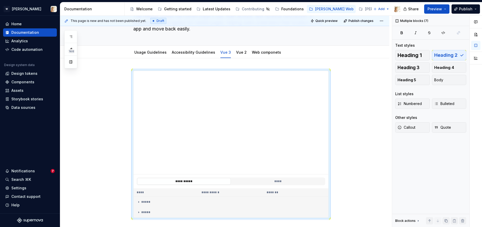
scroll to position [0, 0]
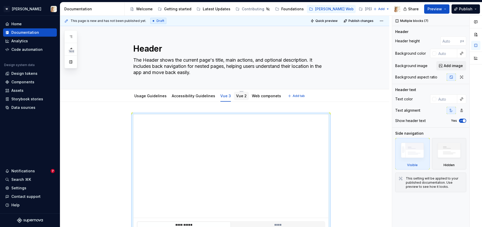
click at [236, 98] on div "Vue 2" at bounding box center [241, 95] width 11 height 5
click at [240, 96] on link "Vue 2" at bounding box center [241, 96] width 11 height 4
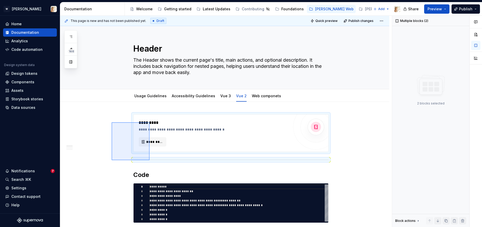
drag, startPoint x: 112, startPoint y: 122, endPoint x: 149, endPoint y: 161, distance: 54.0
click at [149, 161] on div "**********" at bounding box center [225, 122] width 331 height 212
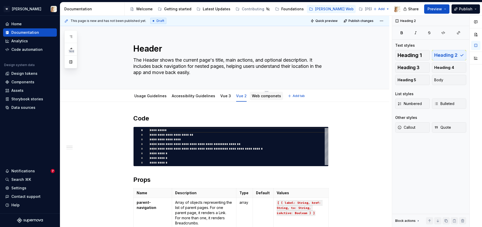
click at [257, 95] on link "Web componets" at bounding box center [266, 96] width 29 height 4
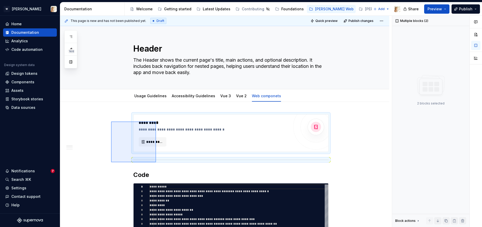
drag, startPoint x: 112, startPoint y: 121, endPoint x: 156, endPoint y: 162, distance: 60.3
click at [156, 162] on div "**********" at bounding box center [225, 122] width 331 height 212
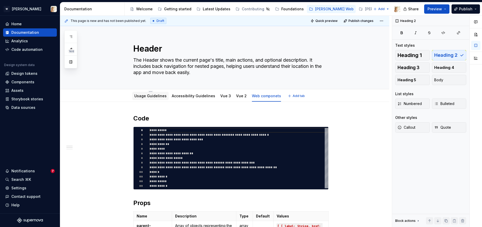
click at [145, 94] on link "Usage Guidelines" at bounding box center [150, 96] width 32 height 4
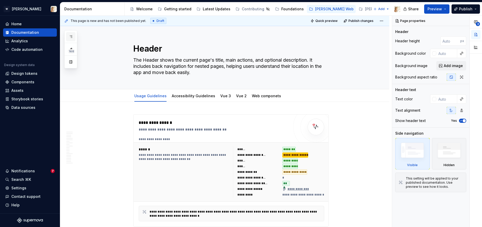
click at [69, 36] on icon "button" at bounding box center [71, 37] width 4 height 4
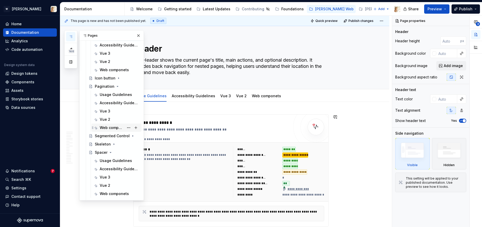
scroll to position [329, 0]
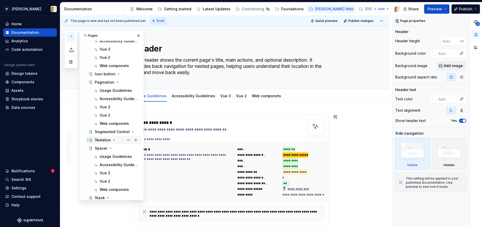
click at [102, 139] on div "Skeleton" at bounding box center [103, 140] width 16 height 5
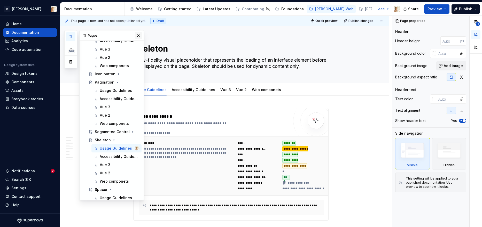
click at [138, 36] on button "button" at bounding box center [138, 35] width 7 height 7
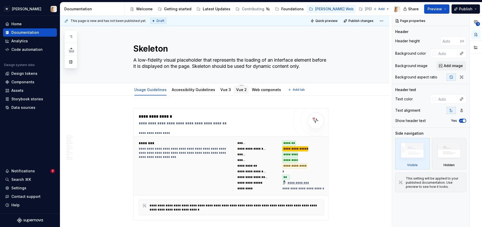
click at [236, 91] on link "Vue 2" at bounding box center [241, 90] width 11 height 4
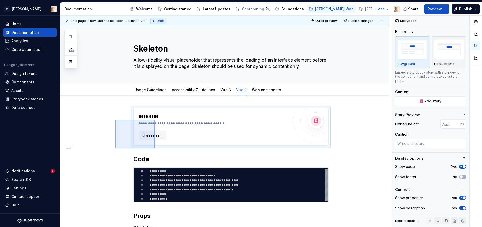
drag, startPoint x: 115, startPoint y: 120, endPoint x: 155, endPoint y: 148, distance: 48.6
click at [155, 148] on div "**********" at bounding box center [225, 122] width 331 height 212
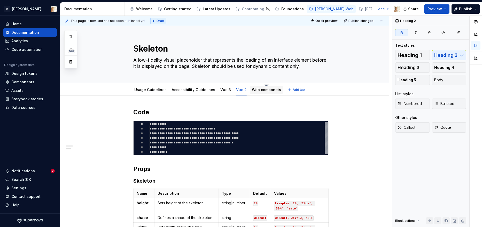
click at [262, 90] on link "Web componets" at bounding box center [266, 90] width 29 height 4
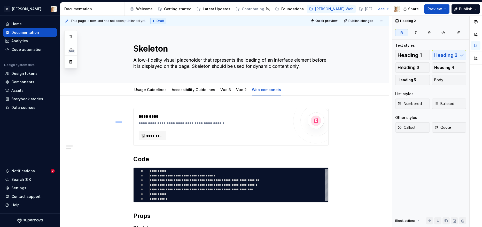
drag, startPoint x: 115, startPoint y: 123, endPoint x: 178, endPoint y: 132, distance: 62.9
click at [178, 132] on div "**********" at bounding box center [225, 122] width 331 height 212
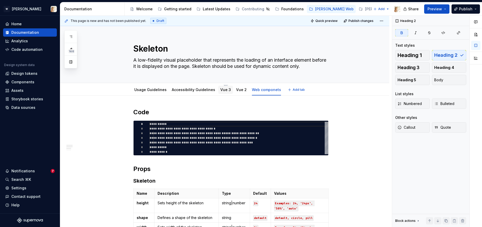
click at [221, 91] on link "Vue 3" at bounding box center [225, 90] width 11 height 4
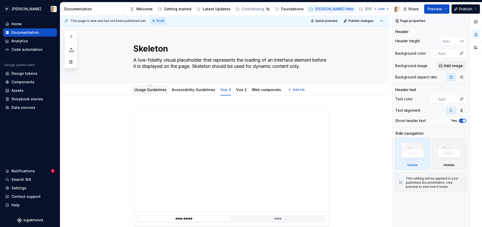
click at [152, 91] on link "Usage Guidelines" at bounding box center [150, 90] width 32 height 4
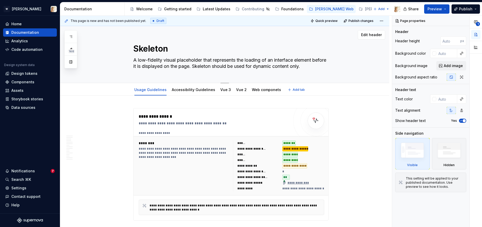
click at [137, 61] on textarea "A low-fidelity visual placeholder that represents the loading of an interface e…" at bounding box center [229, 63] width 195 height 14
type textarea "*"
type textarea "low-fidelity visual placeholder that represents the loading of an interface ele…"
type textarea "*"
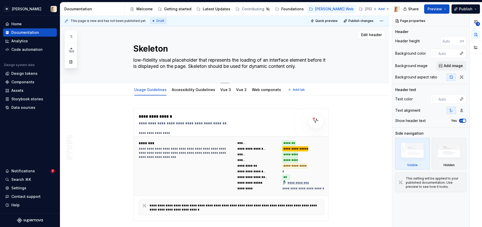
type textarea "S low-fidelity visual placeholder that represents the loading of an interface e…"
type textarea "*"
type textarea "Sk low-fidelity visual placeholder that represents the loading of an interface …"
type textarea "*"
type textarea "Ske low-fidelity visual placeholder that represents the loading of an interface…"
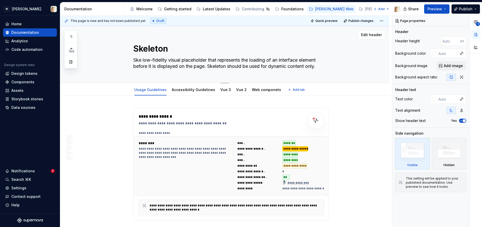
type textarea "*"
type textarea "Skel low-fidelity visual placeholder that represents the loading of an interfac…"
type textarea "*"
type textarea "Skele low-fidelity visual placeholder that represents the loading of an interfa…"
type textarea "*"
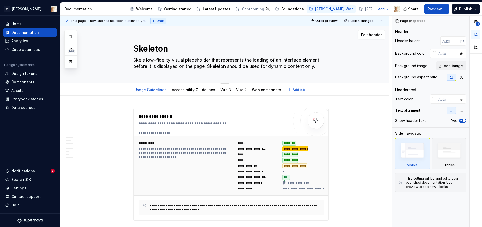
type textarea "Skelet low-fidelity visual placeholder that represents the loading of an interf…"
type textarea "*"
type textarea "Skeleto low-fidelity visual placeholder that represents the loading of an inter…"
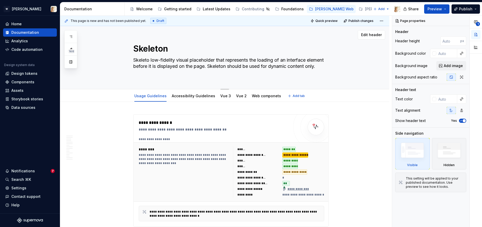
type textarea "*"
type textarea "Skeleton low-fidelity visual placeholder that represents the loading of an inte…"
type textarea "*"
type textarea "Skeleton low-fidelity visual placeholder that represents the loading of an inte…"
type textarea "*"
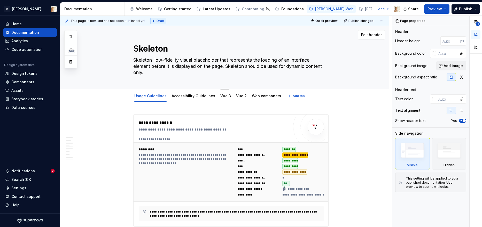
type textarea "Skeleton i low-fidelity visual placeholder that represents the loading of an in…"
type textarea "*"
type textarea "Skeleton is low-fidelity visual placeholder that represents the loading of an i…"
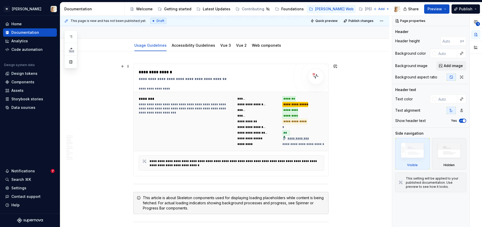
scroll to position [49, 0]
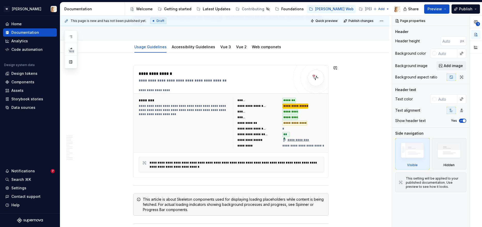
type textarea "*"
type textarea "Skeleton is low-fidelity visual placeholder that represents the loading of an i…"
click at [175, 48] on link "Accessibility Guidelines" at bounding box center [193, 47] width 43 height 4
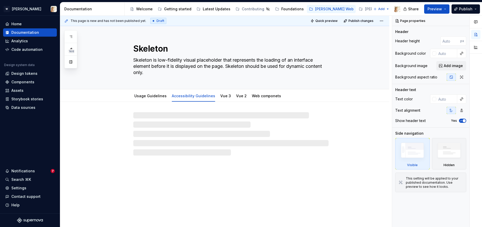
type textarea "*"
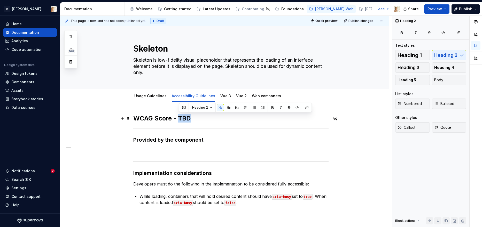
drag, startPoint x: 194, startPoint y: 119, endPoint x: 180, endPoint y: 120, distance: 14.5
click at [180, 120] on h2 "WCAG Score - TBD" at bounding box center [230, 118] width 195 height 8
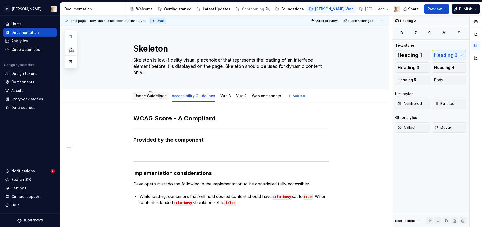
click at [142, 96] on link "Usage Guidelines" at bounding box center [150, 96] width 32 height 4
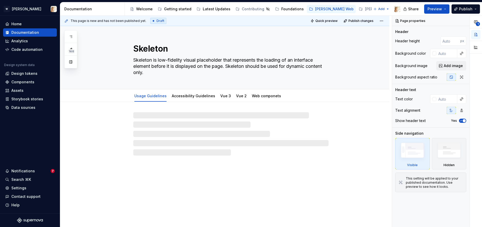
type textarea "*"
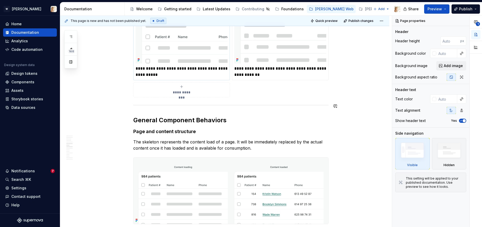
scroll to position [835, 0]
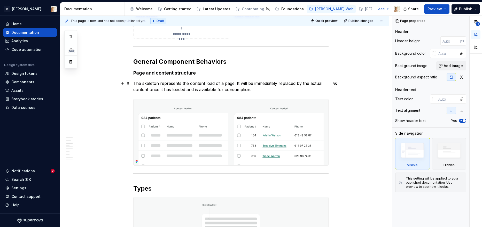
click at [144, 84] on p "The skeleton represents the content load of a page. It will be immediately repl…" at bounding box center [230, 86] width 195 height 12
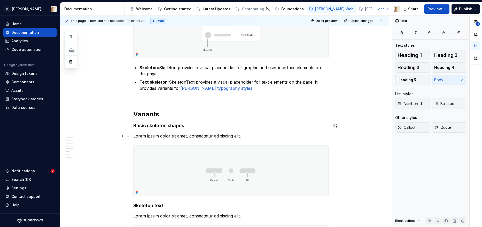
scroll to position [1043, 0]
click at [153, 80] on strong "Text skeleton:" at bounding box center [153, 81] width 29 height 5
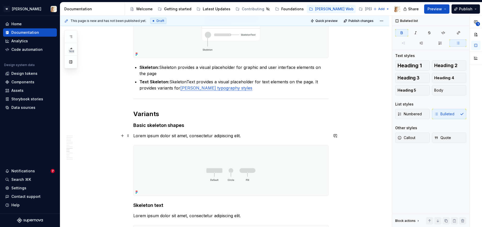
click at [148, 137] on p "Lorem ipsum dolor sit amet, consectetur adipiscing elit." at bounding box center [230, 136] width 195 height 6
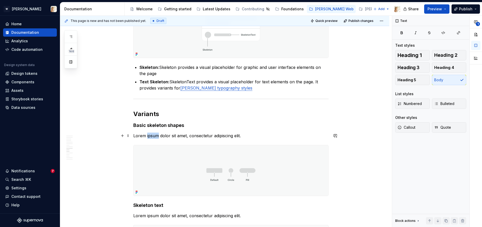
click at [148, 137] on p "Lorem ipsum dolor sit amet, consectetur adipiscing elit." at bounding box center [230, 136] width 195 height 6
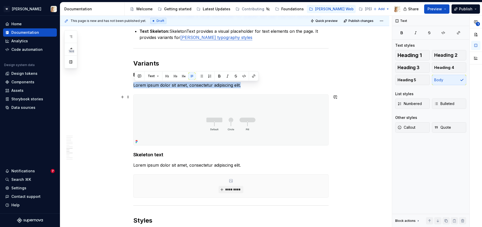
scroll to position [1095, 0]
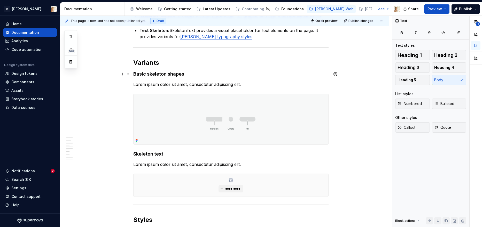
click at [147, 73] on strong "Basic skeleton shapes" at bounding box center [158, 73] width 51 height 5
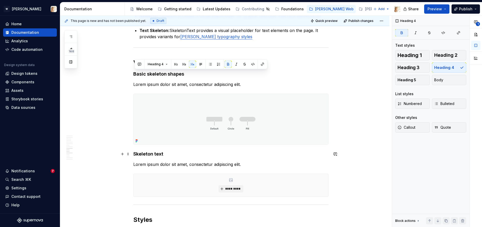
click at [145, 153] on strong "Skeleton text" at bounding box center [148, 153] width 30 height 5
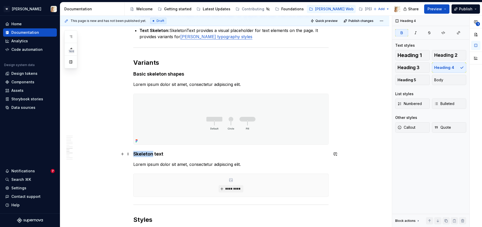
click at [145, 153] on strong "Skeleton text" at bounding box center [148, 153] width 30 height 5
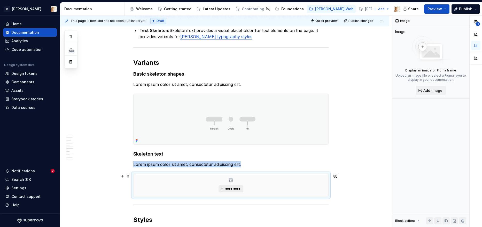
click at [224, 190] on button "*********" at bounding box center [230, 188] width 25 height 7
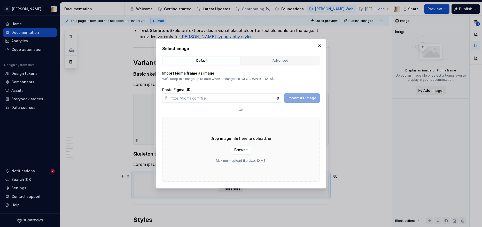
type textarea "*"
type input "https://www.figma.com/design/oPxB51PBWpdybzXO7ZYVlQ/Documentation?node-id=6395-…"
click at [298, 97] on span "Import as image" at bounding box center [301, 98] width 29 height 5
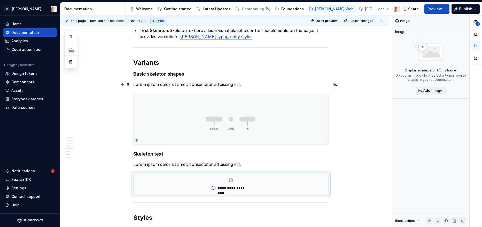
click at [188, 85] on p "Lorem ipsum dolor sit amet, consectetur adipiscing elit." at bounding box center [230, 84] width 195 height 6
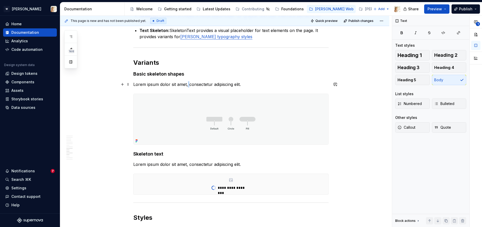
click at [188, 85] on p "Lorem ipsum dolor sit amet, consectetur adipiscing elit." at bounding box center [230, 84] width 195 height 6
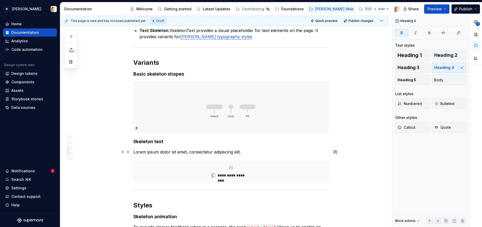
click at [173, 152] on p "Lorem ipsum dolor sit amet, consectetur adipiscing elit." at bounding box center [230, 152] width 195 height 6
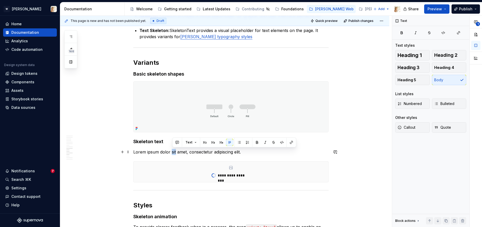
click at [173, 152] on p "Lorem ipsum dolor sit amet, consectetur adipiscing elit." at bounding box center [230, 152] width 195 height 6
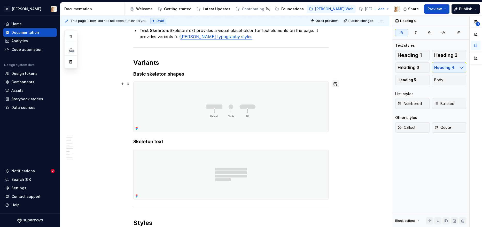
click at [335, 85] on button "button" at bounding box center [334, 83] width 7 height 7
click at [334, 105] on icon "Send" at bounding box center [334, 106] width 3 height 3
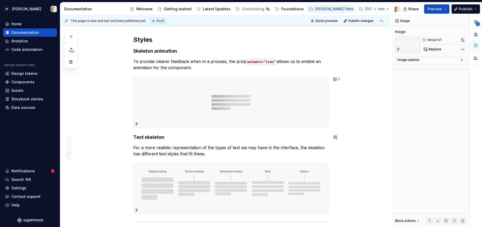
scroll to position [1271, 0]
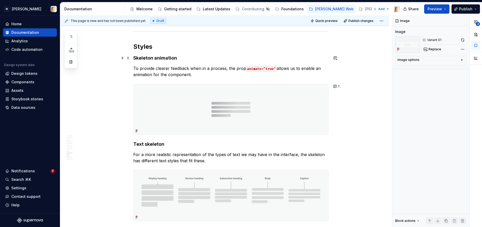
click at [167, 58] on strong "Skeleton animation" at bounding box center [155, 57] width 44 height 5
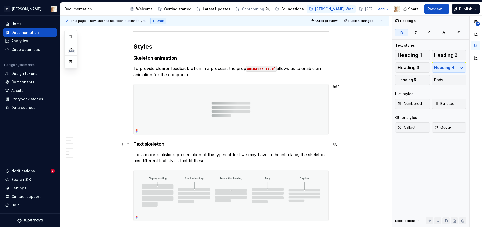
click at [159, 144] on strong "Text skeleton" at bounding box center [148, 143] width 31 height 5
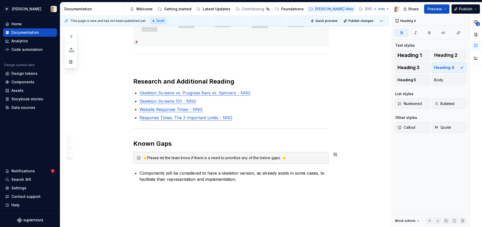
scroll to position [1449, 0]
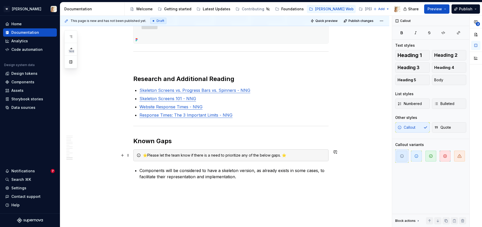
click at [204, 156] on div "⭐Please let the team know if there is a need to prioritize any of the below gap…" at bounding box center [234, 155] width 182 height 5
click at [413, 155] on span "button" at bounding box center [416, 156] width 11 height 11
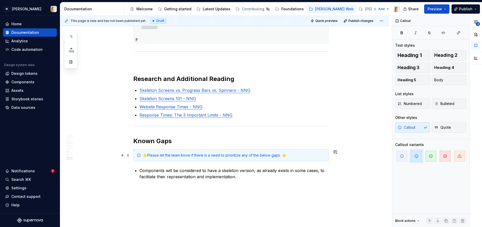
click at [287, 156] on div "⭐Please let the team know if there is a need to prioritize any of the below gap…" at bounding box center [234, 155] width 182 height 5
click at [147, 156] on div "⭐Please let the team know if there is a need to prioritize any of the below gap…" at bounding box center [234, 155] width 182 height 5
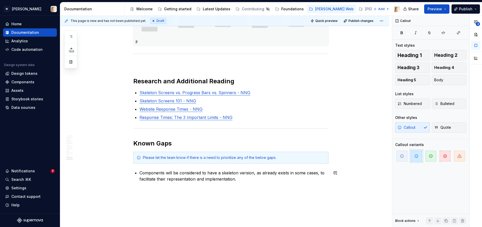
scroll to position [1445, 0]
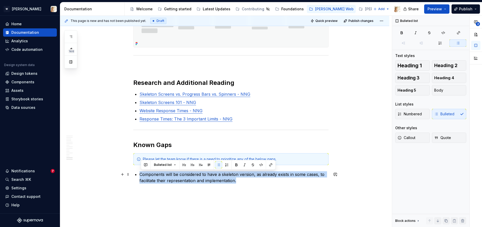
drag, startPoint x: 239, startPoint y: 181, endPoint x: 140, endPoint y: 174, distance: 98.4
click at [140, 174] on p "Components will be considered to have a skeleton version, as already exists in …" at bounding box center [233, 177] width 189 height 12
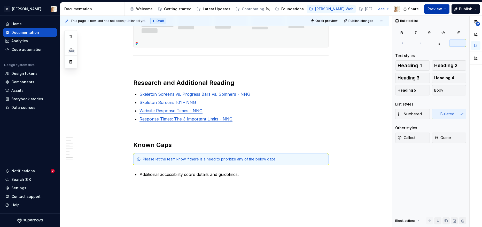
click at [447, 10] on button "Preview" at bounding box center [436, 8] width 25 height 9
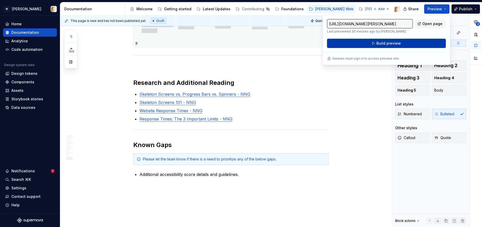
click at [400, 43] on button "Build preview" at bounding box center [386, 43] width 119 height 9
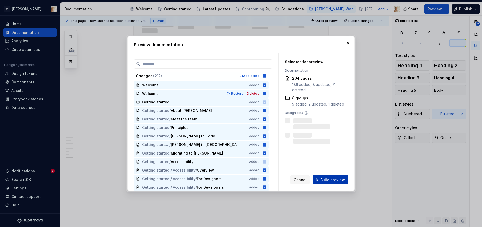
click at [331, 180] on span "Build preview" at bounding box center [332, 179] width 25 height 5
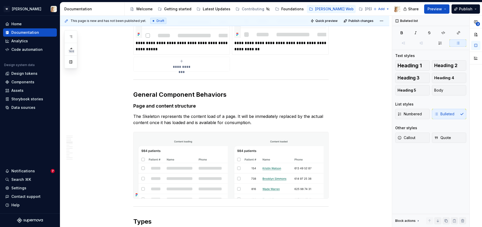
scroll to position [606, 0]
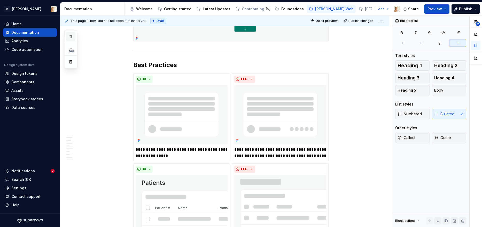
click at [70, 37] on icon "button" at bounding box center [71, 37] width 4 height 4
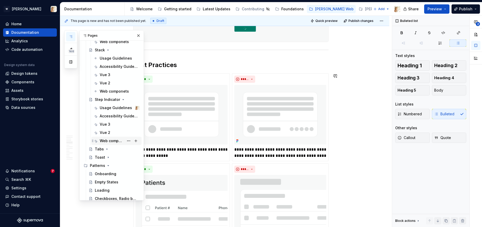
scroll to position [522, 0]
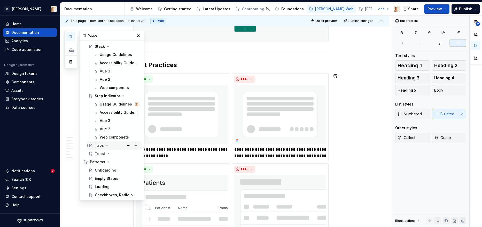
click at [105, 145] on icon "Page tree" at bounding box center [107, 146] width 4 height 4
click at [104, 153] on div "Usage Guidelines" at bounding box center [112, 153] width 24 height 5
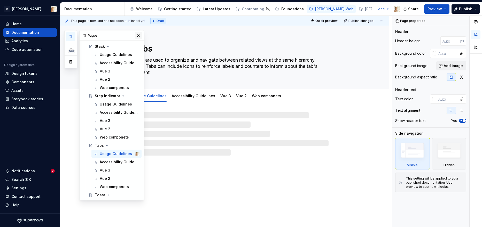
click at [140, 36] on button "button" at bounding box center [138, 35] width 7 height 7
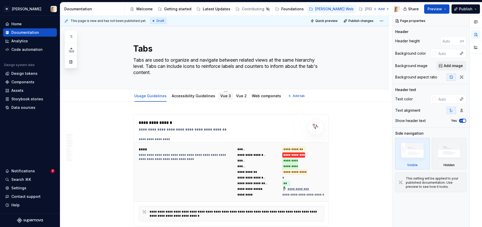
click at [223, 98] on div "Vue 3" at bounding box center [225, 95] width 11 height 5
click at [223, 97] on link "Vue 3" at bounding box center [225, 96] width 11 height 4
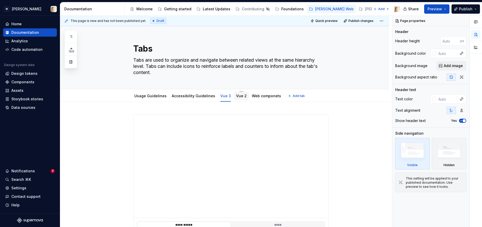
click at [239, 97] on link "Vue 2" at bounding box center [241, 96] width 11 height 4
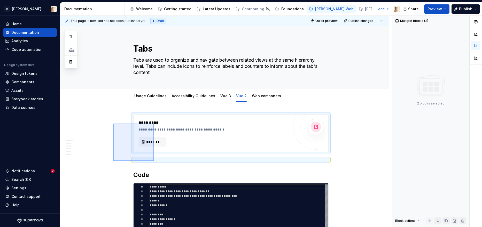
drag, startPoint x: 113, startPoint y: 124, endPoint x: 154, endPoint y: 161, distance: 55.2
click at [154, 161] on div "**********" at bounding box center [225, 122] width 331 height 212
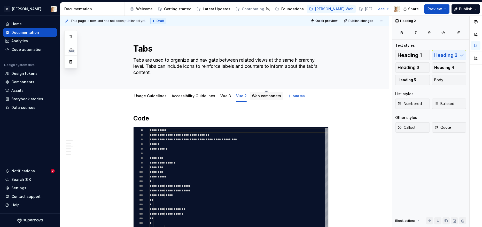
click at [260, 98] on link "Web componets" at bounding box center [266, 96] width 29 height 4
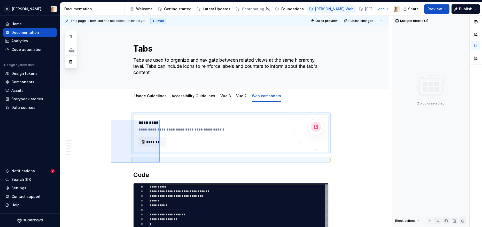
drag, startPoint x: 111, startPoint y: 120, endPoint x: 160, endPoint y: 163, distance: 65.1
click at [160, 163] on div "**********" at bounding box center [225, 122] width 331 height 212
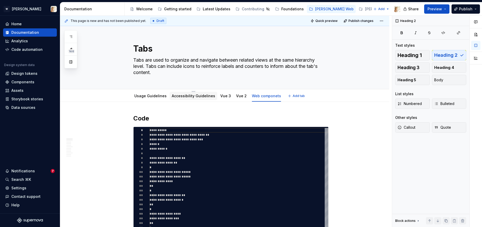
click at [186, 98] on div "Accessibility Guidelines" at bounding box center [193, 95] width 43 height 5
click at [185, 95] on link "Accessibility Guidelines" at bounding box center [193, 96] width 43 height 4
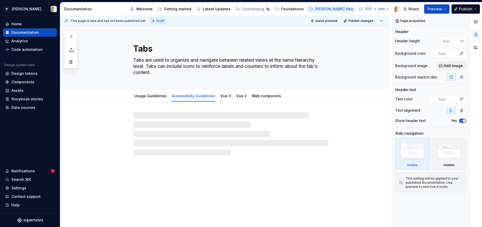
type textarea "*"
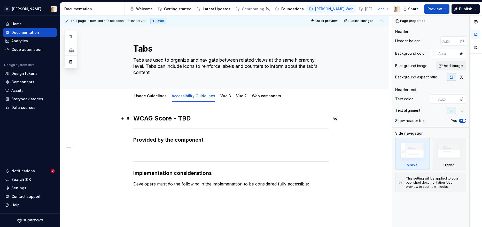
click at [194, 119] on h2 "WCAG Score - TBD" at bounding box center [230, 118] width 195 height 8
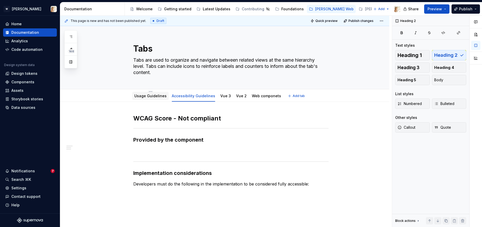
click at [138, 99] on div "Usage Guidelines" at bounding box center [150, 96] width 32 height 6
click at [143, 97] on link "Usage Guidelines" at bounding box center [150, 96] width 32 height 4
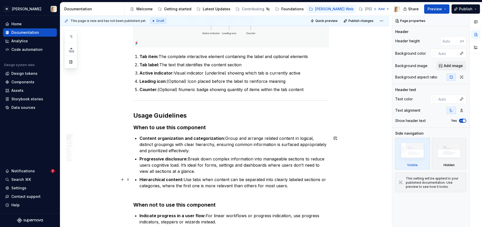
scroll to position [265, 0]
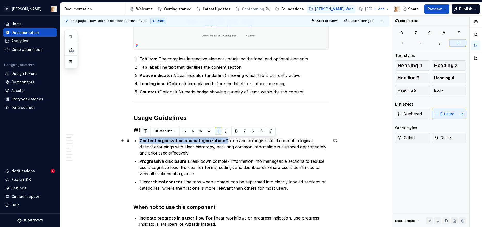
drag, startPoint x: 225, startPoint y: 141, endPoint x: 140, endPoint y: 141, distance: 84.2
click at [140, 141] on p "Content organization and categorization: Group and arrange related content in l…" at bounding box center [233, 147] width 189 height 19
type textarea "*"
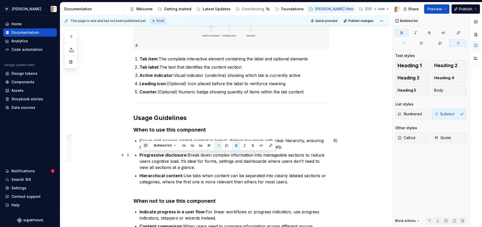
drag, startPoint x: 189, startPoint y: 155, endPoint x: 141, endPoint y: 157, distance: 48.1
click at [141, 157] on p "Progressive disclosure: Break down complex information into manageable sections…" at bounding box center [233, 161] width 189 height 19
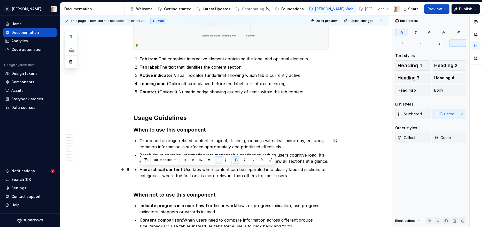
drag, startPoint x: 184, startPoint y: 170, endPoint x: 141, endPoint y: 172, distance: 42.4
click at [141, 172] on p "Hierarchical content: Use tabs when content can be separated into clearly label…" at bounding box center [233, 176] width 189 height 19
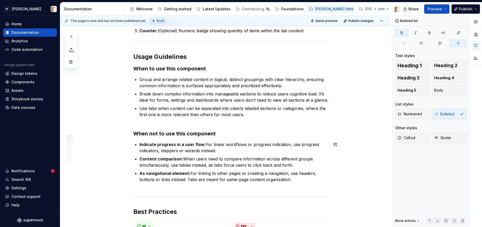
scroll to position [337, 0]
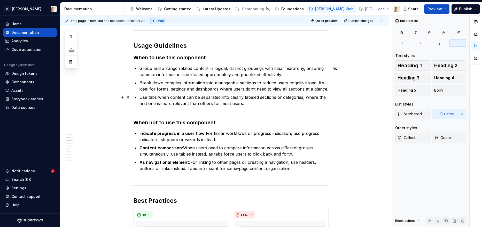
click at [151, 98] on p "Use tabs when content can be separated into clearly labeled sections or categor…" at bounding box center [233, 103] width 189 height 19
click at [159, 99] on p "Use Tabs when content can be separated into clearly labeled sections or categor…" at bounding box center [233, 103] width 189 height 19
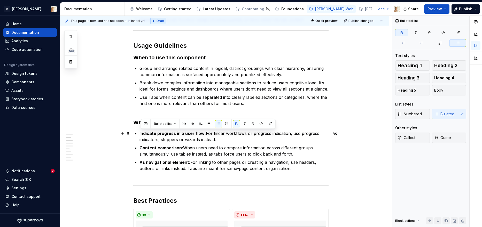
drag, startPoint x: 206, startPoint y: 134, endPoint x: 139, endPoint y: 134, distance: 67.4
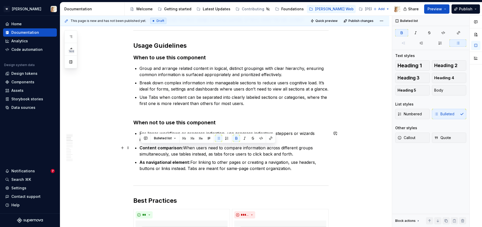
drag, startPoint x: 184, startPoint y: 147, endPoint x: 140, endPoint y: 150, distance: 44.5
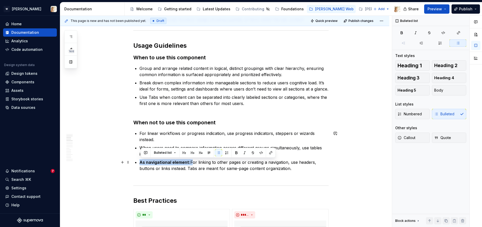
drag, startPoint x: 192, startPoint y: 161, endPoint x: 141, endPoint y: 160, distance: 51.1
click at [141, 160] on p "As navigational element: For linking to other pages or creating a navigation, u…" at bounding box center [233, 168] width 189 height 19
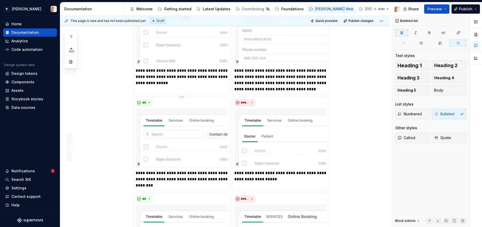
scroll to position [740, 0]
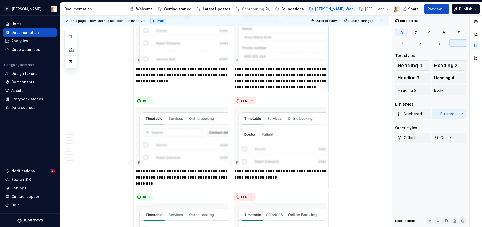
click at [246, 69] on p "**********" at bounding box center [280, 78] width 92 height 25
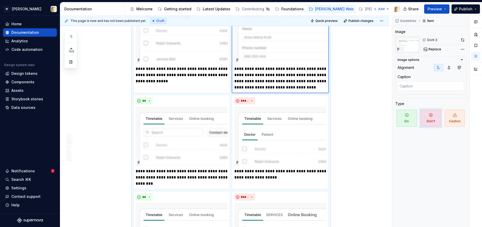
type textarea "*"
click at [148, 69] on p "**********" at bounding box center [182, 75] width 92 height 19
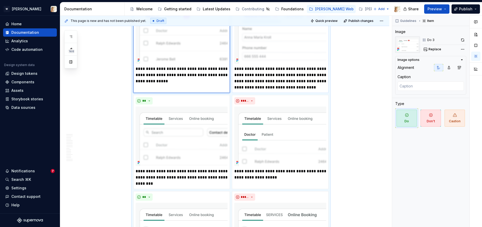
click at [250, 71] on p "**********" at bounding box center [280, 78] width 92 height 25
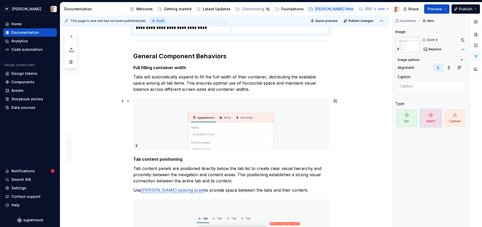
scroll to position [1173, 0]
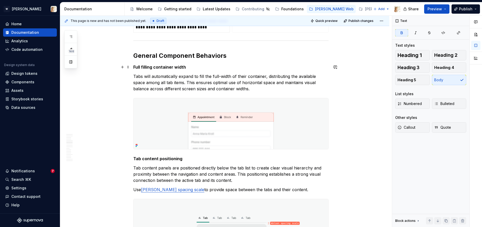
click at [155, 66] on strong "Full filling container width" at bounding box center [159, 67] width 53 height 5
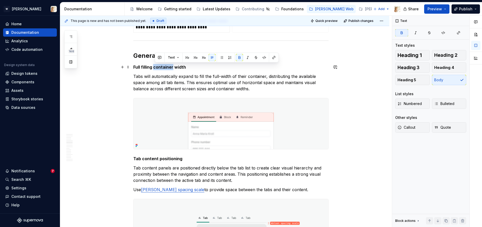
click at [155, 66] on strong "Full filling container width" at bounding box center [159, 67] width 53 height 5
click at [439, 64] on button "Heading 4" at bounding box center [449, 67] width 35 height 10
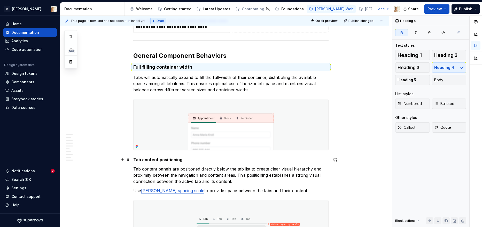
click at [151, 161] on strong "Tab content positioning" at bounding box center [157, 159] width 49 height 5
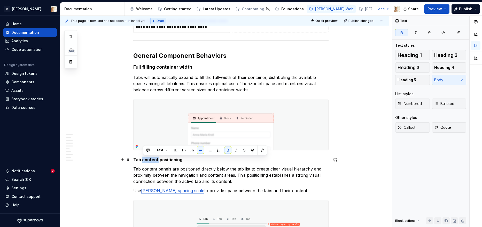
click at [151, 161] on strong "Tab content positioning" at bounding box center [157, 159] width 49 height 5
click at [451, 68] on span "Heading 4" at bounding box center [444, 67] width 20 height 5
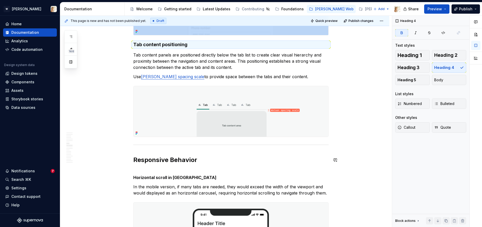
scroll to position [1295, 0]
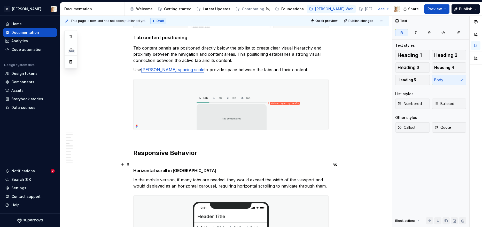
click at [157, 170] on strong "Horizontal scroll in mobile" at bounding box center [174, 170] width 83 height 5
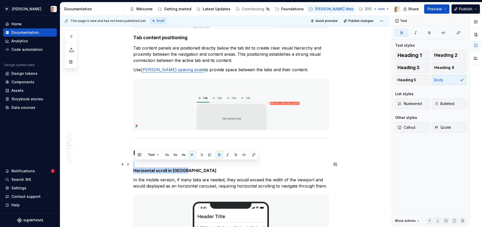
click at [157, 170] on strong "Horizontal scroll in mobile" at bounding box center [174, 170] width 83 height 5
click at [442, 66] on span "Heading 4" at bounding box center [444, 67] width 20 height 5
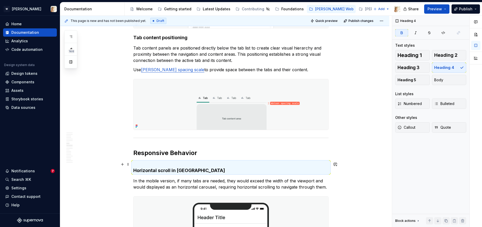
click at [143, 165] on h4 "Horizontal scroll in mobile" at bounding box center [230, 167] width 195 height 12
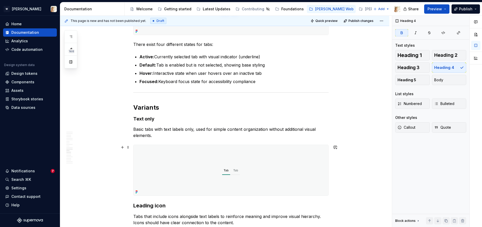
scroll to position [1597, 0]
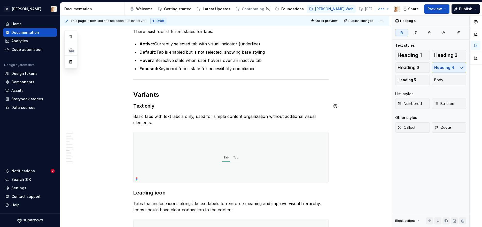
click at [148, 104] on strong "Text only" at bounding box center [143, 105] width 21 height 5
click at [142, 193] on strong "Leading icon" at bounding box center [149, 193] width 32 height 6
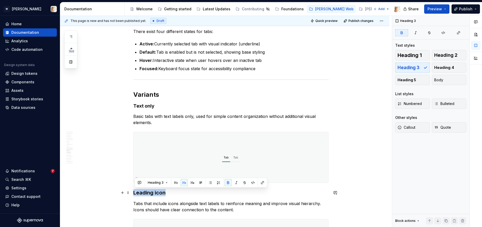
click at [142, 193] on strong "Leading icon" at bounding box center [149, 193] width 32 height 6
click at [450, 68] on span "Heading 4" at bounding box center [444, 67] width 20 height 5
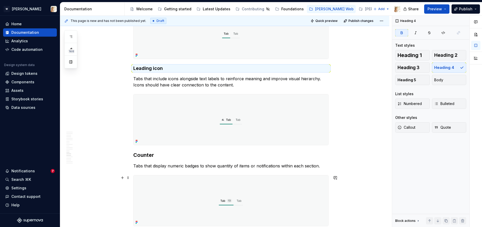
scroll to position [1779, 0]
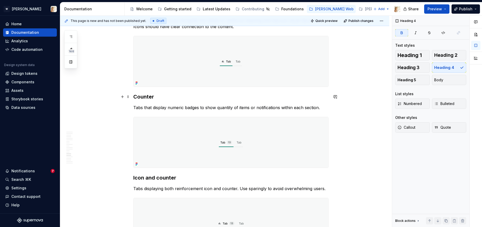
click at [142, 97] on strong "Counter" at bounding box center [143, 97] width 21 height 6
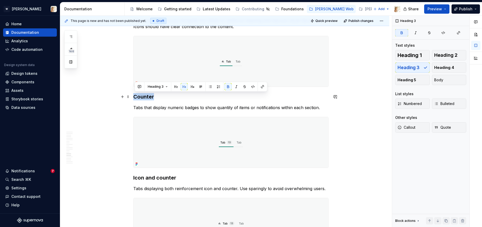
click at [142, 97] on strong "Counter" at bounding box center [143, 97] width 21 height 6
click at [441, 66] on span "Heading 4" at bounding box center [444, 67] width 20 height 5
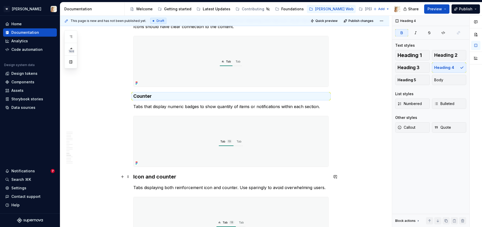
click at [164, 177] on strong "Icon and counter" at bounding box center [154, 177] width 43 height 6
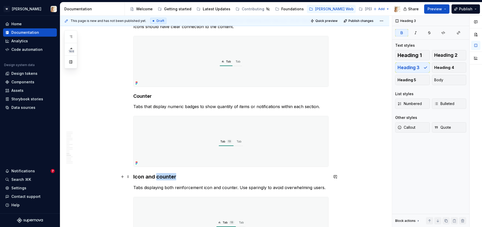
click at [164, 177] on strong "Icon and counter" at bounding box center [154, 177] width 43 height 6
click at [442, 67] on span "Heading 4" at bounding box center [444, 67] width 20 height 5
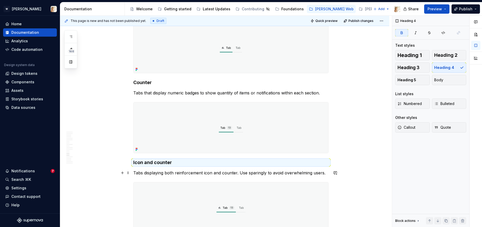
scroll to position [1773, 0]
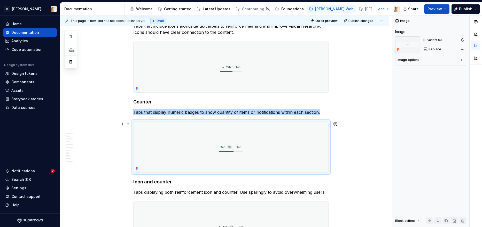
click at [233, 170] on img at bounding box center [230, 147] width 195 height 51
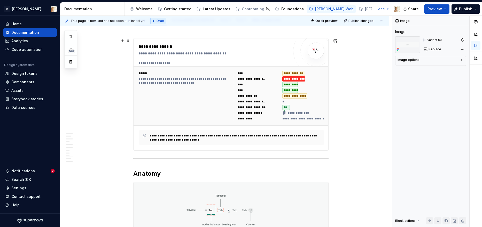
scroll to position [0, 0]
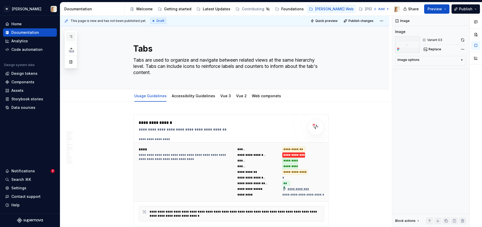
click at [73, 35] on button "button" at bounding box center [70, 36] width 9 height 9
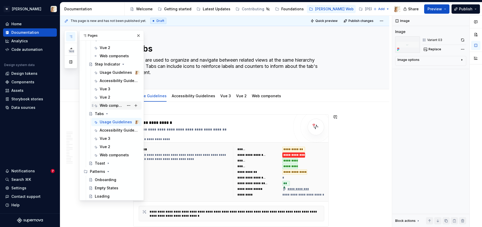
scroll to position [553, 0]
click at [101, 163] on div "Toast" at bounding box center [100, 163] width 10 height 5
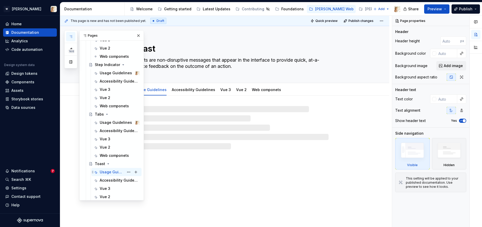
click at [109, 172] on div "Usage Guidelines" at bounding box center [112, 172] width 24 height 5
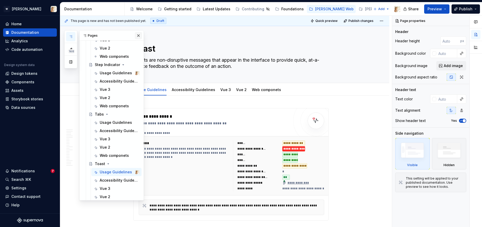
click at [136, 36] on button "button" at bounding box center [138, 35] width 7 height 7
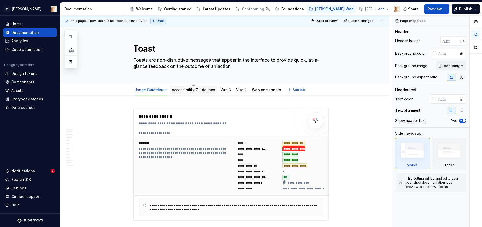
click at [177, 89] on link "Accessibility Guidelines" at bounding box center [193, 90] width 43 height 4
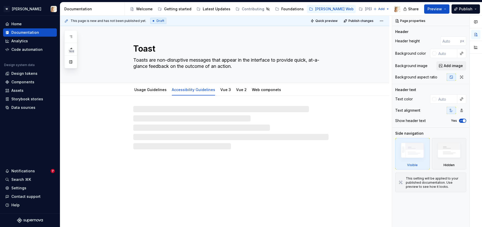
type textarea "*"
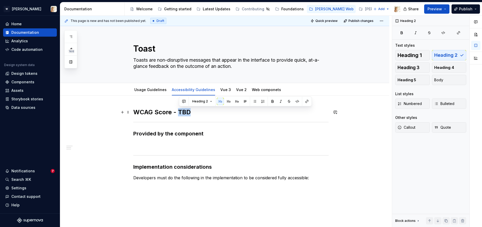
drag, startPoint x: 191, startPoint y: 113, endPoint x: 179, endPoint y: 112, distance: 12.5
click at [179, 112] on h2 "WCAG Score - TBD" at bounding box center [230, 112] width 195 height 8
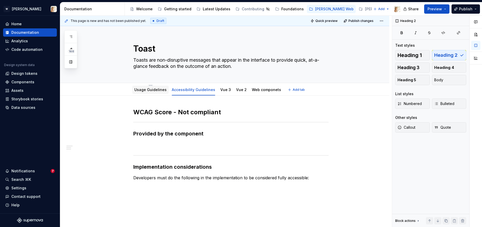
click at [146, 92] on link "Usage Guidelines" at bounding box center [150, 90] width 32 height 4
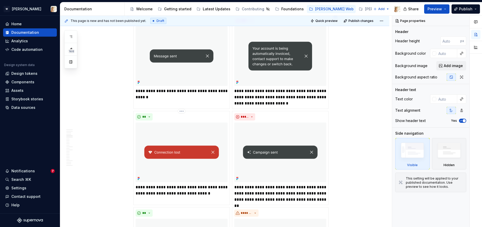
scroll to position [526, 0]
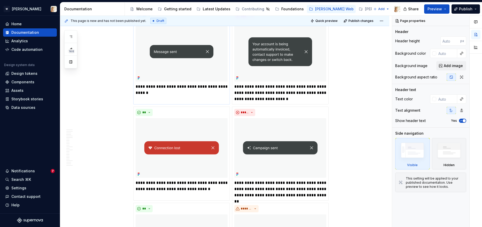
click at [151, 88] on p "**********" at bounding box center [182, 90] width 92 height 12
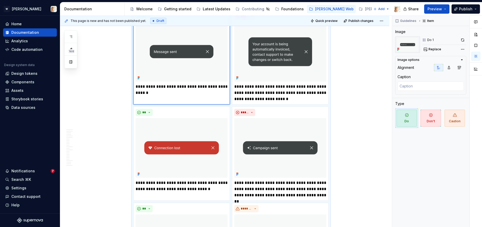
type textarea "*"
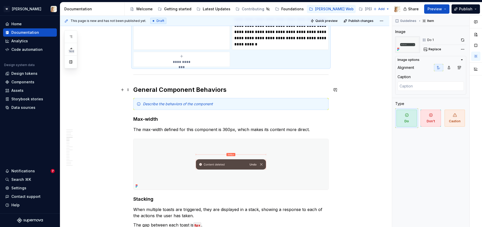
scroll to position [795, 0]
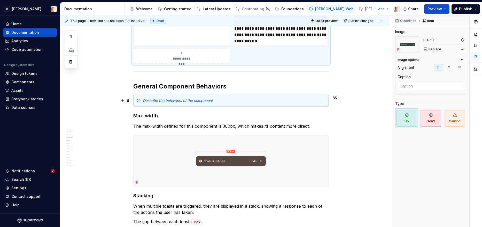
click at [152, 100] on em "Describe the behaviors of the component" at bounding box center [178, 100] width 70 height 4
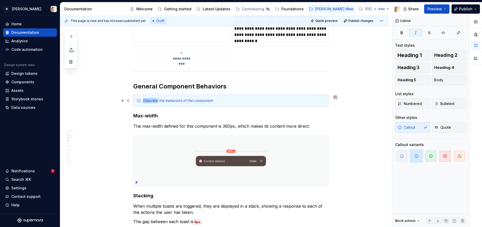
click at [152, 100] on em "Describe the behaviors of the component" at bounding box center [178, 100] width 70 height 4
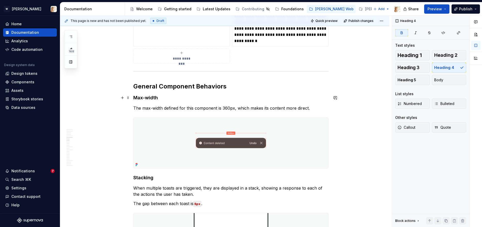
click at [142, 98] on strong "Max-width" at bounding box center [145, 97] width 25 height 5
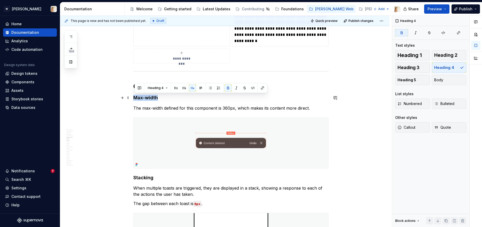
click at [142, 98] on strong "Max-width" at bounding box center [145, 97] width 25 height 5
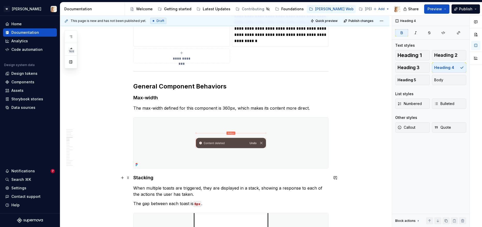
click at [145, 180] on strong "Stacking" at bounding box center [143, 177] width 20 height 5
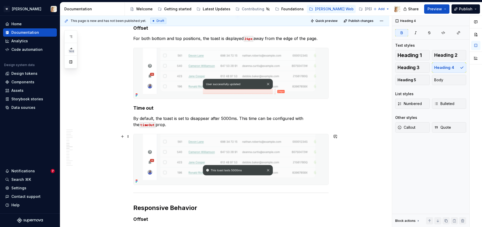
scroll to position [1128, 0]
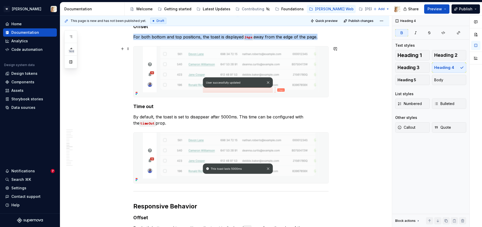
click at [217, 78] on img at bounding box center [230, 71] width 195 height 51
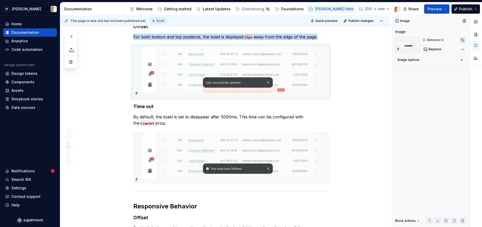
click at [462, 38] on button "button" at bounding box center [462, 39] width 7 height 7
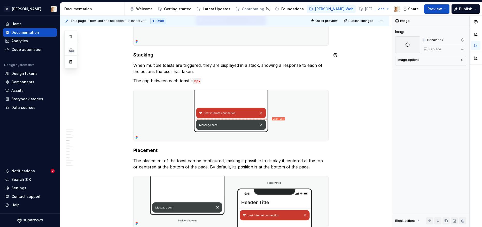
scroll to position [927, 0]
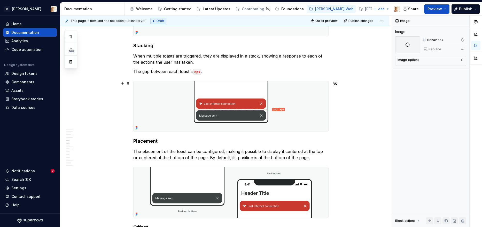
click at [268, 108] on img at bounding box center [230, 106] width 195 height 51
click at [461, 38] on button "button" at bounding box center [462, 39] width 7 height 7
click at [197, 72] on code "8px" at bounding box center [197, 72] width 8 height 6
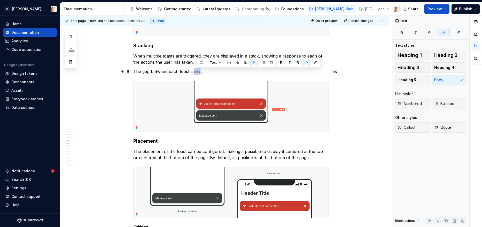
drag, startPoint x: 197, startPoint y: 72, endPoint x: 203, endPoint y: 73, distance: 6.3
click at [201, 73] on code "8px" at bounding box center [197, 72] width 8 height 6
drag, startPoint x: 195, startPoint y: 71, endPoint x: 220, endPoint y: 70, distance: 25.1
click at [220, 70] on p "The gap between each toast is --w-space-8." at bounding box center [230, 71] width 195 height 6
click at [303, 61] on button "button" at bounding box center [305, 61] width 7 height 7
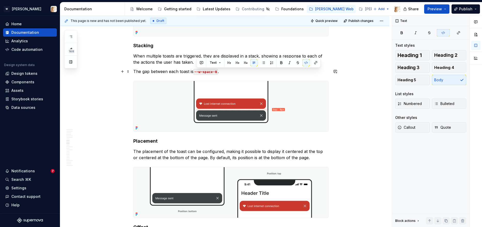
click at [224, 73] on p "The gap between each toast is --w-space-8 ." at bounding box center [230, 71] width 195 height 6
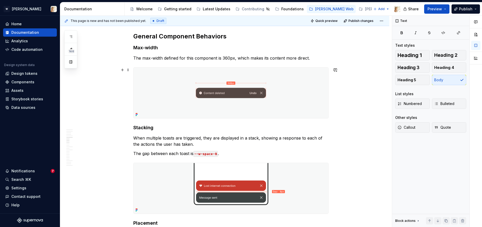
scroll to position [843, 0]
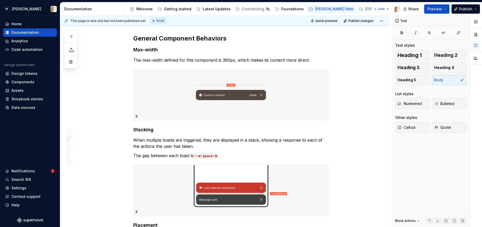
type textarea "*"
click at [218, 157] on code "--w-space-8" at bounding box center [205, 156] width 24 height 6
click at [244, 154] on p "The gap between each toast is --w-space-s ." at bounding box center [230, 156] width 195 height 6
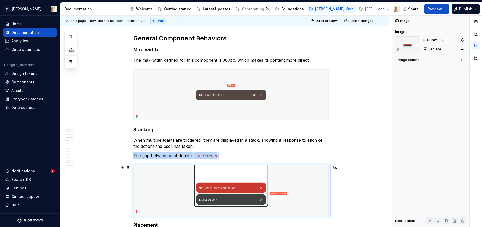
click at [236, 187] on img at bounding box center [230, 190] width 195 height 51
click at [461, 39] on button "button" at bounding box center [462, 39] width 7 height 7
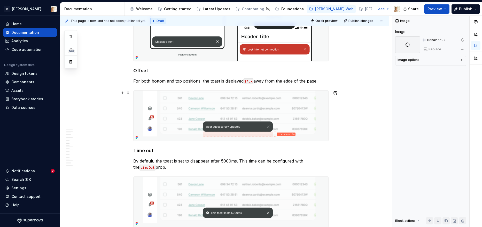
scroll to position [1091, 0]
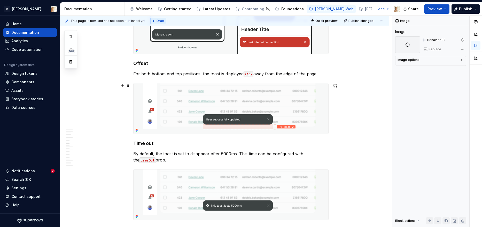
click at [298, 113] on img at bounding box center [230, 108] width 195 height 51
click at [464, 40] on button "button" at bounding box center [462, 39] width 7 height 7
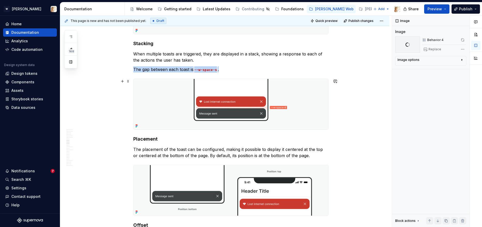
scroll to position [927, 0]
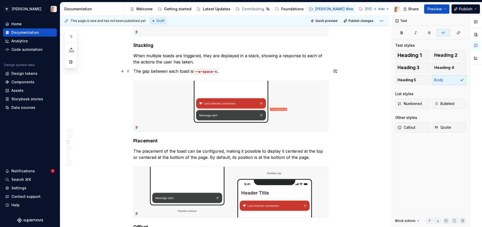
click at [202, 72] on code "--w-space-s" at bounding box center [205, 72] width 24 height 6
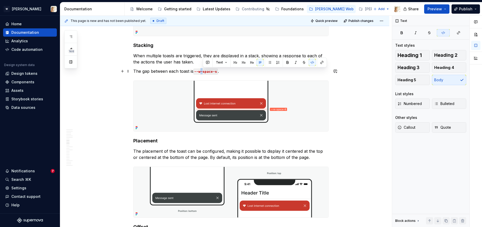
click at [202, 72] on code "--w-space-s" at bounding box center [205, 72] width 24 height 6
click at [196, 72] on code "--w-space-s" at bounding box center [205, 72] width 24 height 6
drag, startPoint x: 197, startPoint y: 72, endPoint x: 201, endPoint y: 72, distance: 3.9
click at [201, 72] on code "--w-space-s" at bounding box center [205, 72] width 24 height 6
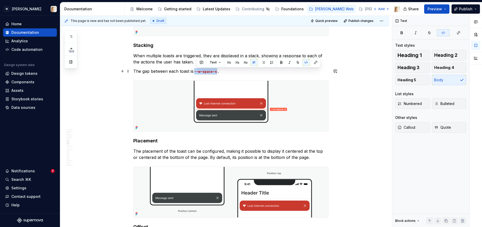
drag, startPoint x: 197, startPoint y: 72, endPoint x: 218, endPoint y: 72, distance: 21.2
click at [218, 72] on code "--w-space-s" at bounding box center [205, 72] width 24 height 6
copy code "--w-space-s"
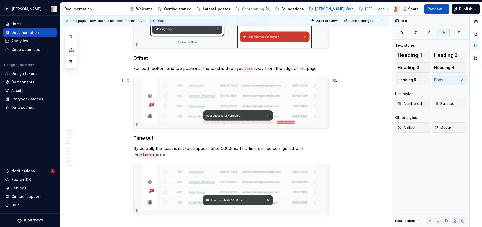
scroll to position [1085, 0]
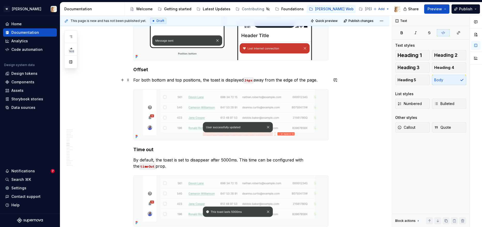
click at [249, 81] on code "24px" at bounding box center [248, 80] width 10 height 6
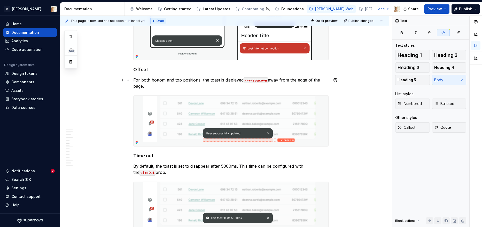
click at [316, 89] on p "For both bottom and top positions, the toast is displayed --w-space-m away from…" at bounding box center [230, 83] width 195 height 12
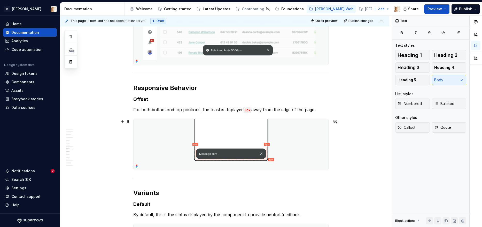
scroll to position [1288, 0]
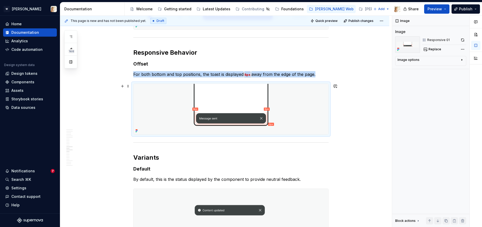
click at [283, 97] on img at bounding box center [230, 109] width 195 height 51
click at [463, 41] on button "button" at bounding box center [462, 39] width 7 height 7
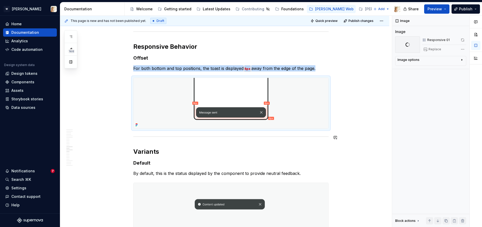
scroll to position [1286, 0]
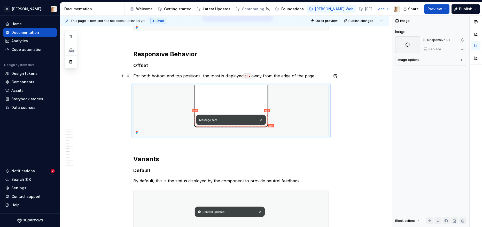
click at [250, 76] on code "8px" at bounding box center [247, 76] width 8 height 6
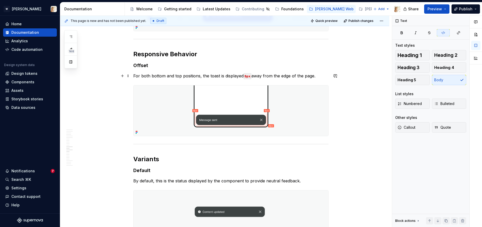
click at [250, 76] on code "8px" at bounding box center [247, 76] width 8 height 6
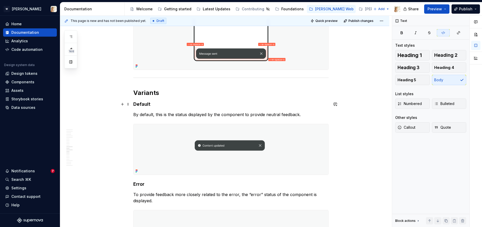
scroll to position [1319, 0]
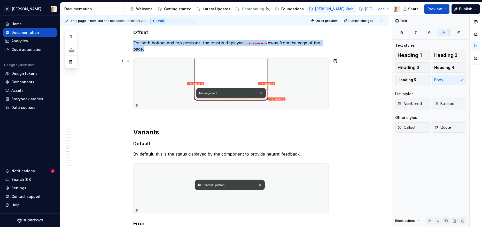
click at [285, 102] on img at bounding box center [230, 84] width 195 height 51
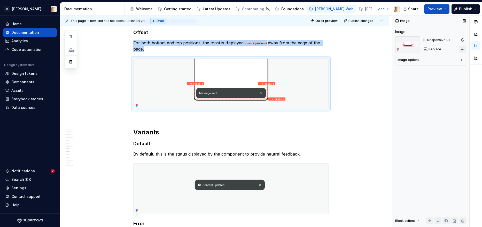
click at [462, 47] on div "Comments Open comments No comments yet Select ‘Comment’ from the block context …" at bounding box center [437, 122] width 90 height 212
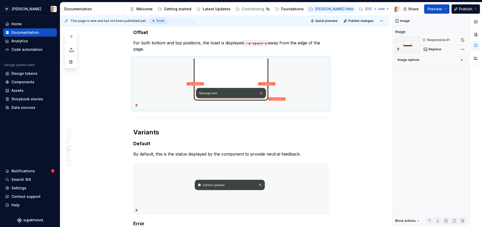
click at [358, 86] on html "W Watson Home Documentation Analytics Code automation Design system data Design…" at bounding box center [241, 113] width 482 height 227
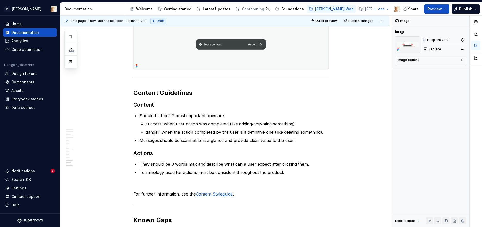
scroll to position [1976, 0]
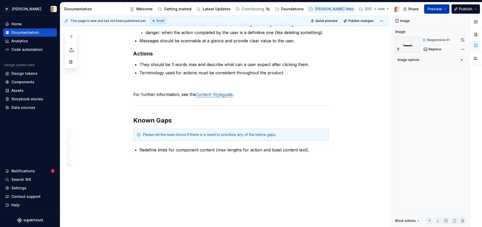
click at [436, 9] on span "Preview" at bounding box center [434, 8] width 14 height 5
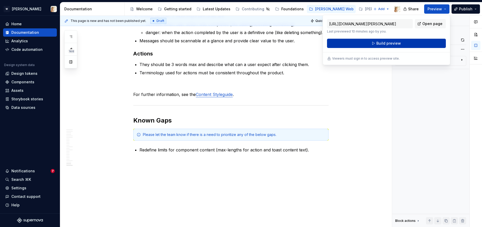
click at [396, 43] on span "Build preview" at bounding box center [388, 43] width 25 height 5
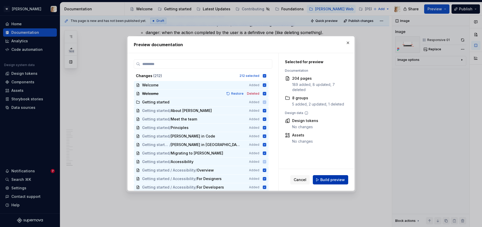
click at [324, 177] on span "Build preview" at bounding box center [332, 179] width 25 height 5
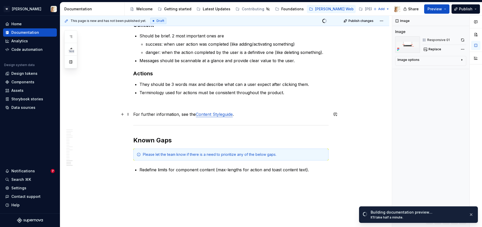
scroll to position [1954, 0]
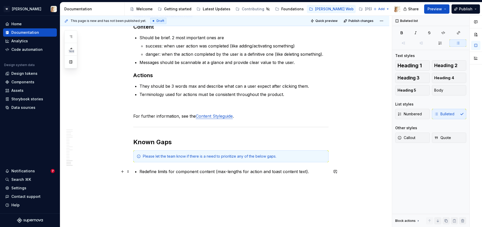
click at [317, 171] on p "Redefine limits for component content (max-lengths for action and toast content…" at bounding box center [233, 172] width 189 height 6
click at [149, 188] on p "Additional accessibility score details and guidelines." at bounding box center [237, 188] width 183 height 6
click at [447, 7] on button "Preview" at bounding box center [436, 8] width 25 height 9
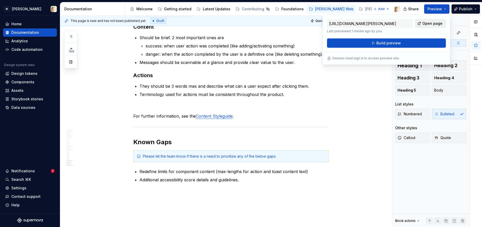
click at [429, 26] on link "Open page" at bounding box center [430, 23] width 31 height 9
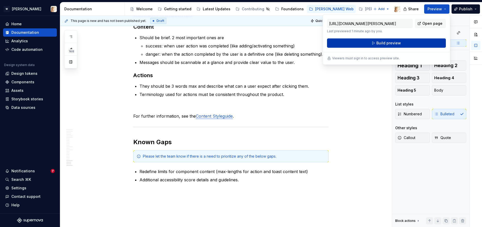
click at [392, 42] on span "Build preview" at bounding box center [388, 43] width 25 height 5
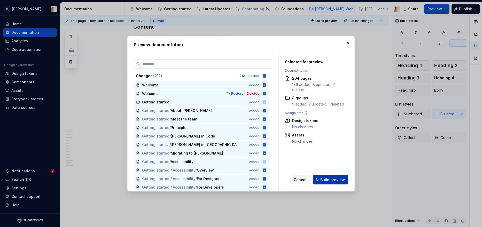
click at [325, 180] on span "Build preview" at bounding box center [332, 179] width 25 height 5
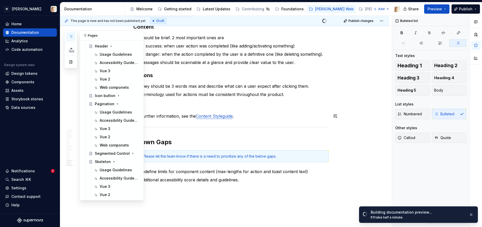
scroll to position [303, 0]
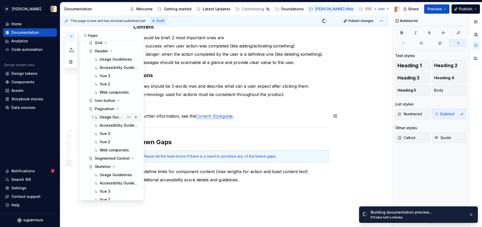
click at [108, 117] on div "Usage Guidelines" at bounding box center [112, 117] width 24 height 5
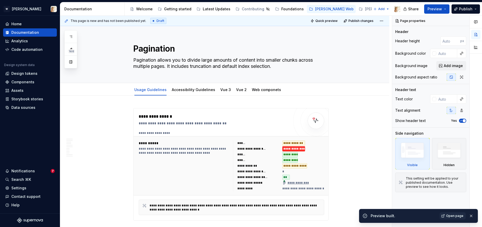
type textarea "*"
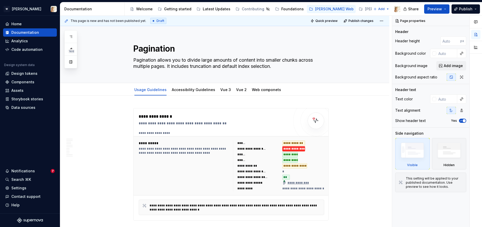
type textarea "*"
